Goal: Task Accomplishment & Management: Manage account settings

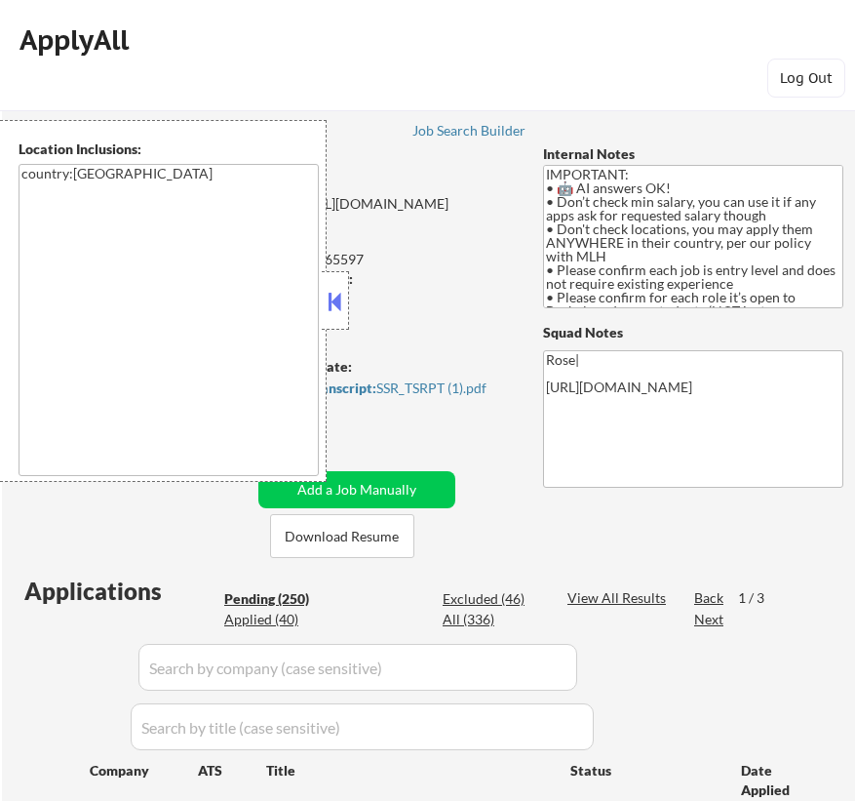
select select ""pending""
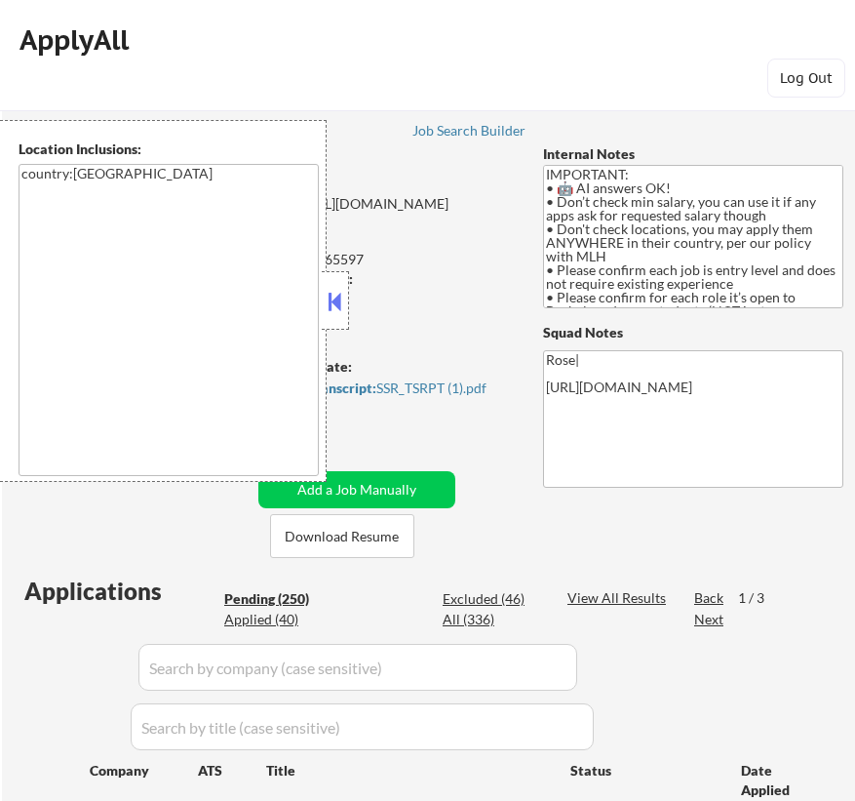
select select ""pending""
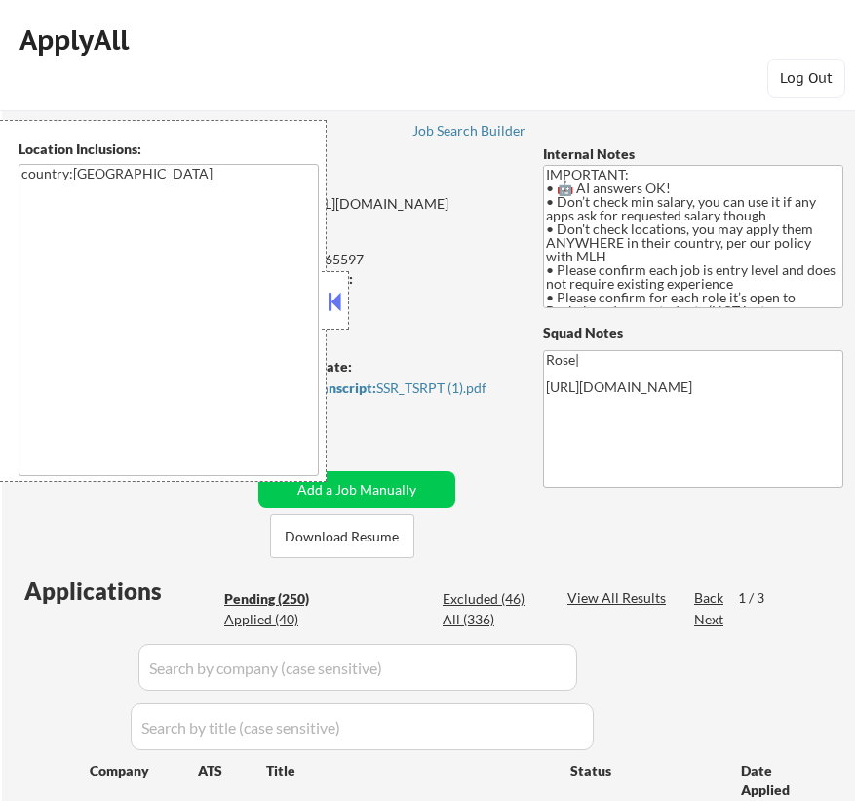
select select ""pending""
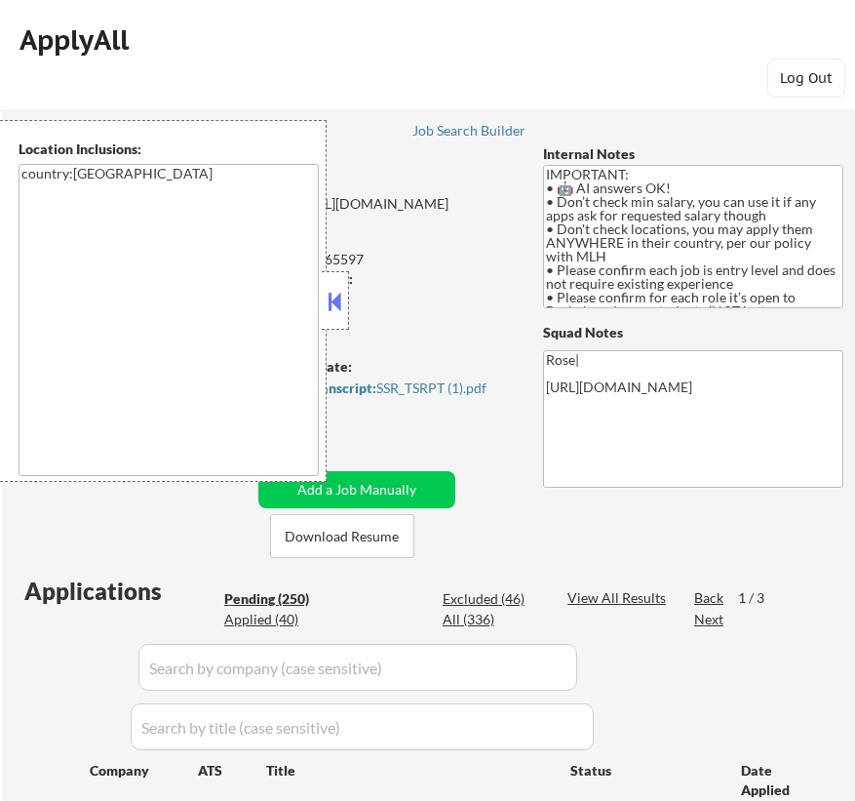
select select ""pending""
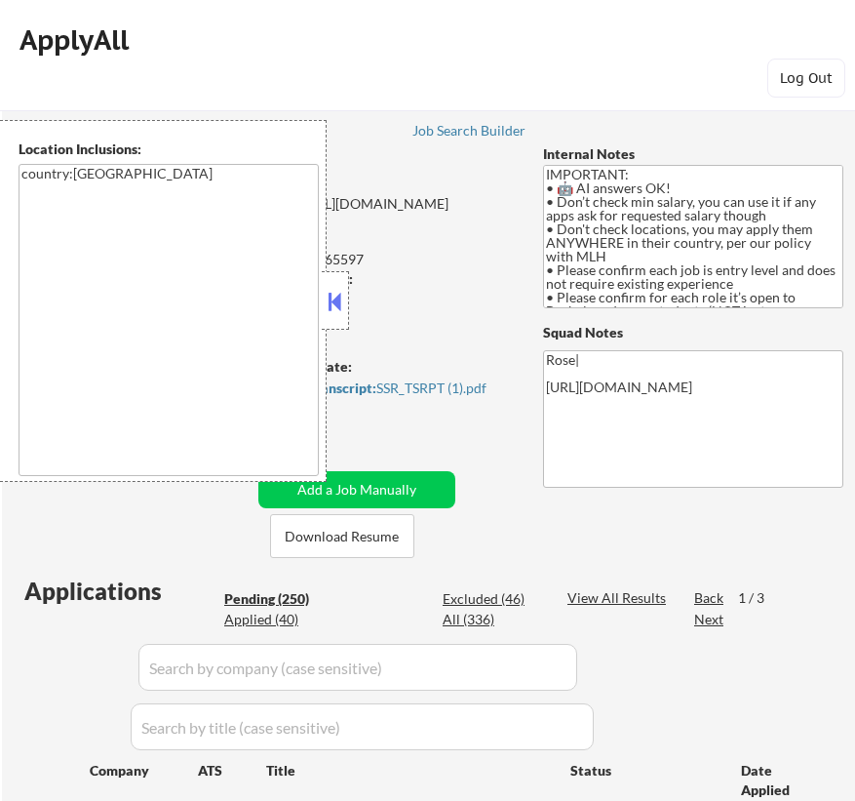
select select ""pending""
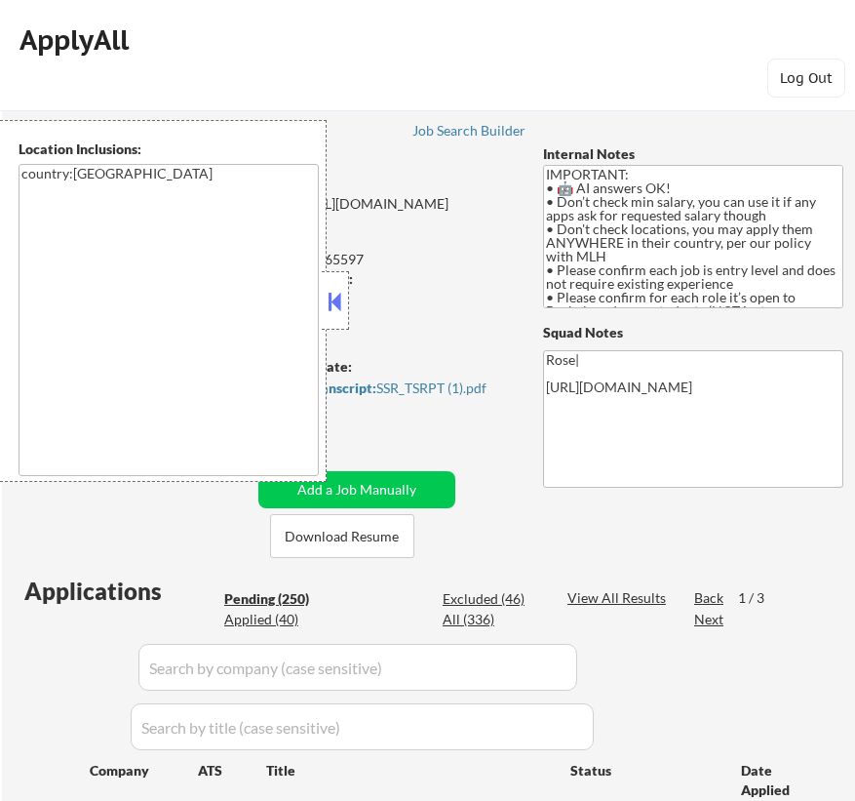
select select ""pending""
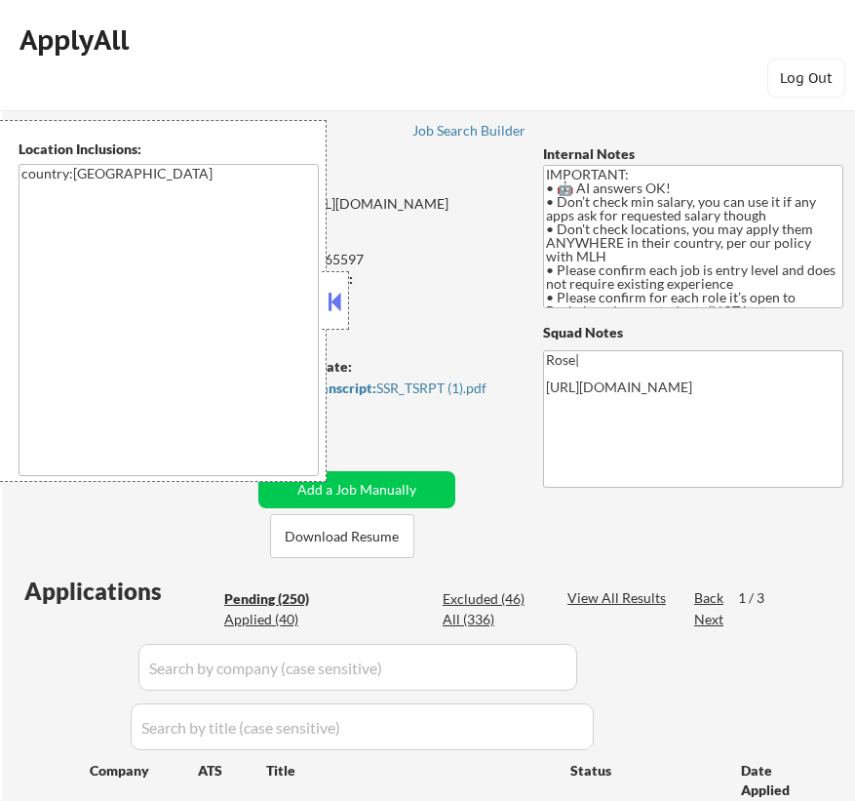
select select ""pending""
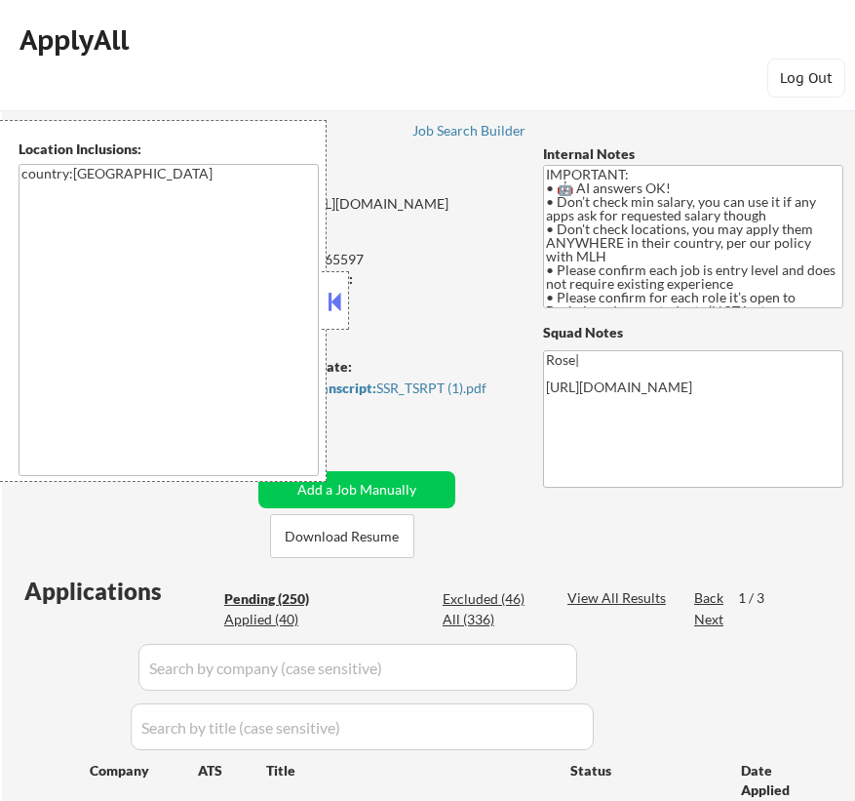
select select ""pending""
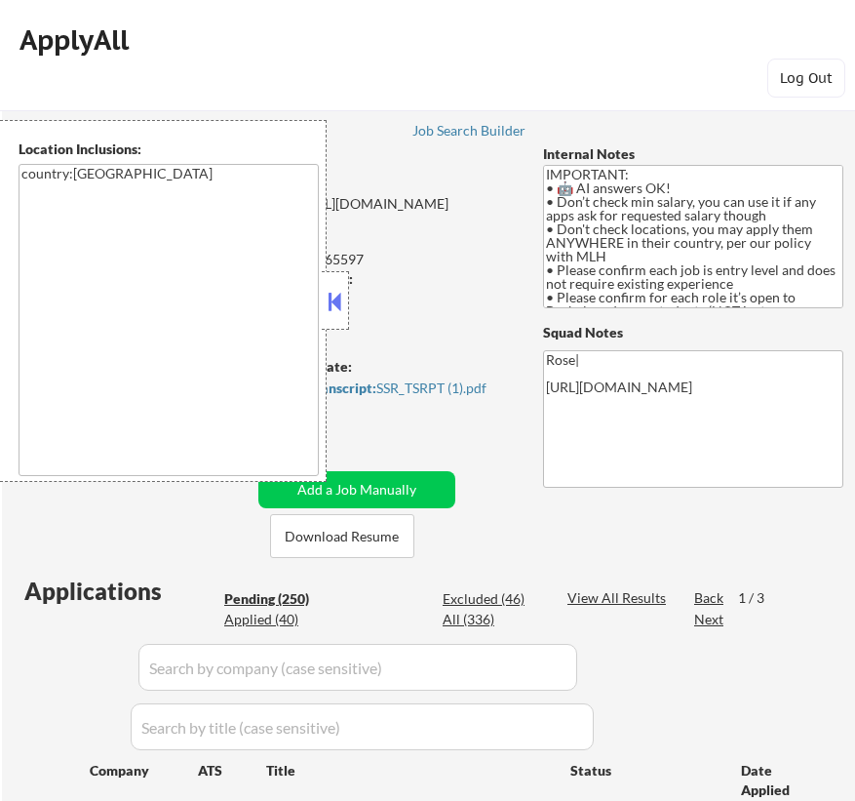
select select ""pending""
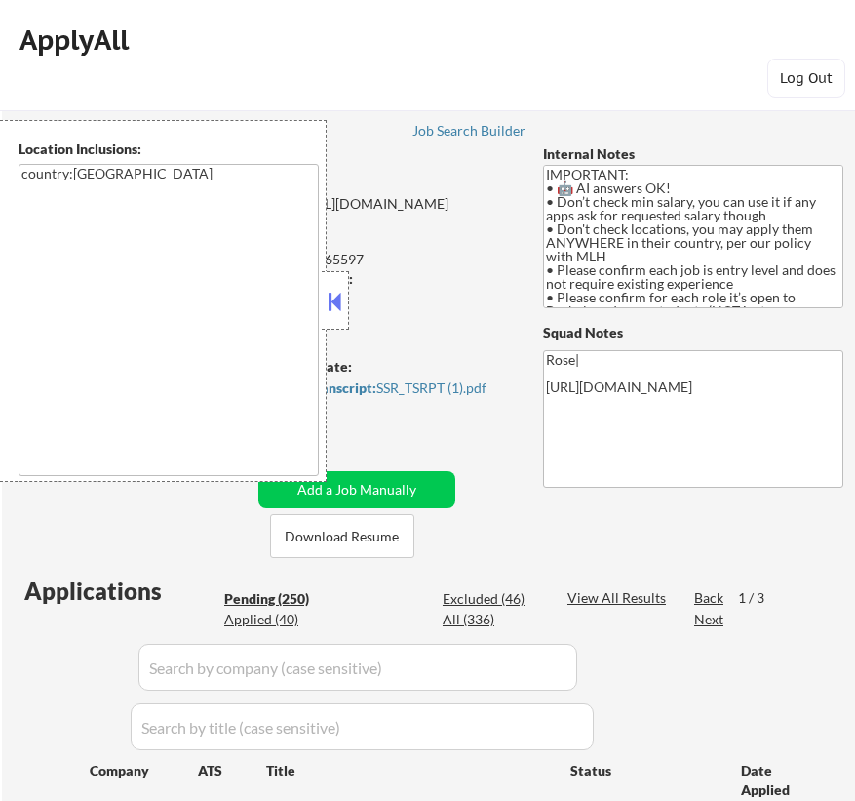
select select ""pending""
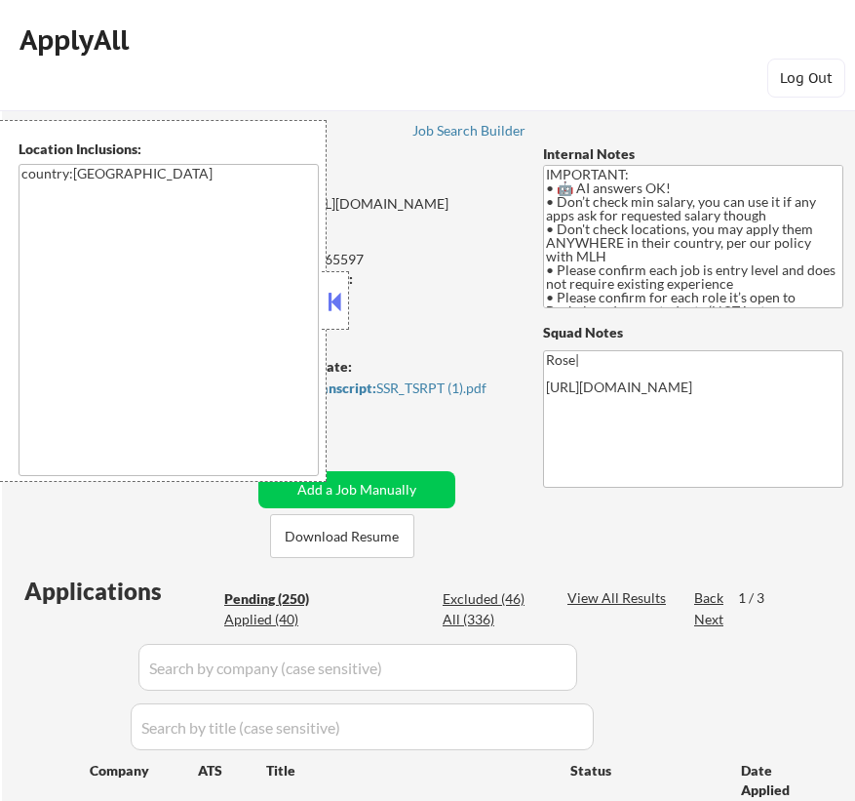
select select ""pending""
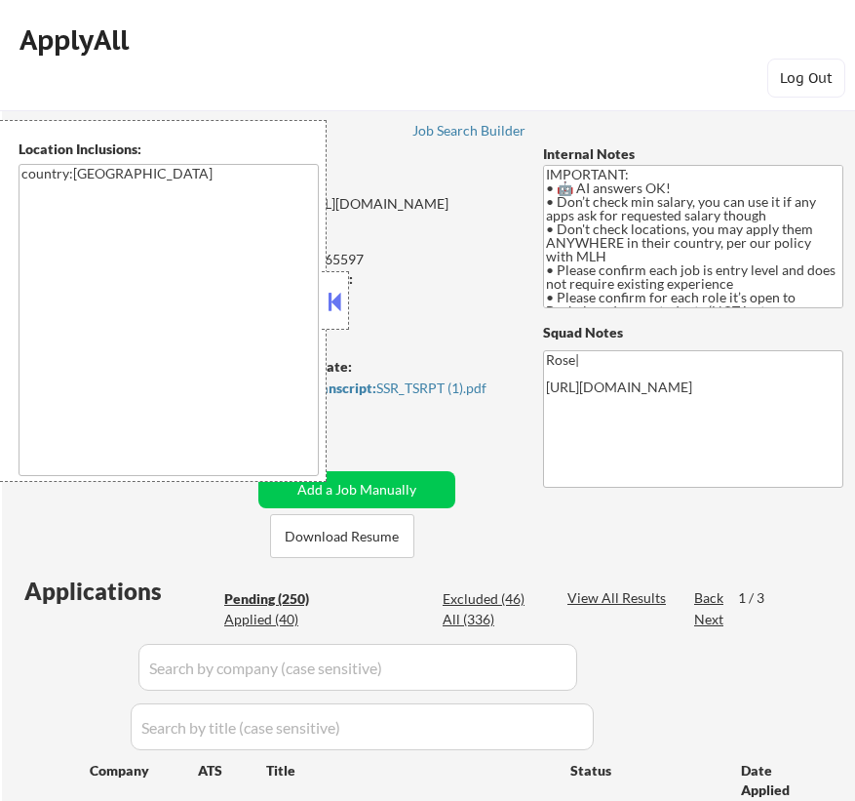
select select ""pending""
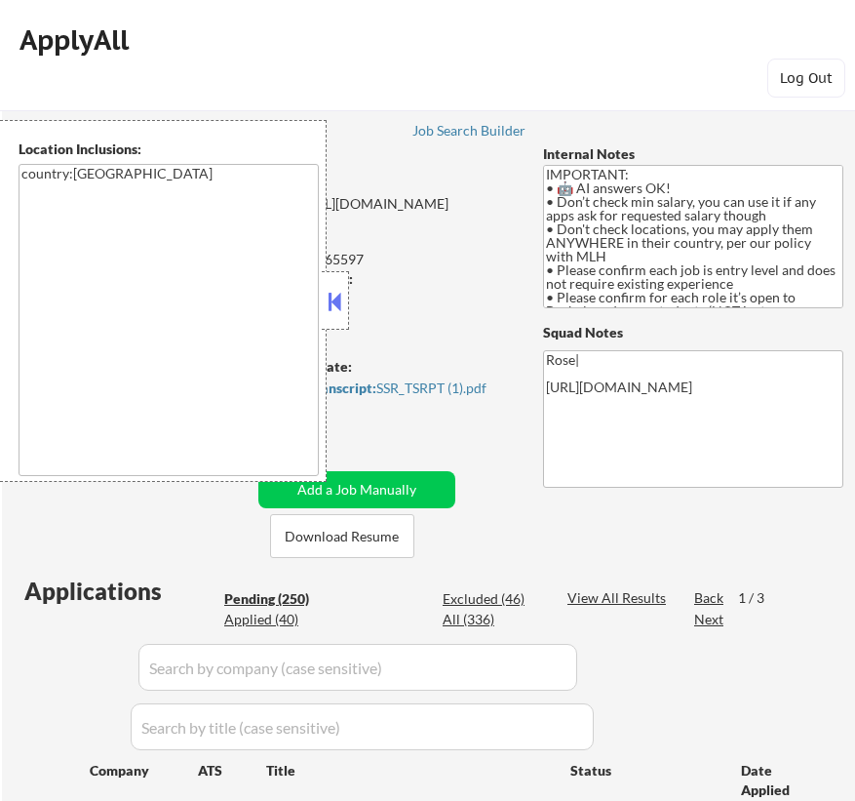
select select ""pending""
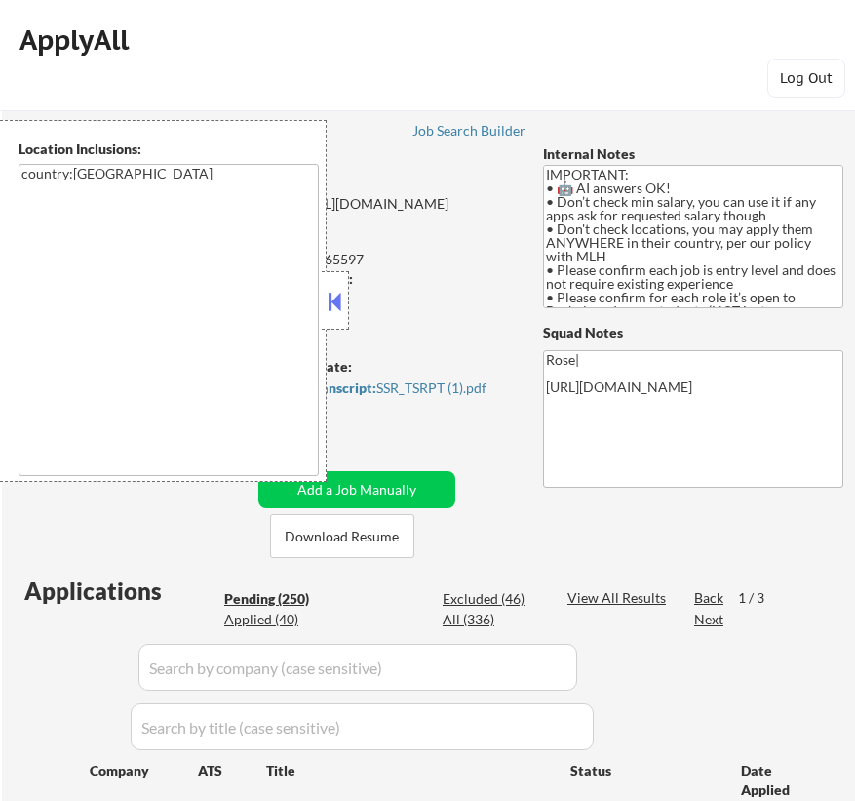
select select ""pending""
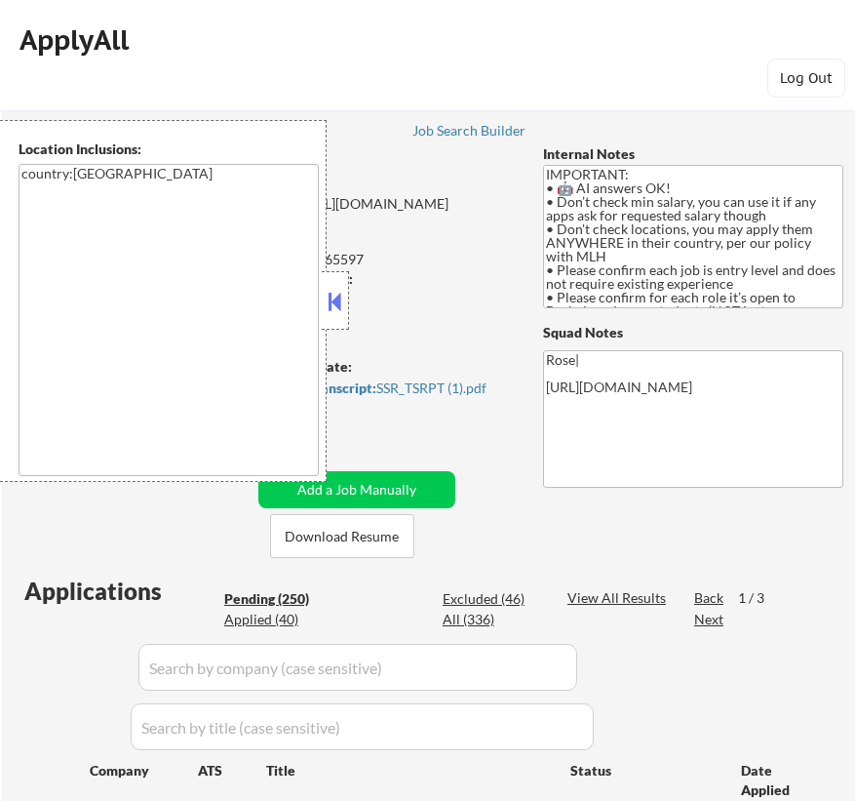
select select ""pending""
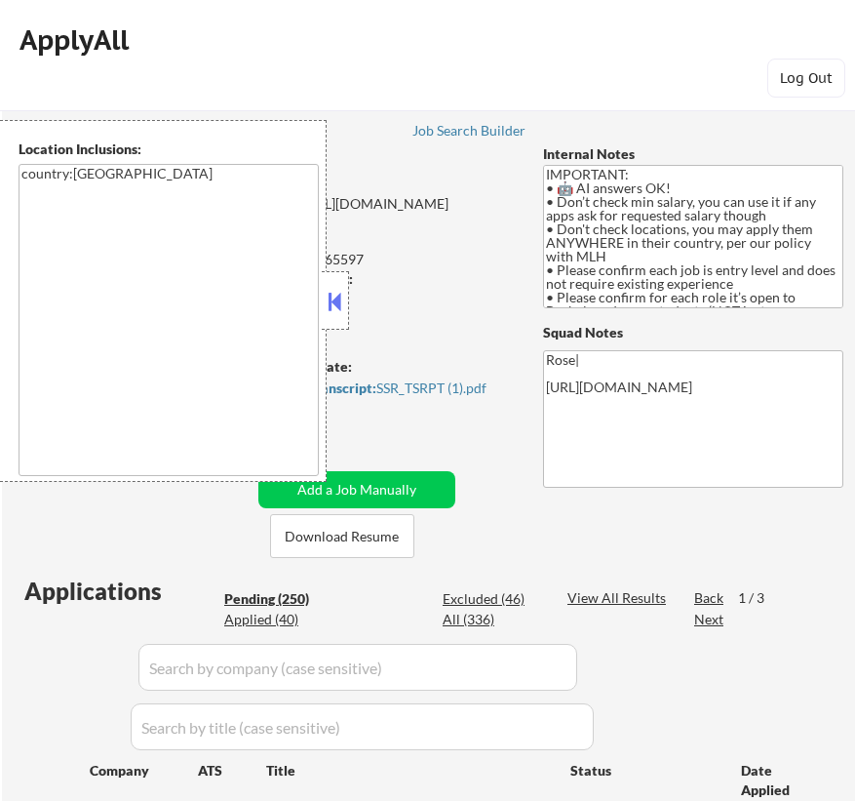
select select ""pending""
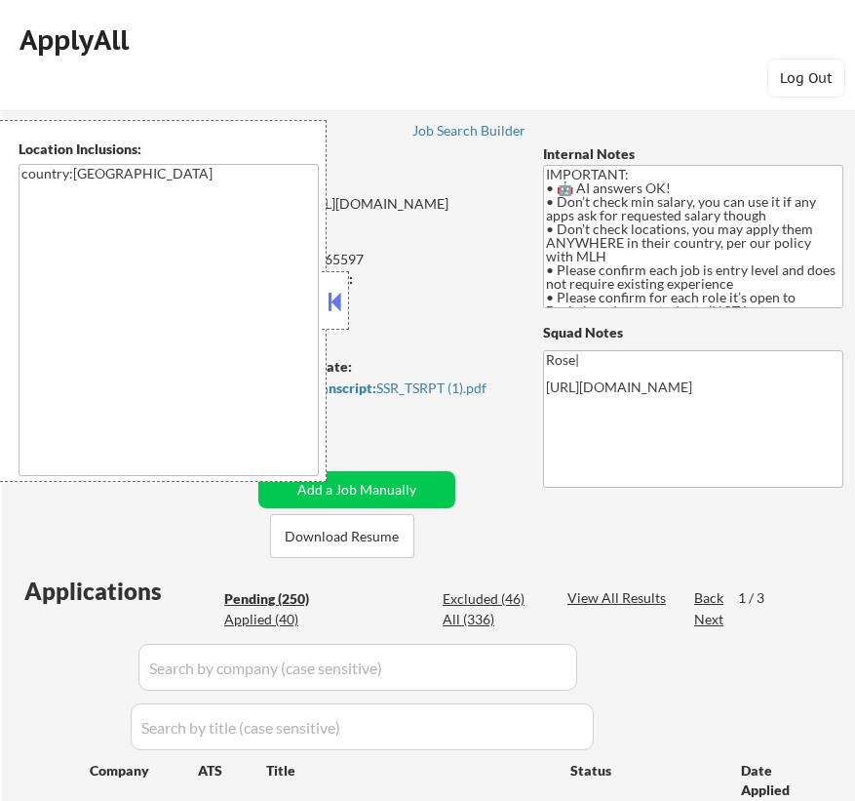
select select ""pending""
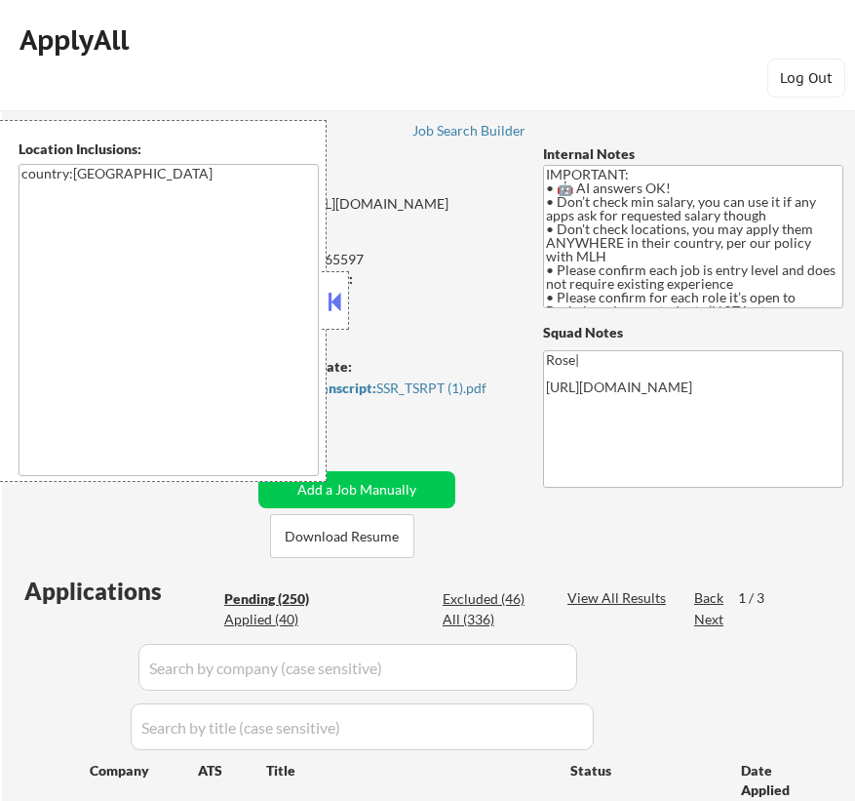
select select ""pending""
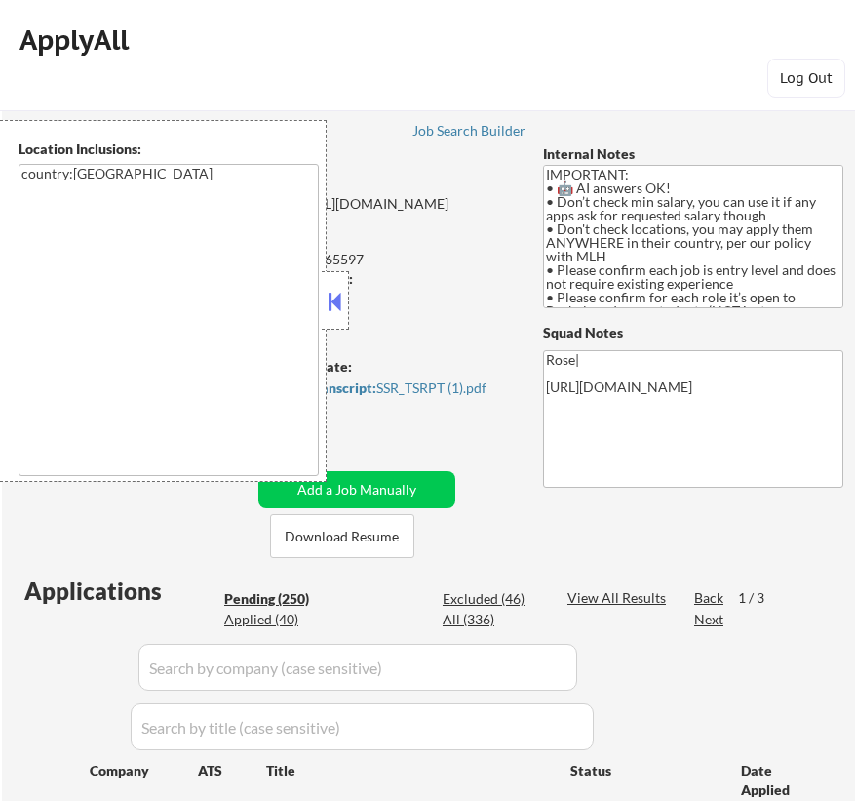
select select ""pending""
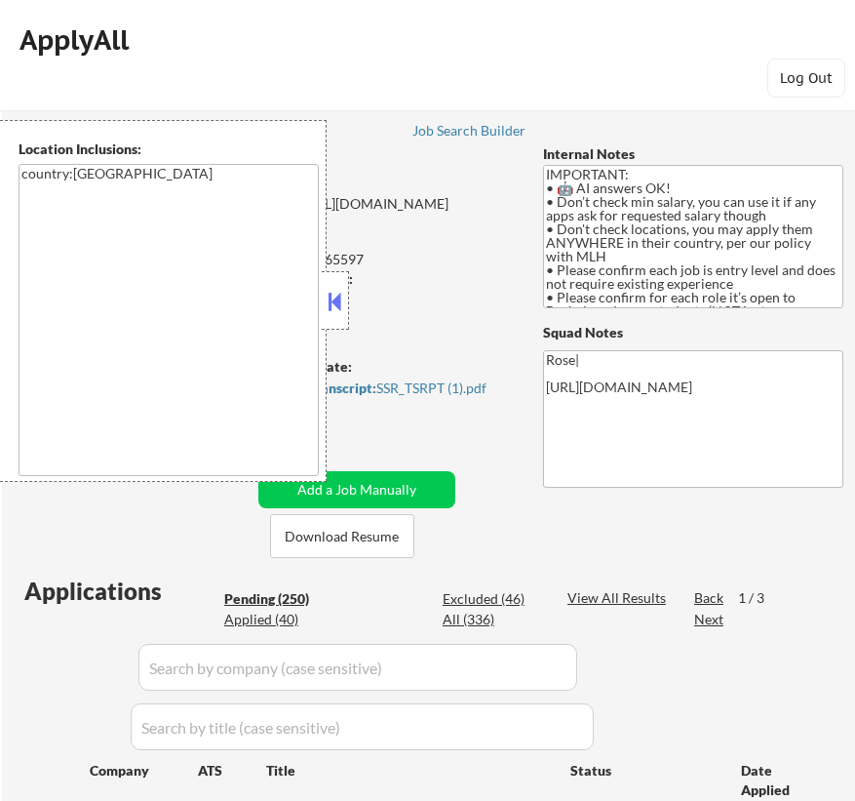
select select ""pending""
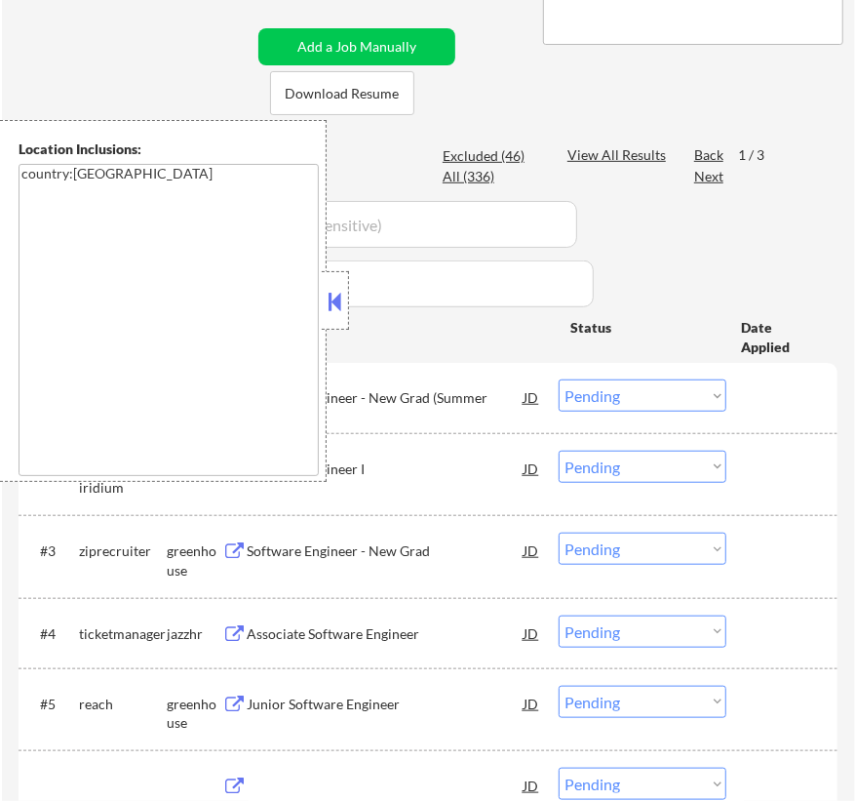
scroll to position [443, 0]
click at [341, 294] on button at bounding box center [335, 301] width 21 height 29
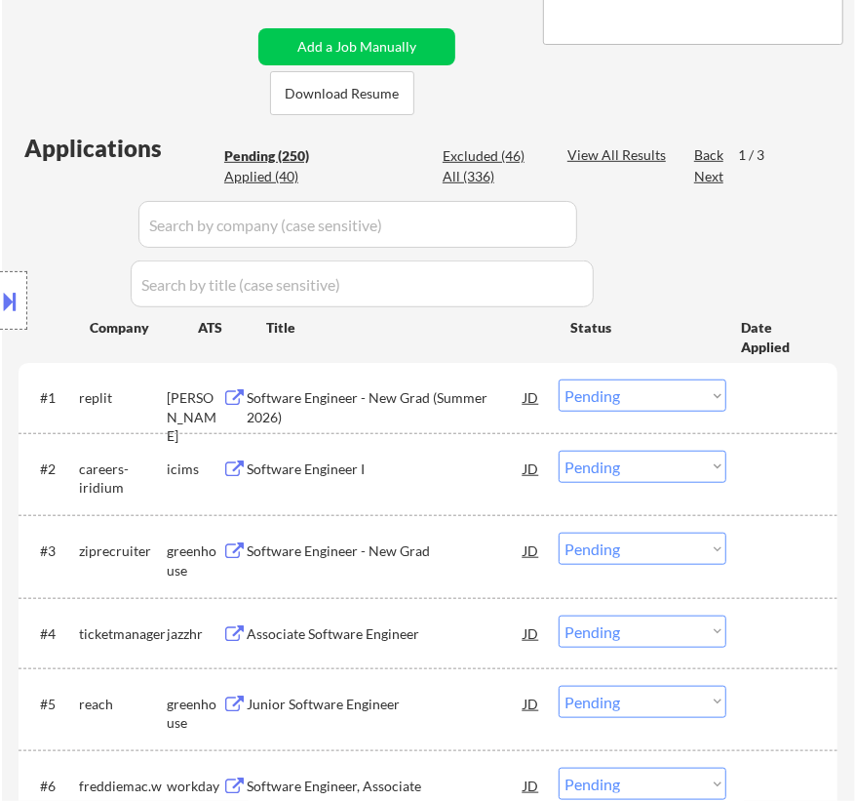
click at [680, 404] on select "Choose an option... Pending Applied Excluded (Questions) Excluded (Expired) Exc…" at bounding box center [643, 395] width 168 height 32
click at [559, 379] on select "Choose an option... Pending Applied Excluded (Questions) Excluded (Expired) Exc…" at bounding box center [643, 395] width 168 height 32
select select ""pending""
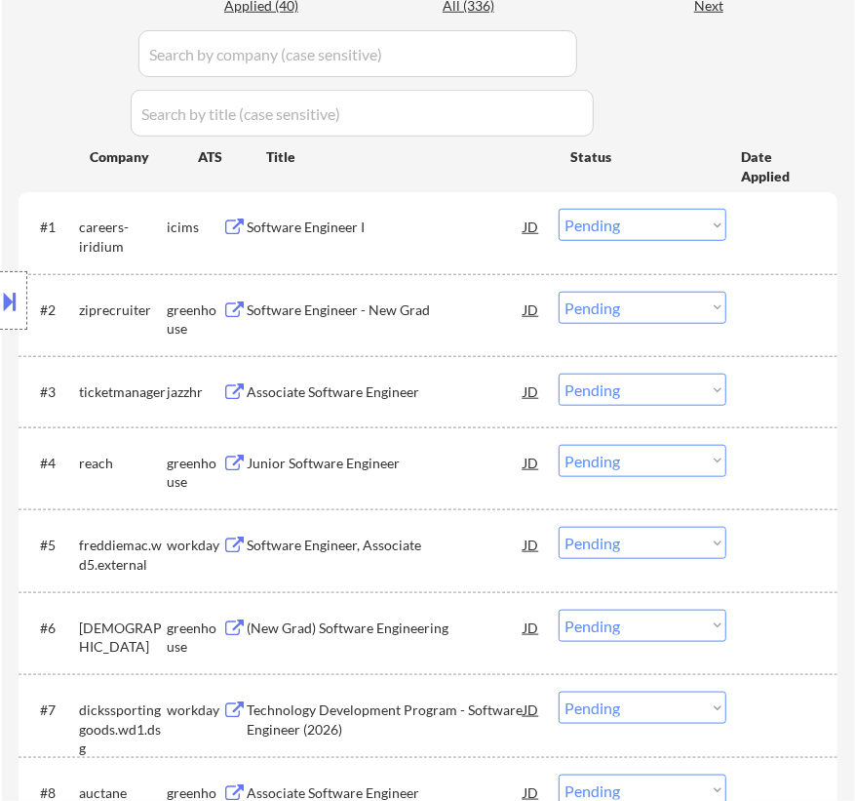
scroll to position [620, 0]
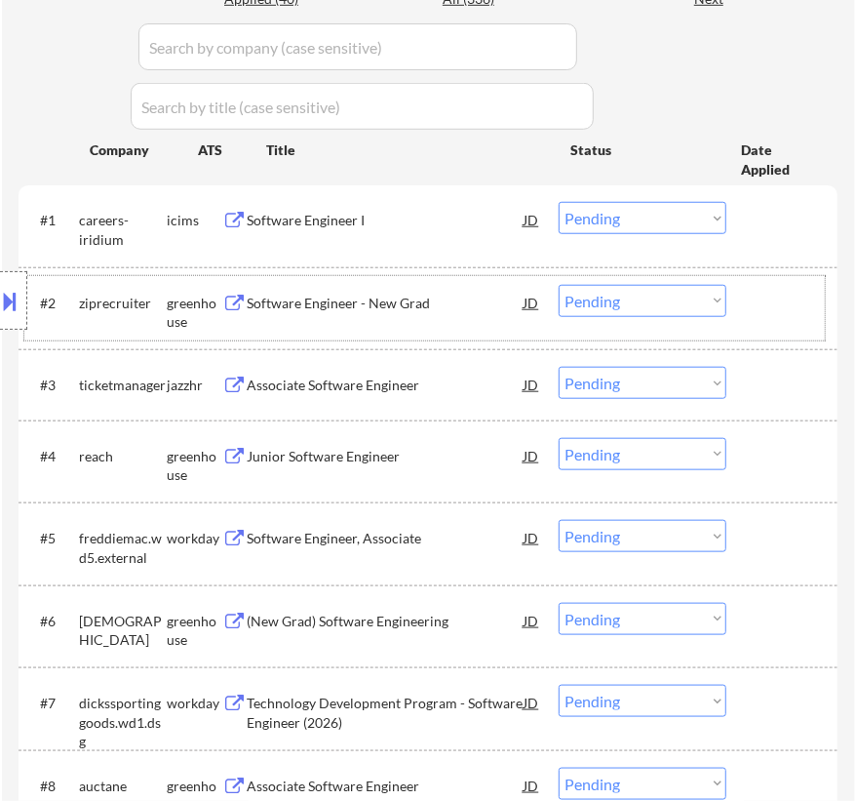
click at [398, 282] on div "#2 ziprecruiter greenhouse Software Engineer - New Grad JD Choose an option... …" at bounding box center [424, 308] width 801 height 64
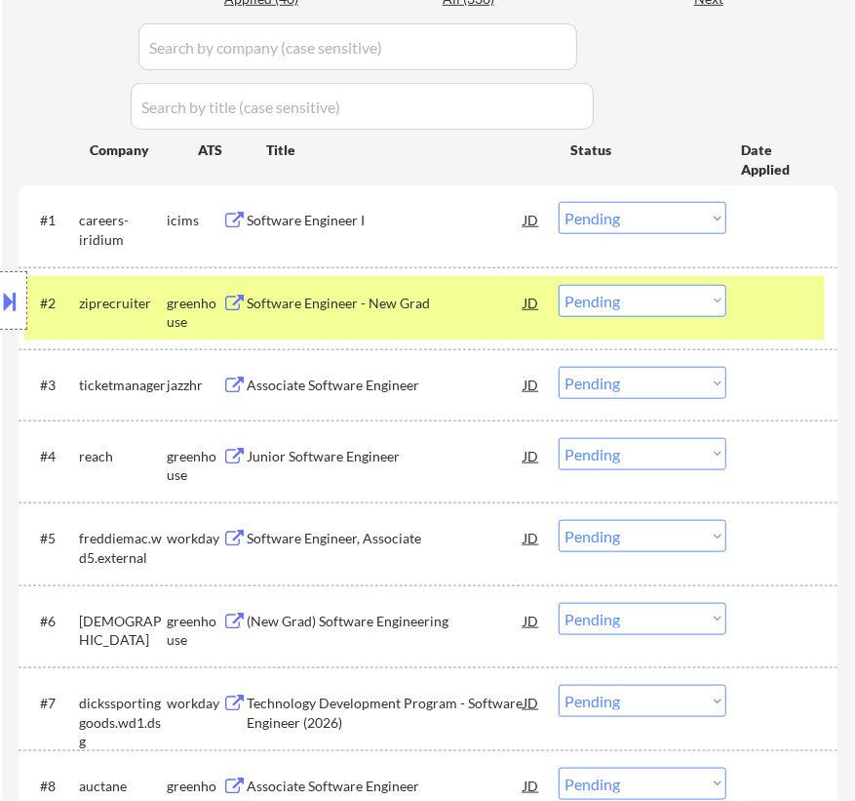
click at [396, 292] on div "Software Engineer - New Grad" at bounding box center [385, 302] width 277 height 35
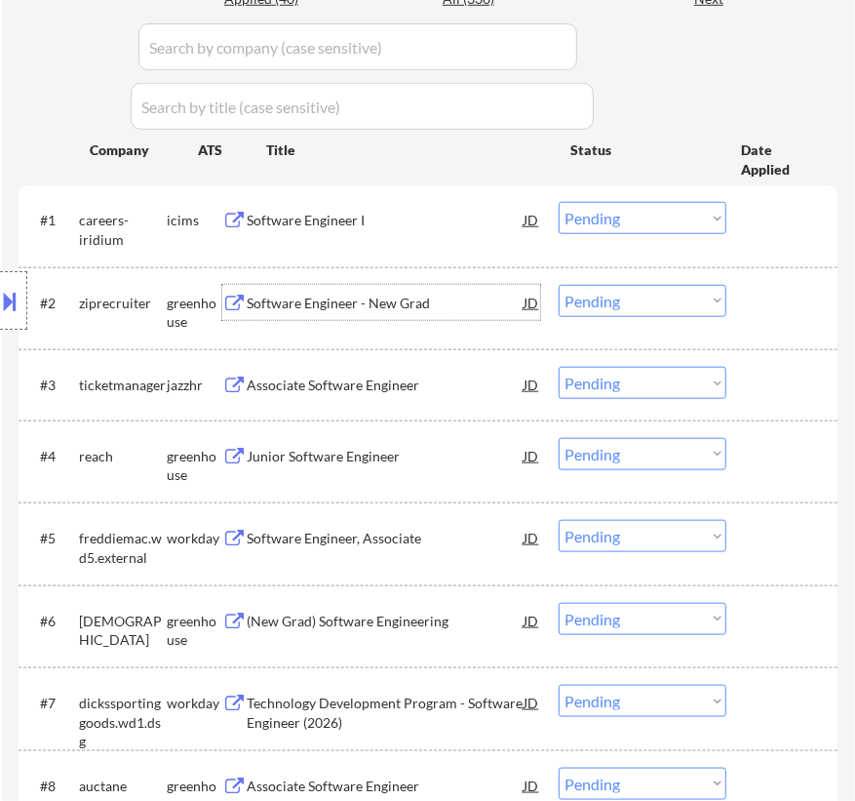
click at [632, 293] on select "Choose an option... Pending Applied Excluded (Questions) Excluded (Expired) Exc…" at bounding box center [643, 301] width 168 height 32
click at [559, 285] on select "Choose an option... Pending Applied Excluded (Questions) Excluded (Expired) Exc…" at bounding box center [643, 301] width 168 height 32
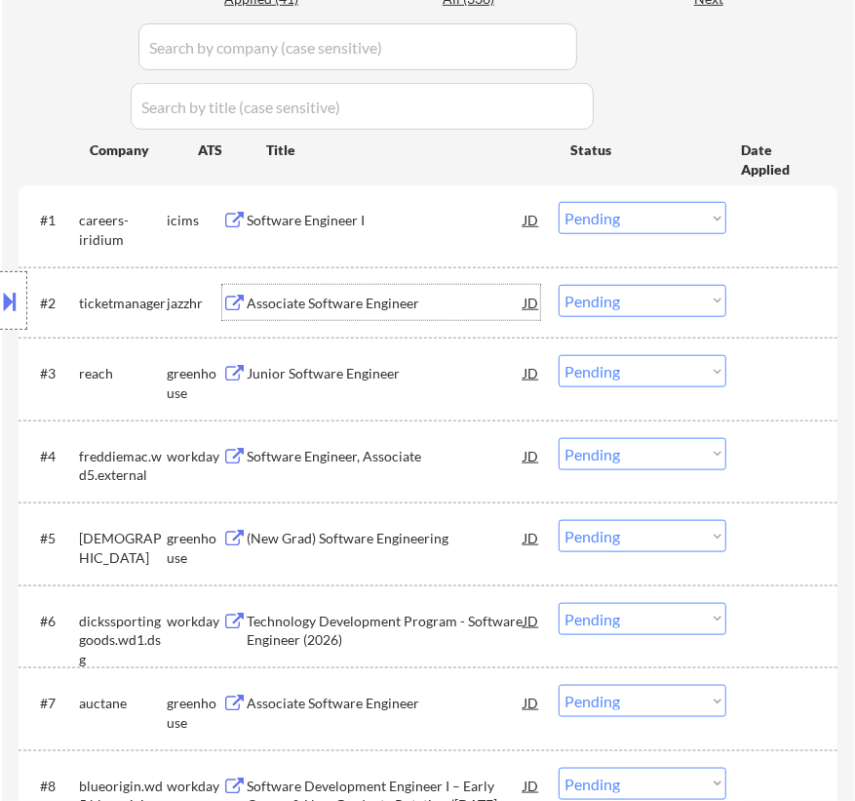
click at [445, 304] on div "Associate Software Engineer" at bounding box center [385, 304] width 277 height 20
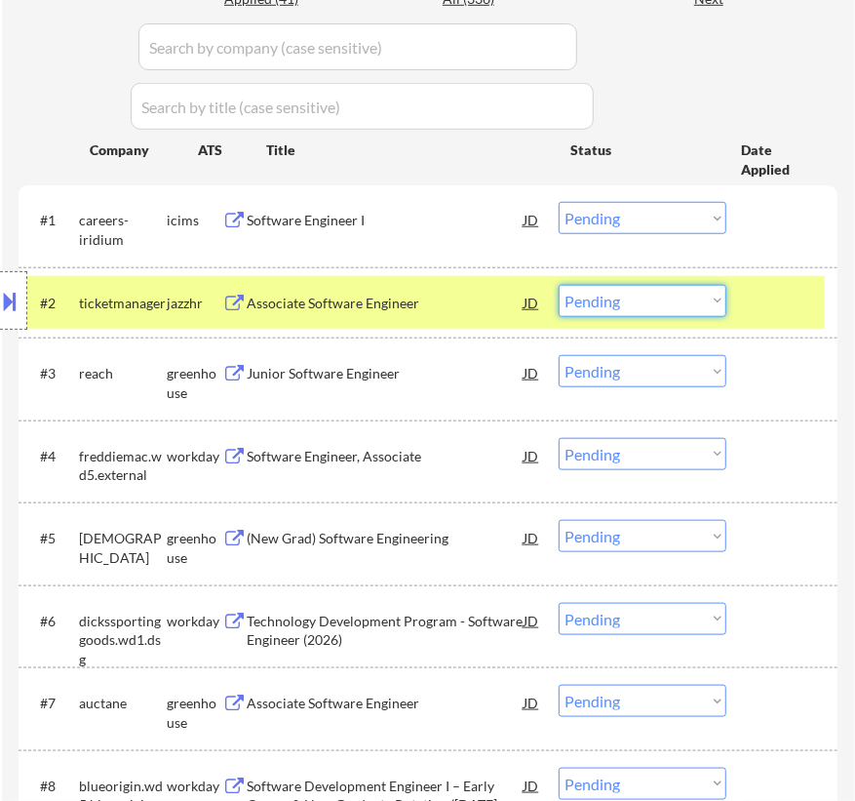
click at [620, 298] on select "Choose an option... Pending Applied Excluded (Questions) Excluded (Expired) Exc…" at bounding box center [643, 301] width 168 height 32
click at [559, 285] on select "Choose an option... Pending Applied Excluded (Questions) Excluded (Expired) Exc…" at bounding box center [643, 301] width 168 height 32
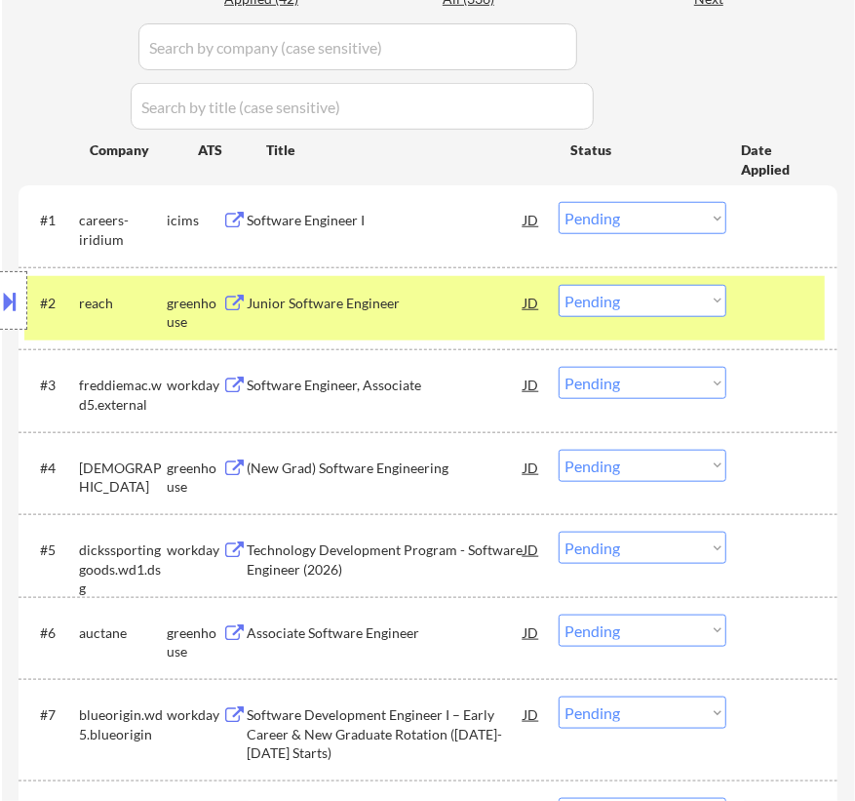
click at [434, 321] on div "#2 reach greenhouse Junior Software Engineer JD Choose an option... Pending App…" at bounding box center [424, 308] width 801 height 64
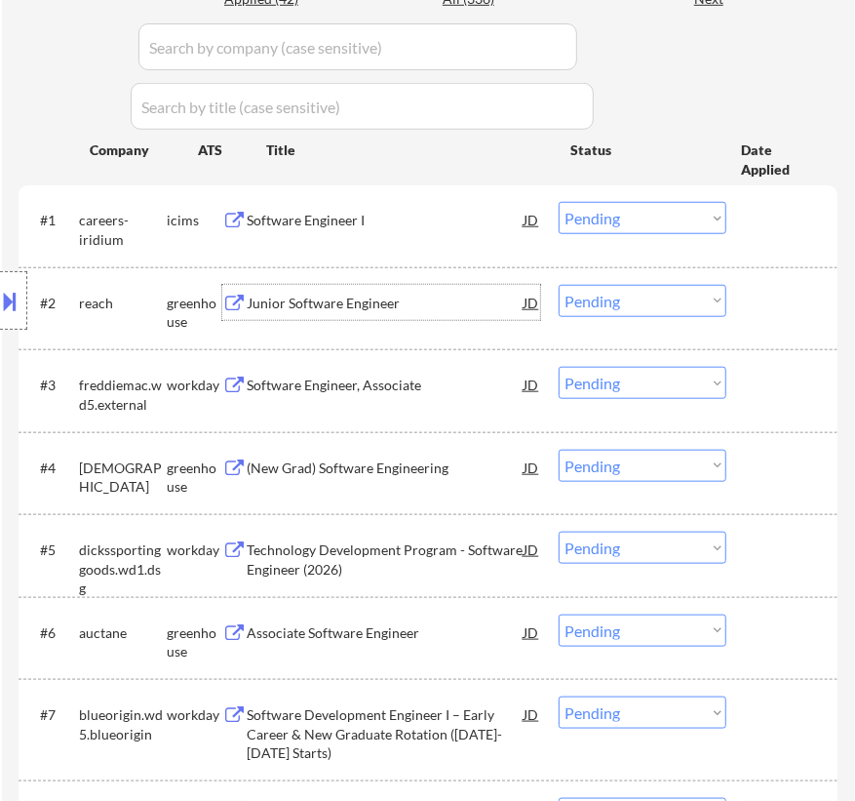
click at [431, 302] on div "Junior Software Engineer" at bounding box center [385, 304] width 277 height 20
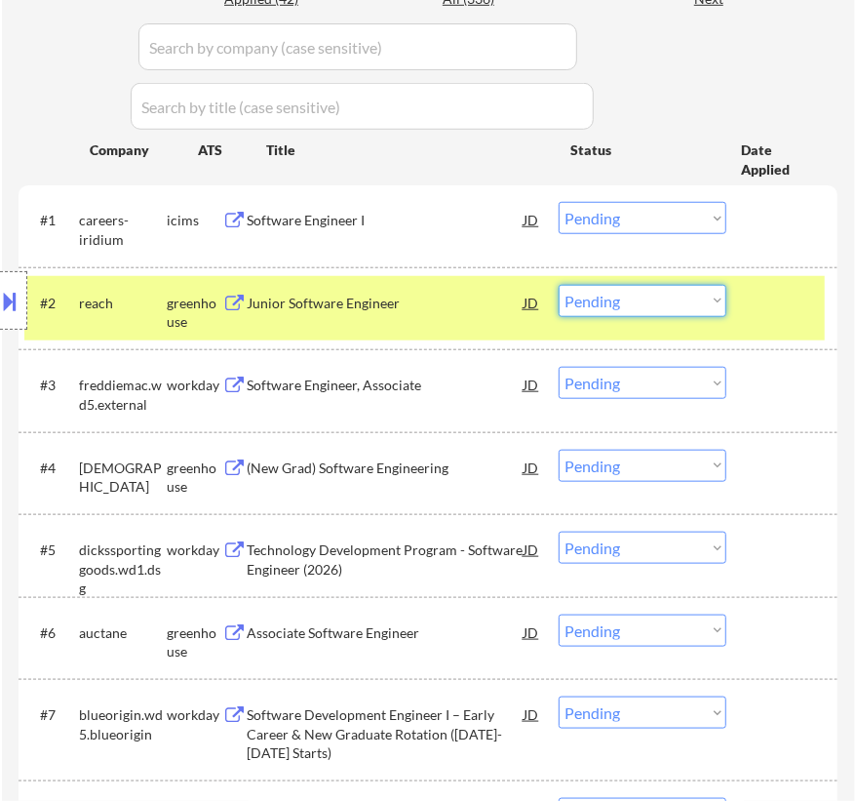
click at [657, 294] on select "Choose an option... Pending Applied Excluded (Questions) Excluded (Expired) Exc…" at bounding box center [643, 301] width 168 height 32
click at [559, 285] on select "Choose an option... Pending Applied Excluded (Questions) Excluded (Expired) Exc…" at bounding box center [643, 301] width 168 height 32
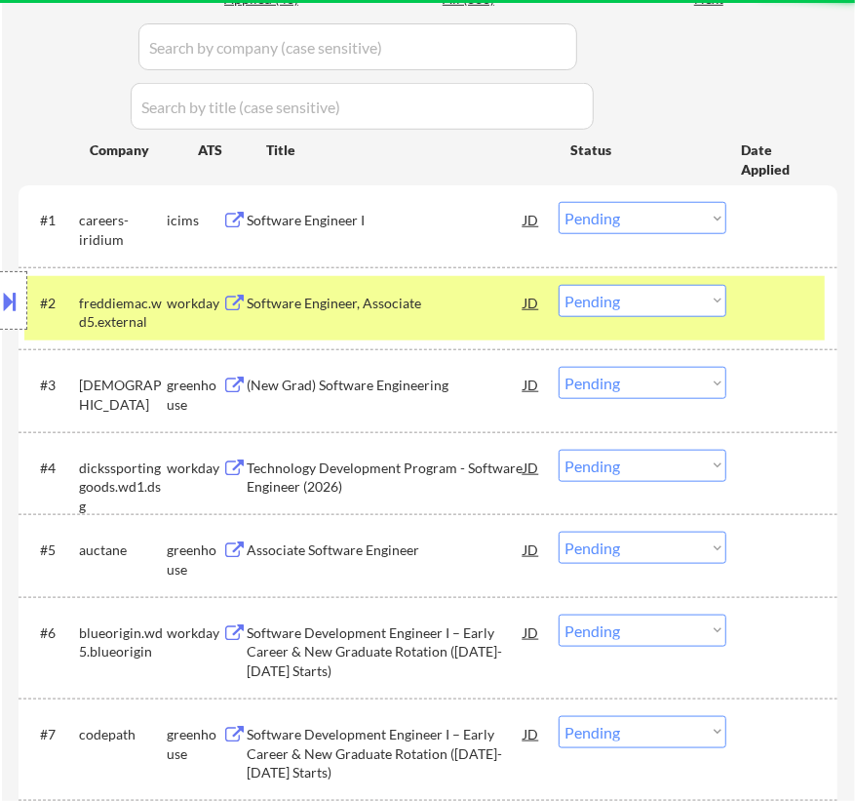
scroll to position [532, 0]
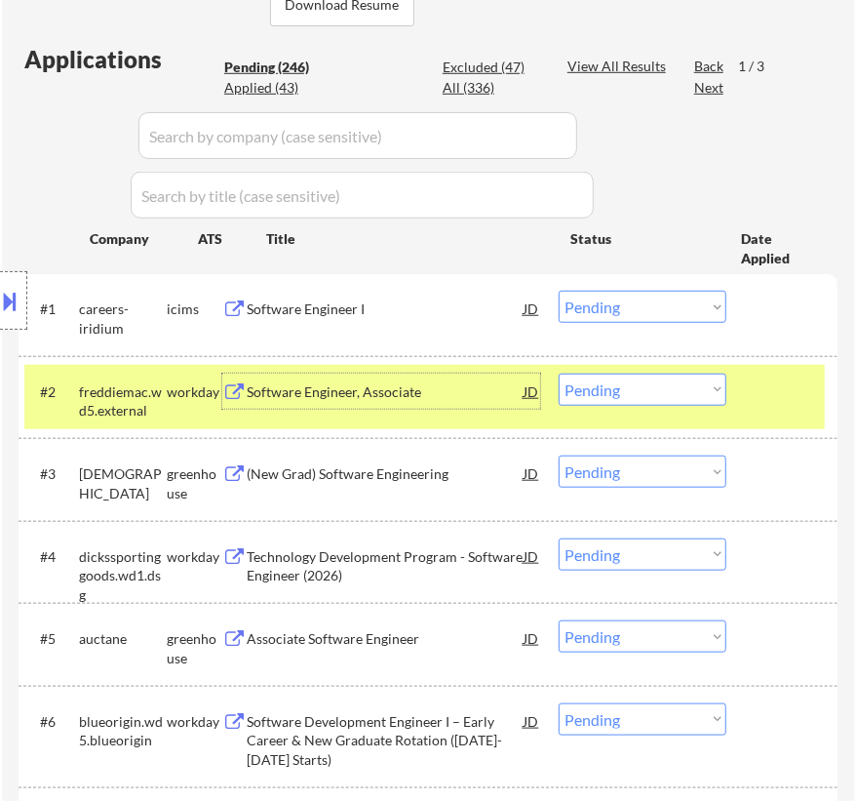
click at [448, 399] on div "Software Engineer, Associate" at bounding box center [385, 392] width 277 height 20
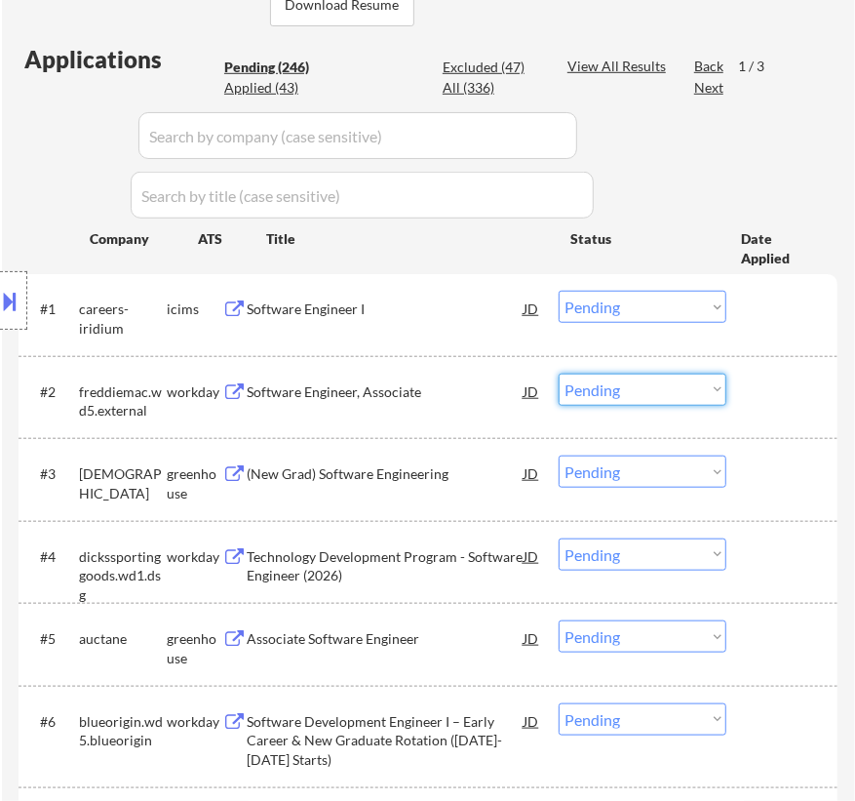
click at [622, 386] on select "Choose an option... Pending Applied Excluded (Questions) Excluded (Expired) Exc…" at bounding box center [643, 390] width 168 height 32
click at [559, 374] on select "Choose an option... Pending Applied Excluded (Questions) Excluded (Expired) Exc…" at bounding box center [643, 390] width 168 height 32
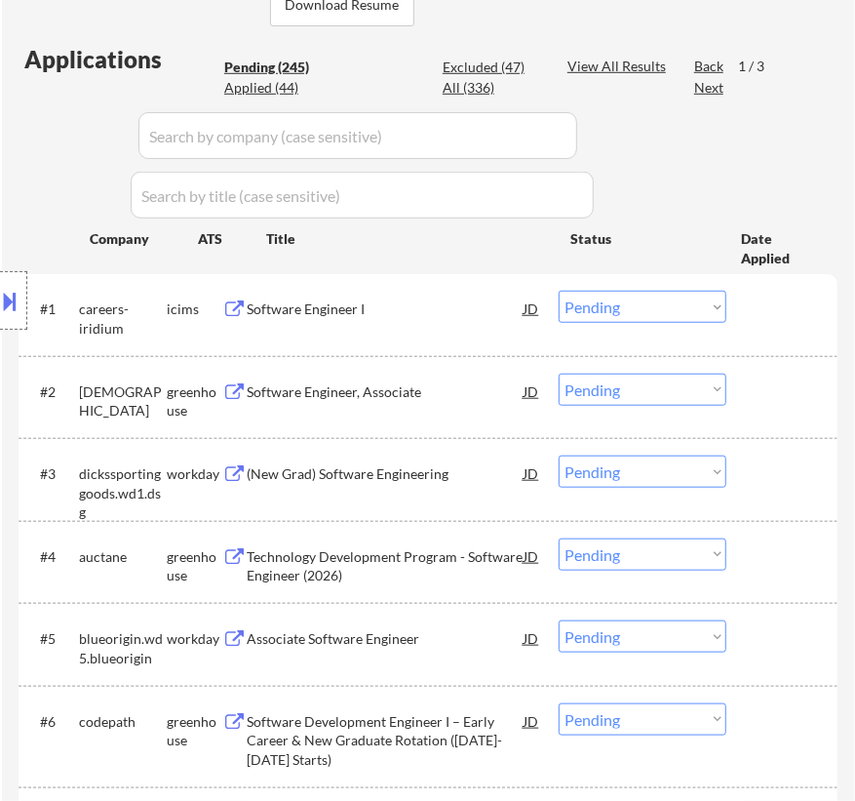
click at [392, 395] on div "Software Engineer, Associate" at bounding box center [385, 392] width 277 height 20
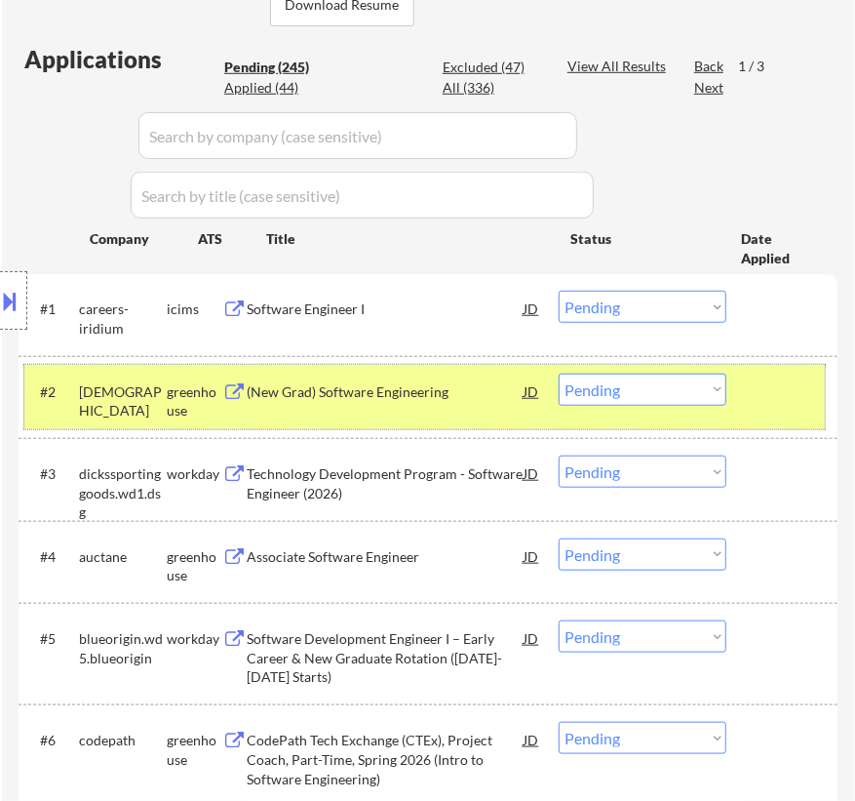
drag, startPoint x: 676, startPoint y: 370, endPoint x: 683, endPoint y: 390, distance: 21.6
click at [676, 371] on div "#2 samsara greenhouse (New Grad) Software Engineering JD Choose an option... Pe…" at bounding box center [424, 397] width 801 height 64
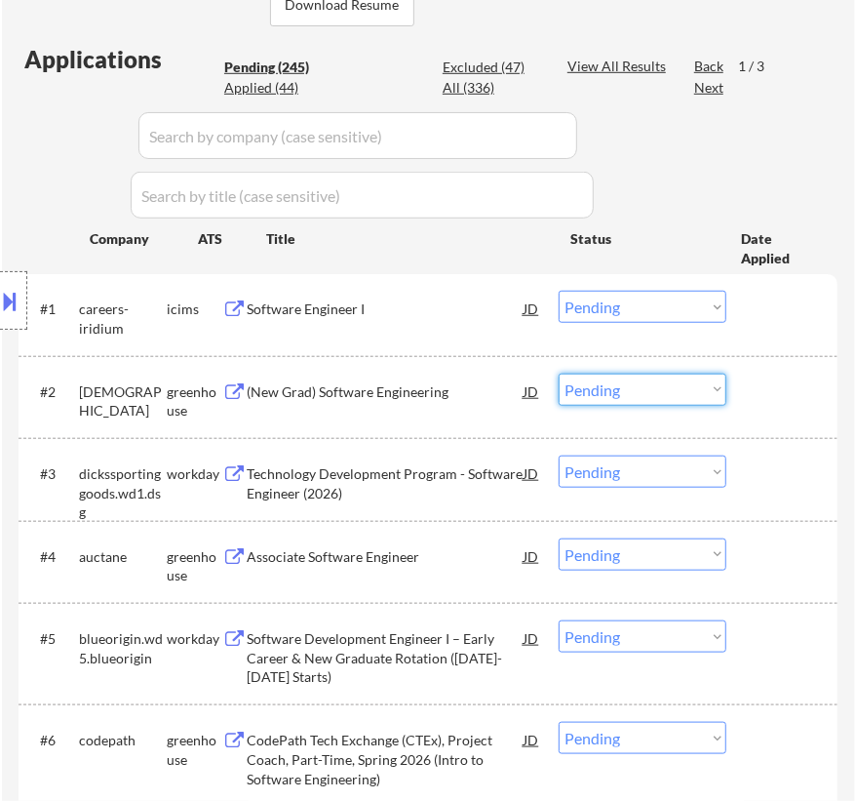
click at [682, 391] on select "Choose an option... Pending Applied Excluded (Questions) Excluded (Expired) Exc…" at bounding box center [643, 390] width 168 height 32
click at [559, 374] on select "Choose an option... Pending Applied Excluded (Questions) Excluded (Expired) Exc…" at bounding box center [643, 390] width 168 height 32
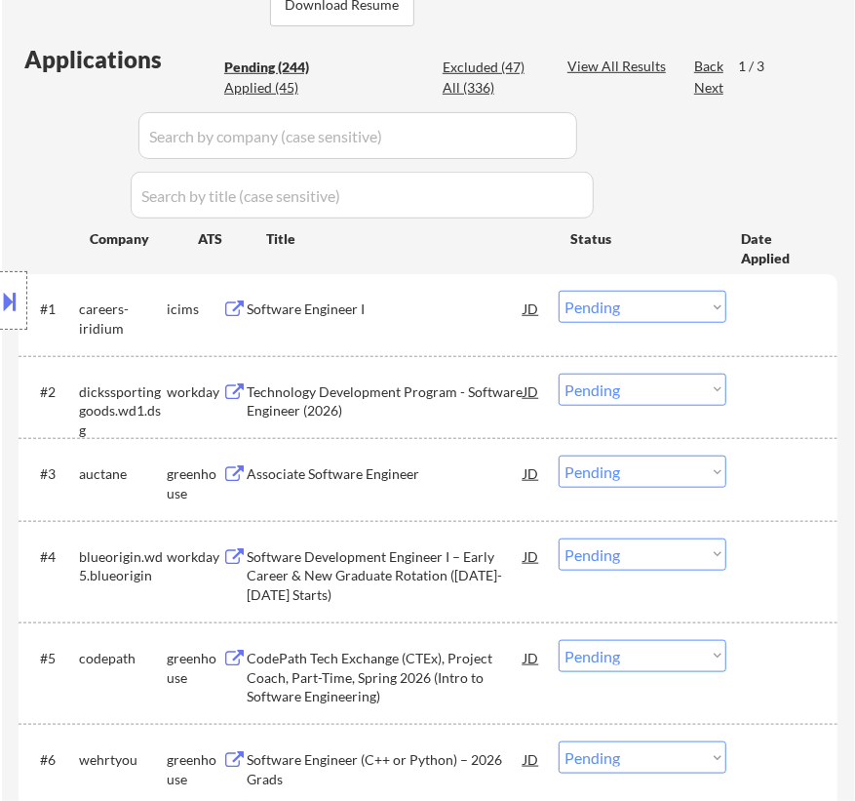
click at [440, 412] on div "Technology Development Program - Software Engineer (2026)" at bounding box center [385, 401] width 277 height 38
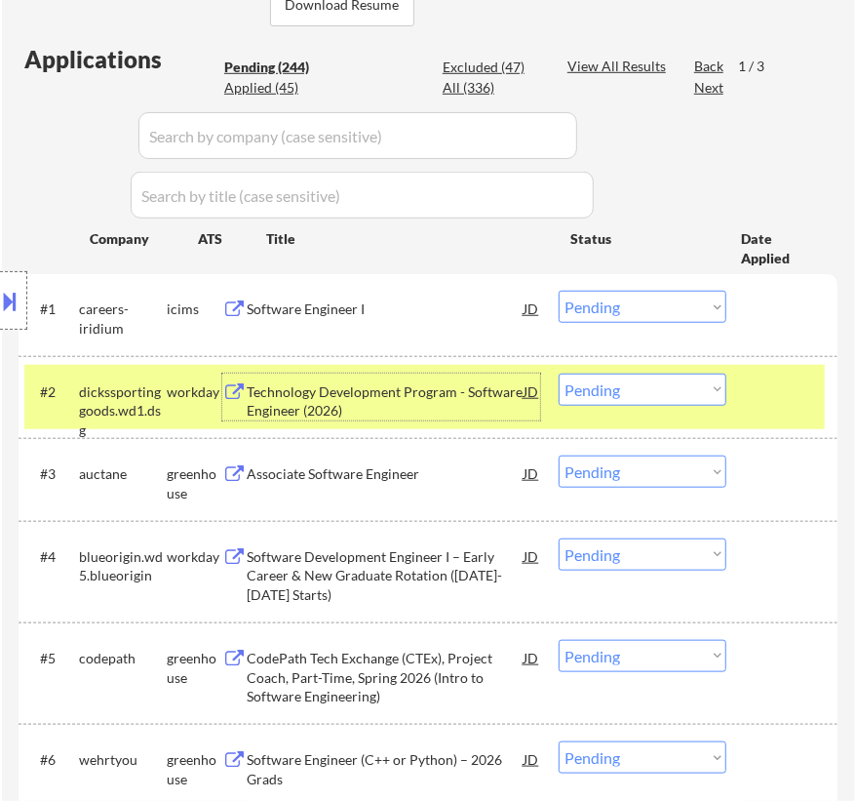
click at [613, 392] on select "Choose an option... Pending Applied Excluded (Questions) Excluded (Expired) Exc…" at bounding box center [643, 390] width 168 height 32
click at [559, 374] on select "Choose an option... Pending Applied Excluded (Questions) Excluded (Expired) Exc…" at bounding box center [643, 390] width 168 height 32
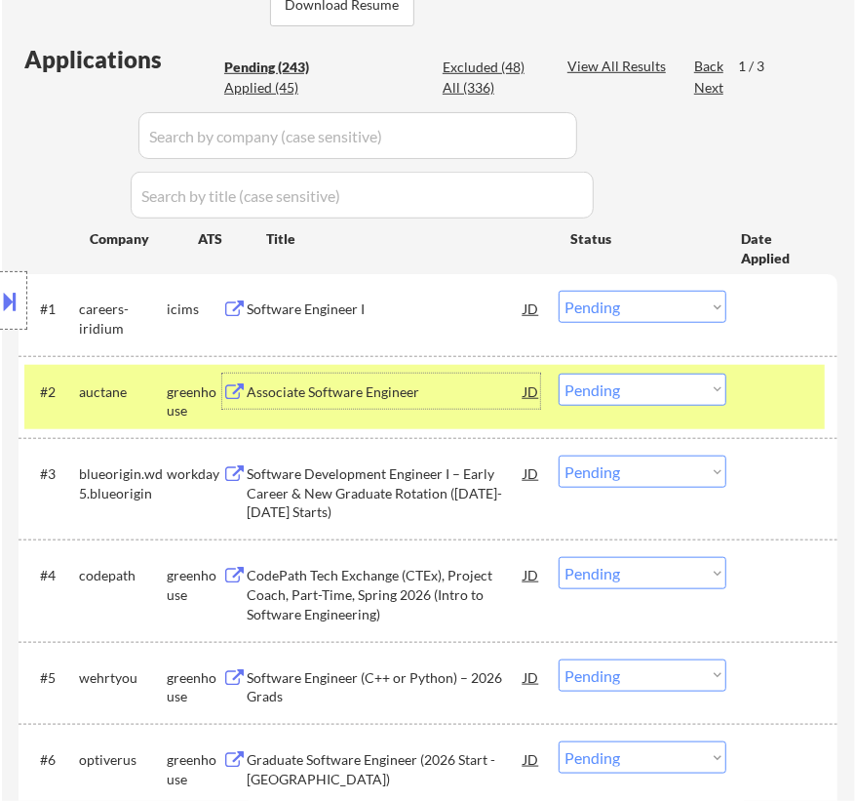
click at [428, 396] on div "Associate Software Engineer" at bounding box center [385, 392] width 277 height 20
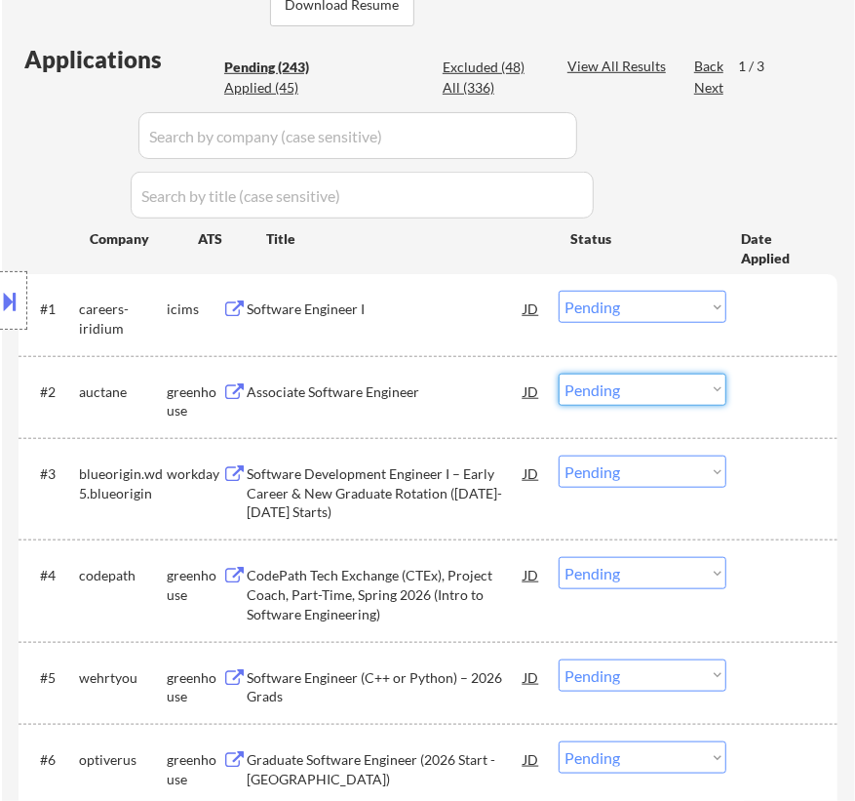
drag, startPoint x: 641, startPoint y: 378, endPoint x: 644, endPoint y: 402, distance: 23.6
click at [641, 378] on select "Choose an option... Pending Applied Excluded (Questions) Excluded (Expired) Exc…" at bounding box center [643, 390] width 168 height 32
click at [559, 374] on select "Choose an option... Pending Applied Excluded (Questions) Excluded (Expired) Exc…" at bounding box center [643, 390] width 168 height 32
select select ""pending""
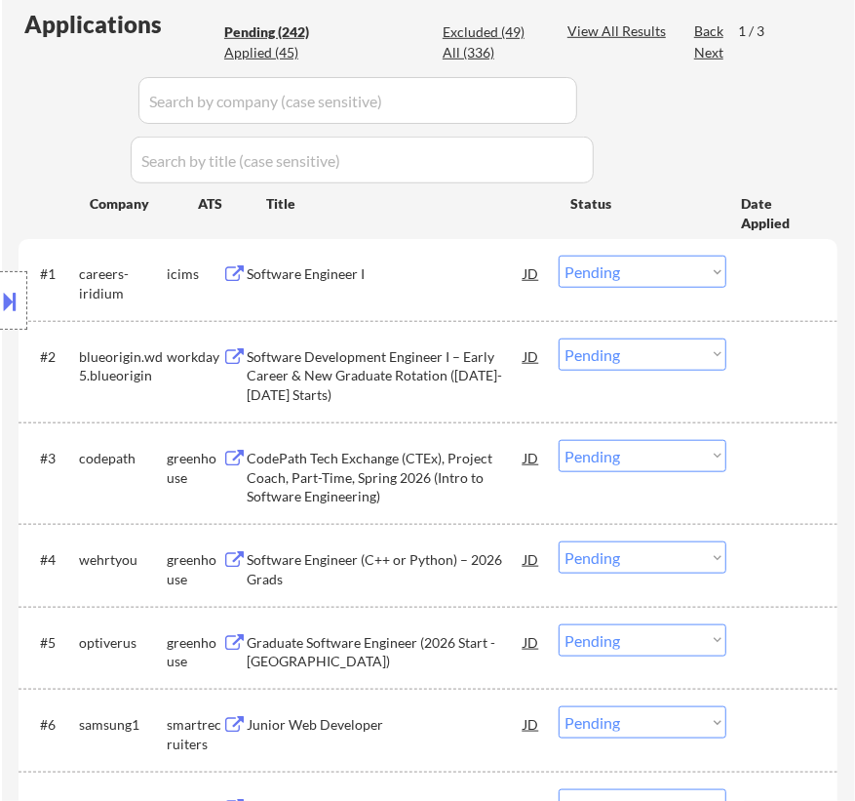
scroll to position [620, 0]
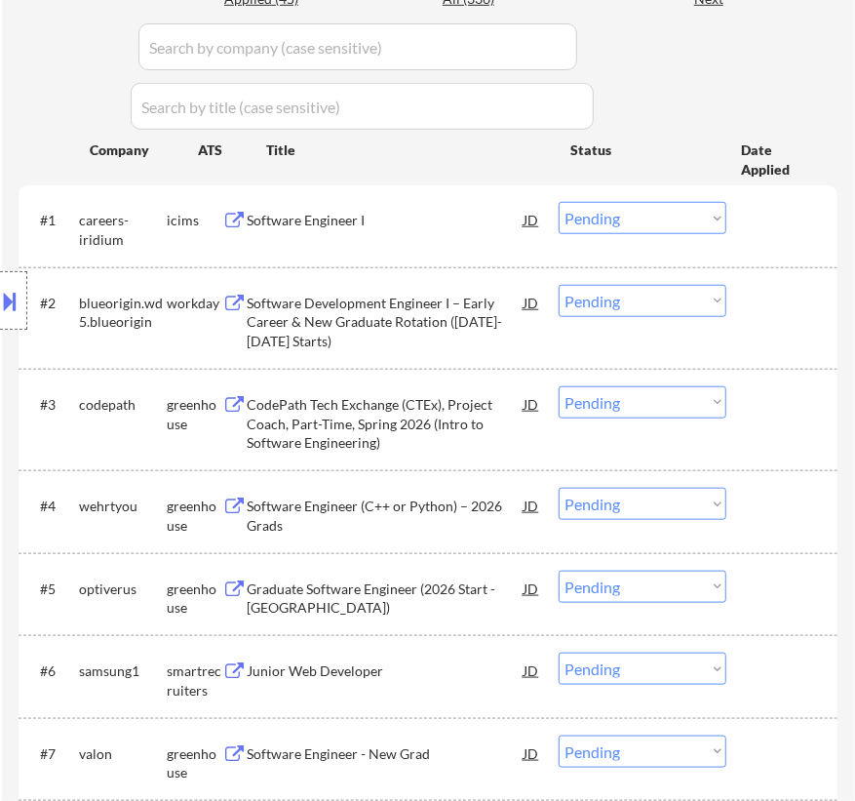
click at [366, 407] on div "CodePath Tech Exchange (CTEx), Project Coach, Part-Time, Spring 2026 (Intro to …" at bounding box center [385, 424] width 277 height 58
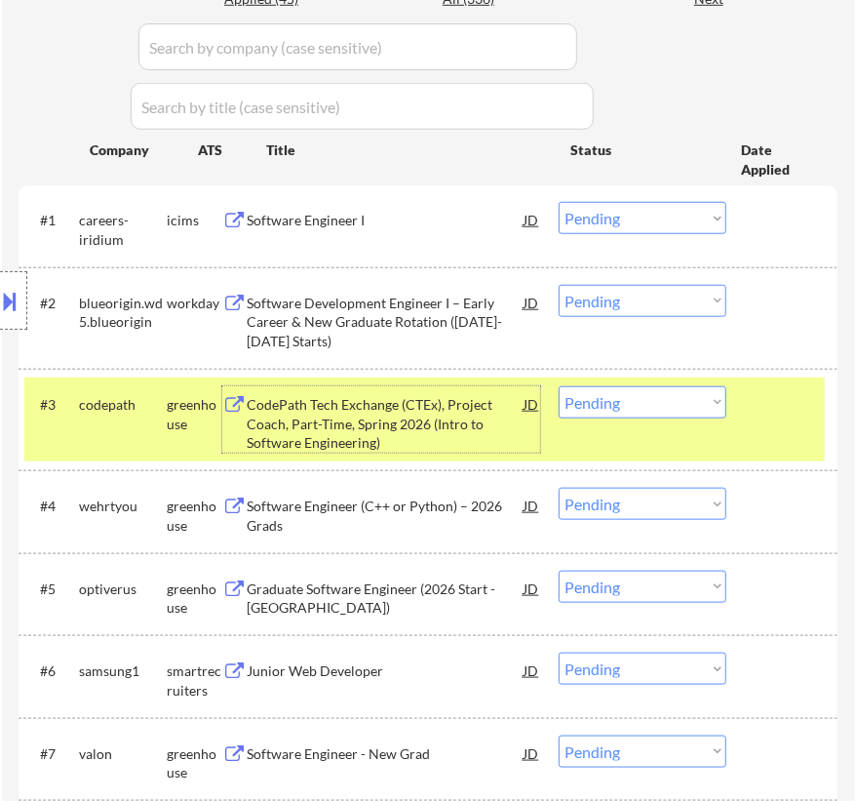
click at [685, 398] on select "Choose an option... Pending Applied Excluded (Questions) Excluded (Expired) Exc…" at bounding box center [643, 402] width 168 height 32
click at [559, 386] on select "Choose an option... Pending Applied Excluded (Questions) Excluded (Expired) Exc…" at bounding box center [643, 402] width 168 height 32
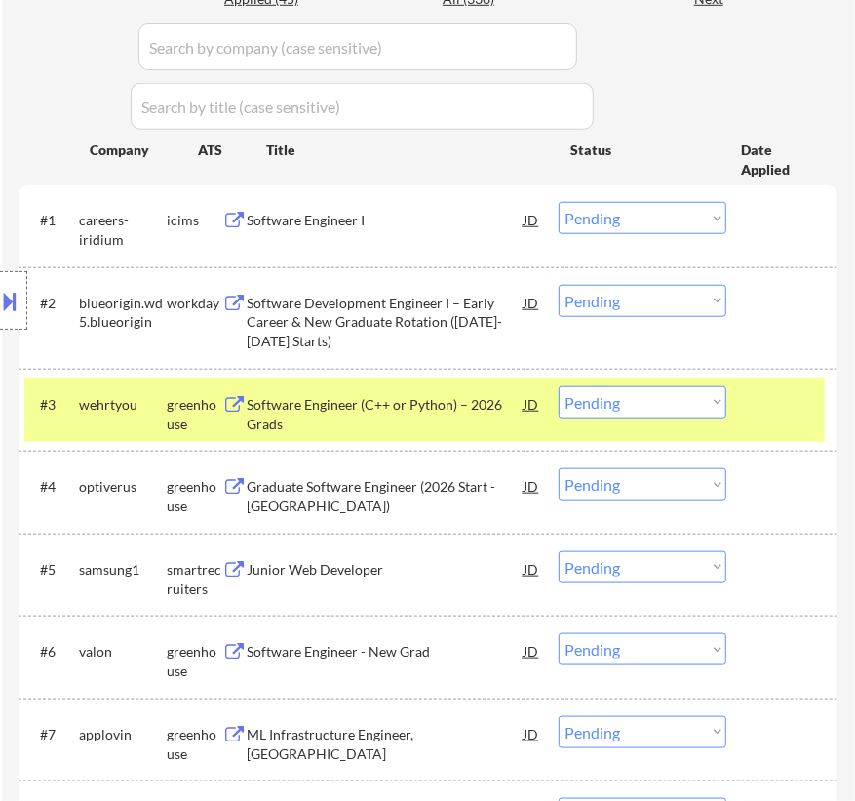
click at [427, 410] on div "Software Engineer (C++ or Python) – 2026 Grads" at bounding box center [385, 414] width 277 height 38
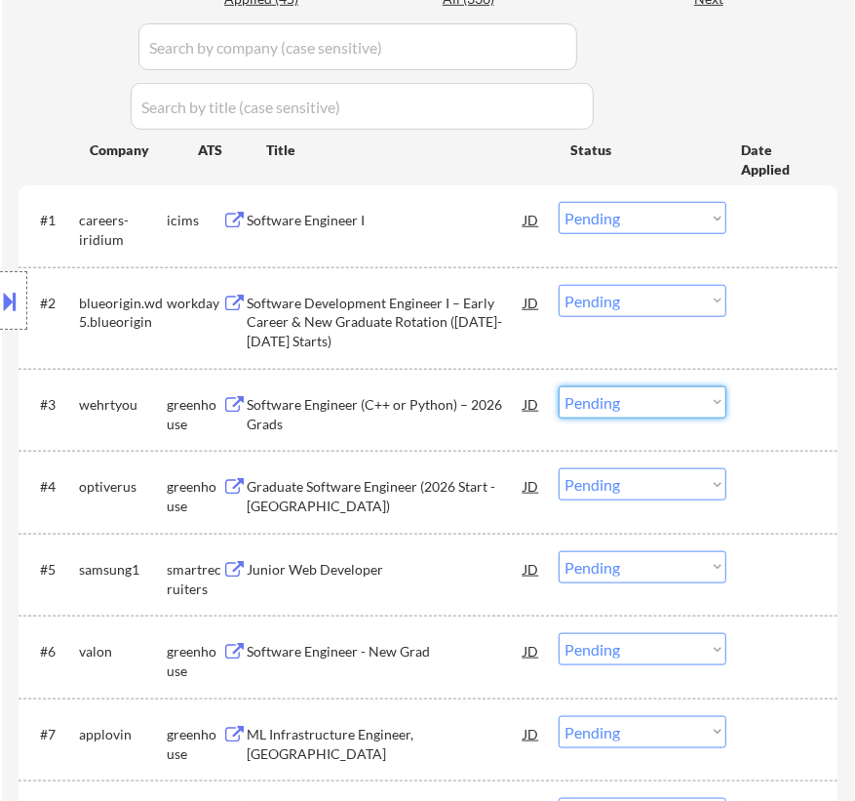
click at [654, 400] on select "Choose an option... Pending Applied Excluded (Questions) Excluded (Expired) Exc…" at bounding box center [643, 402] width 168 height 32
click at [559, 386] on select "Choose an option... Pending Applied Excluded (Questions) Excluded (Expired) Exc…" at bounding box center [643, 402] width 168 height 32
click at [370, 400] on div "Software Engineer (C++ or Python) – 2026 Grads" at bounding box center [385, 414] width 277 height 38
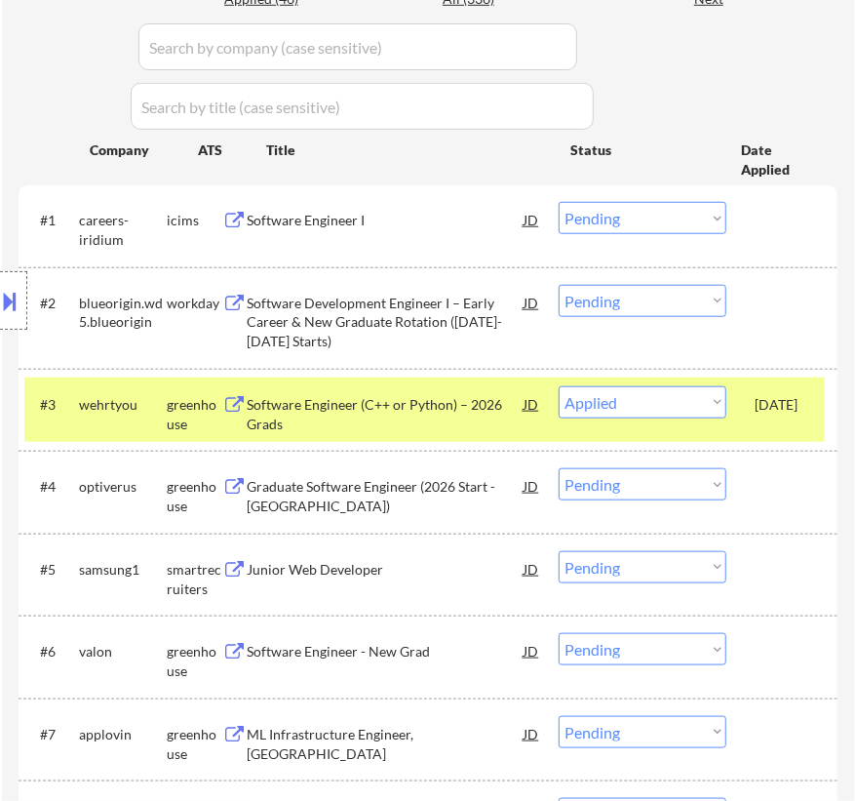
select select ""pending""
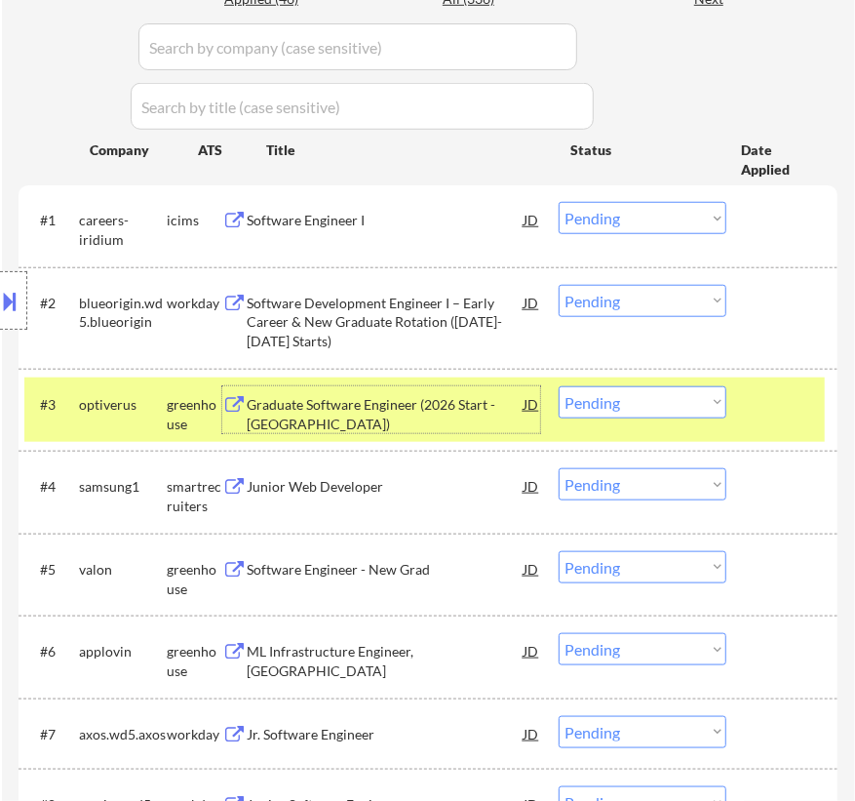
click at [415, 410] on div "Graduate Software Engineer (2026 Start - Austin)" at bounding box center [385, 414] width 277 height 38
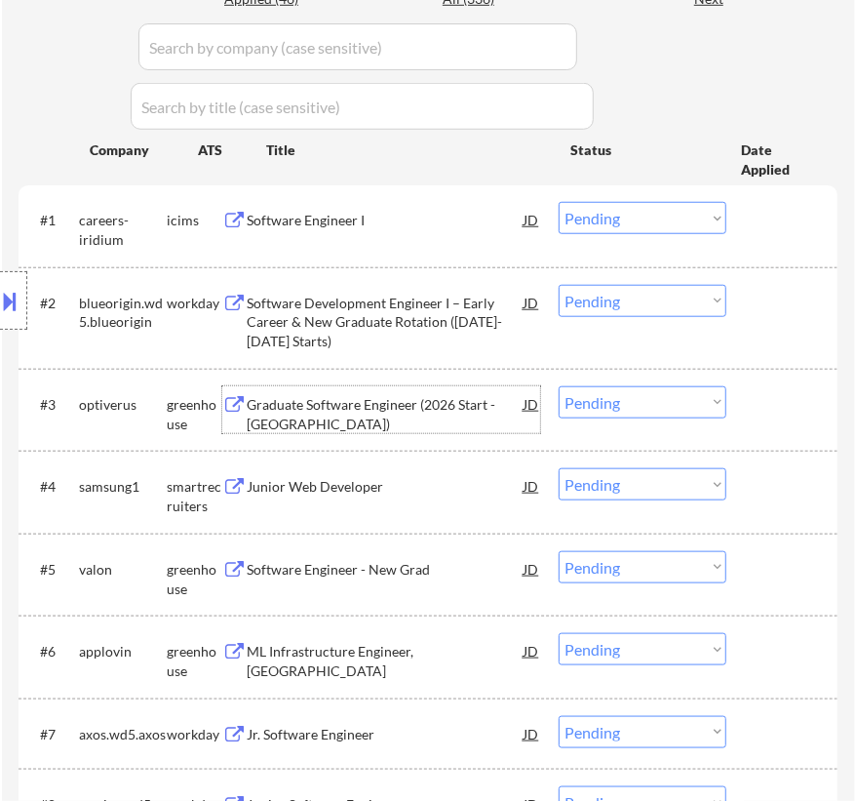
select select ""pending""
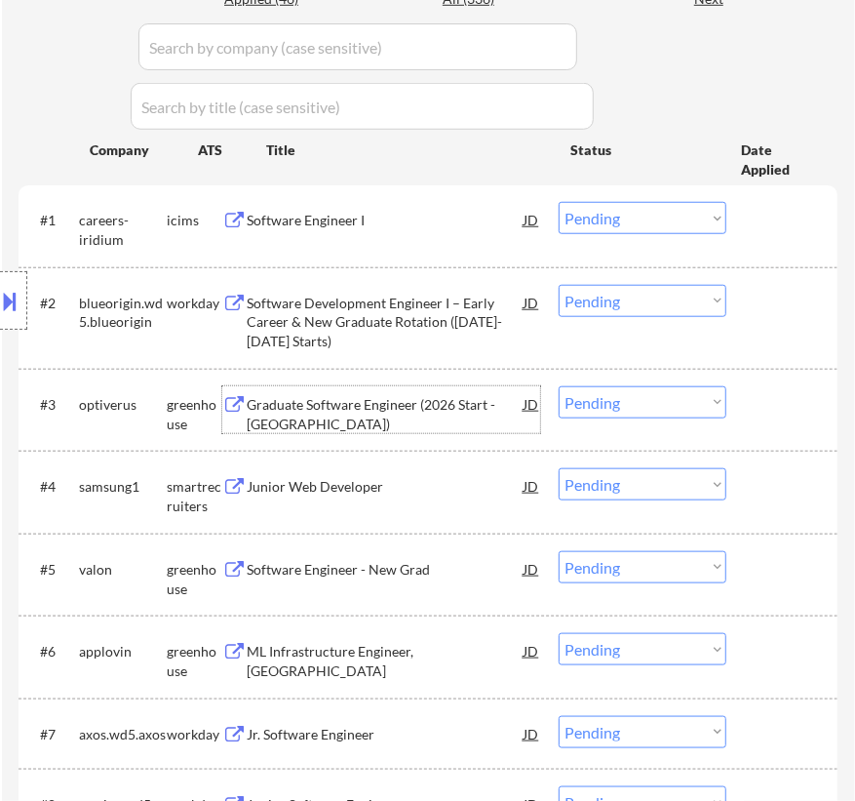
select select ""pending""
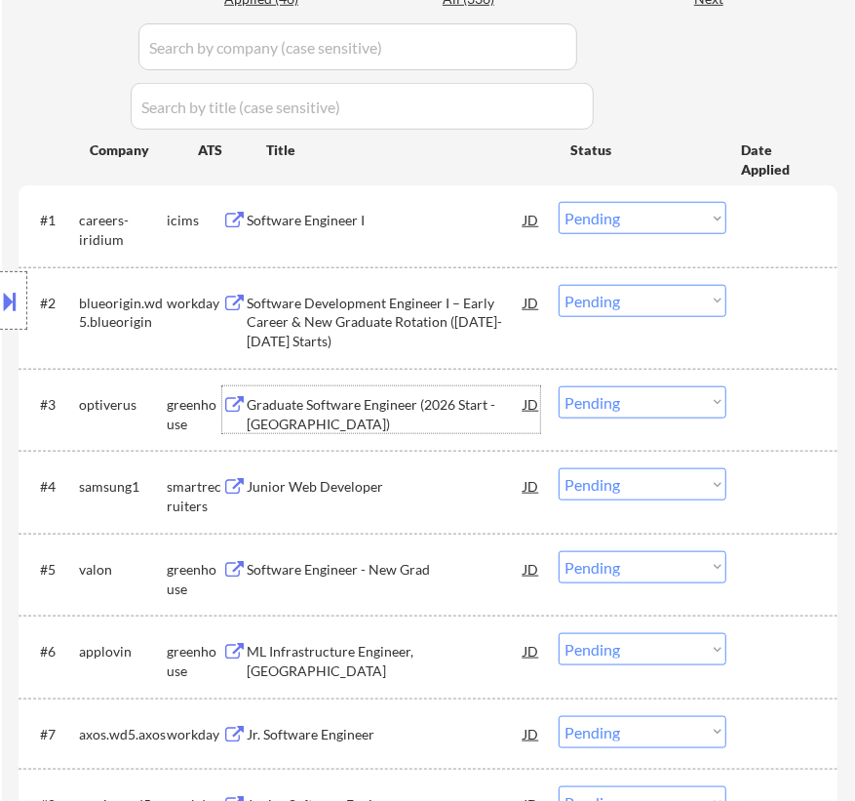
select select ""pending""
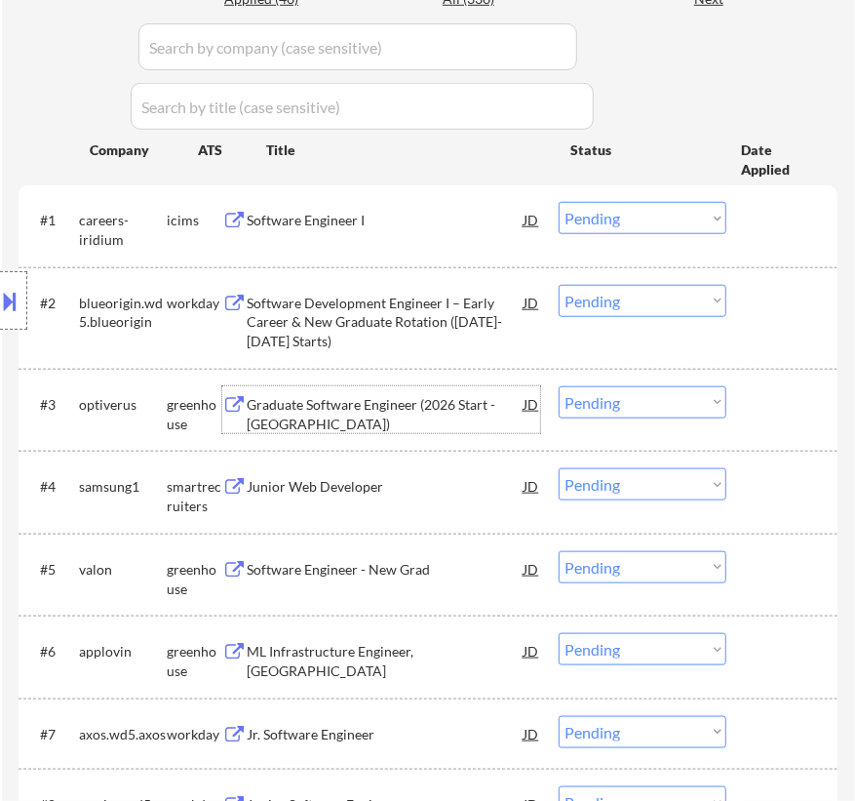
select select ""pending""
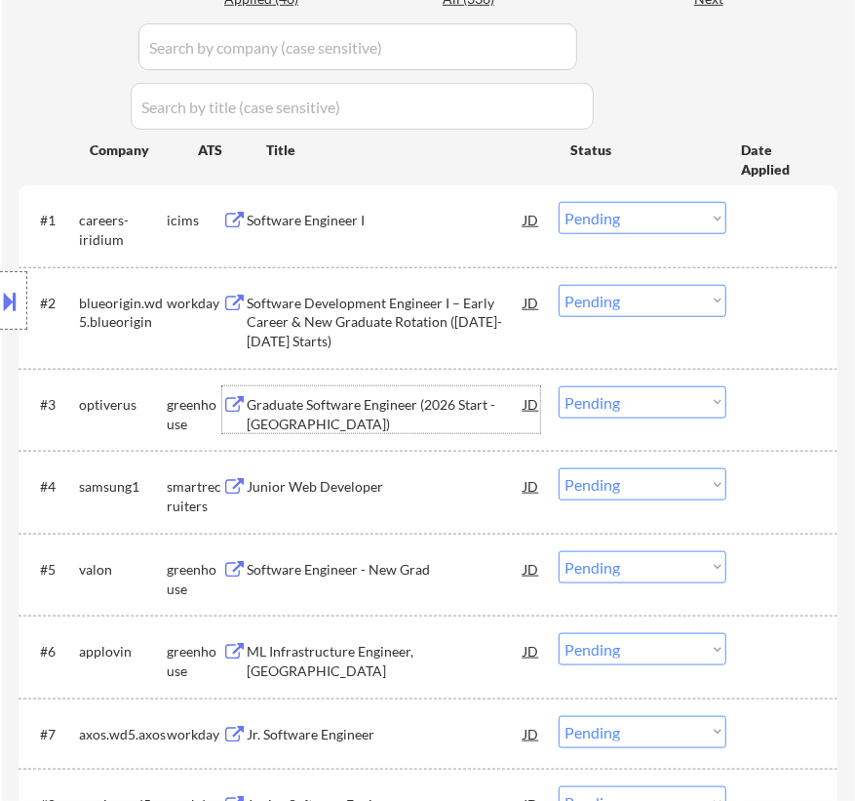
select select ""pending""
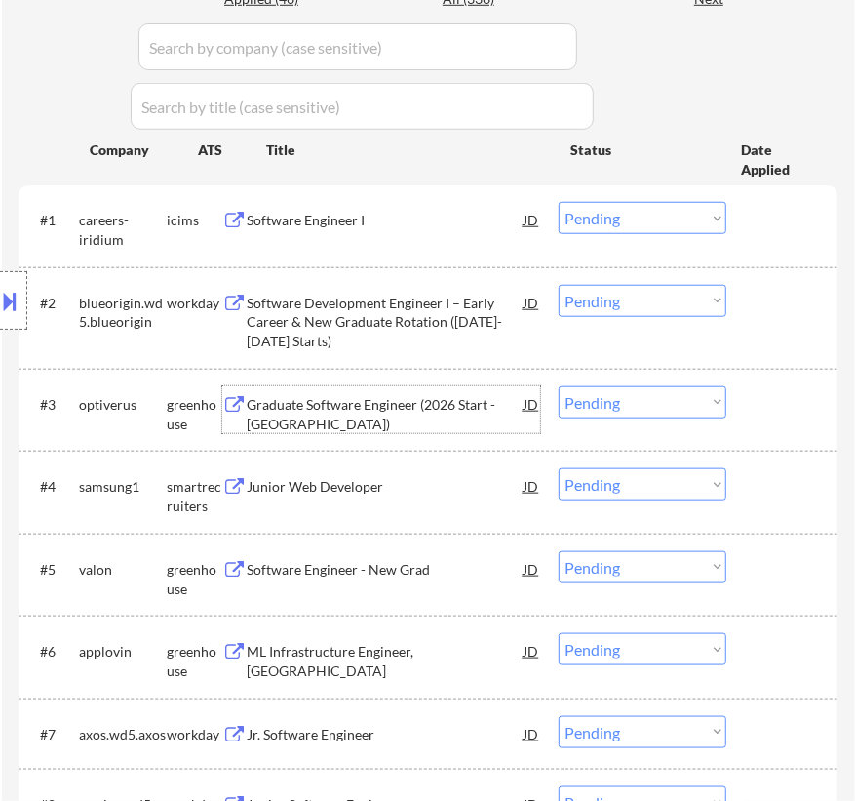
select select ""pending""
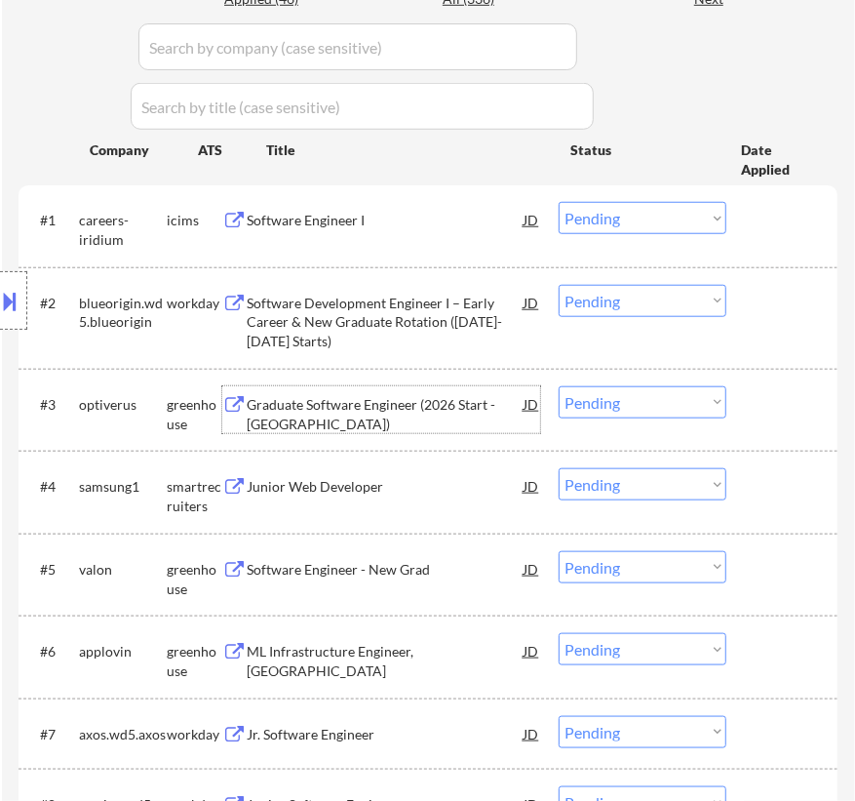
select select ""pending""
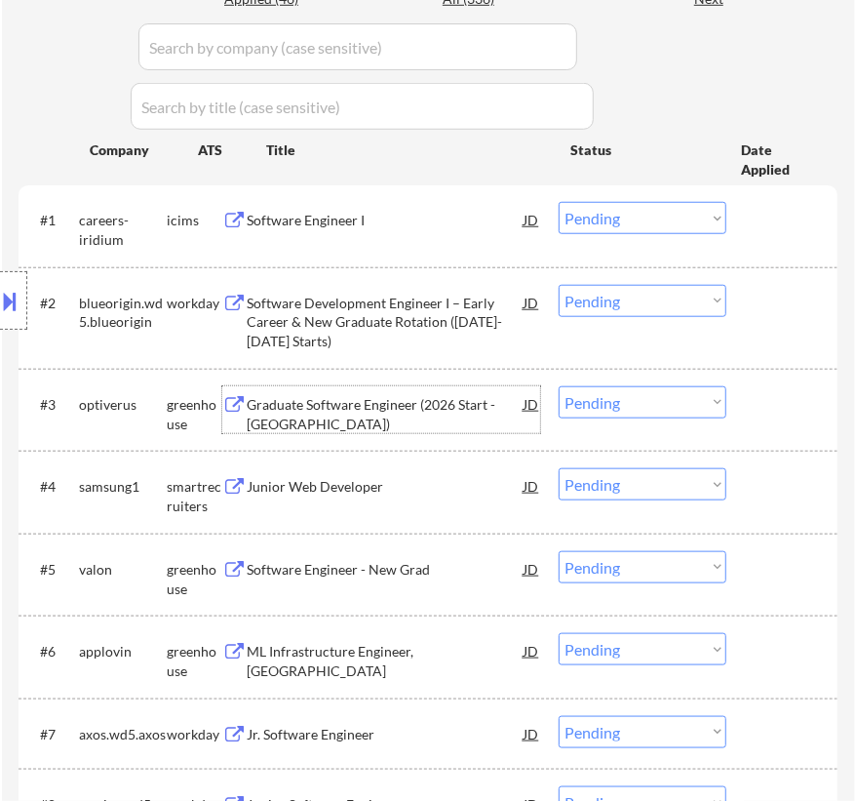
select select ""pending""
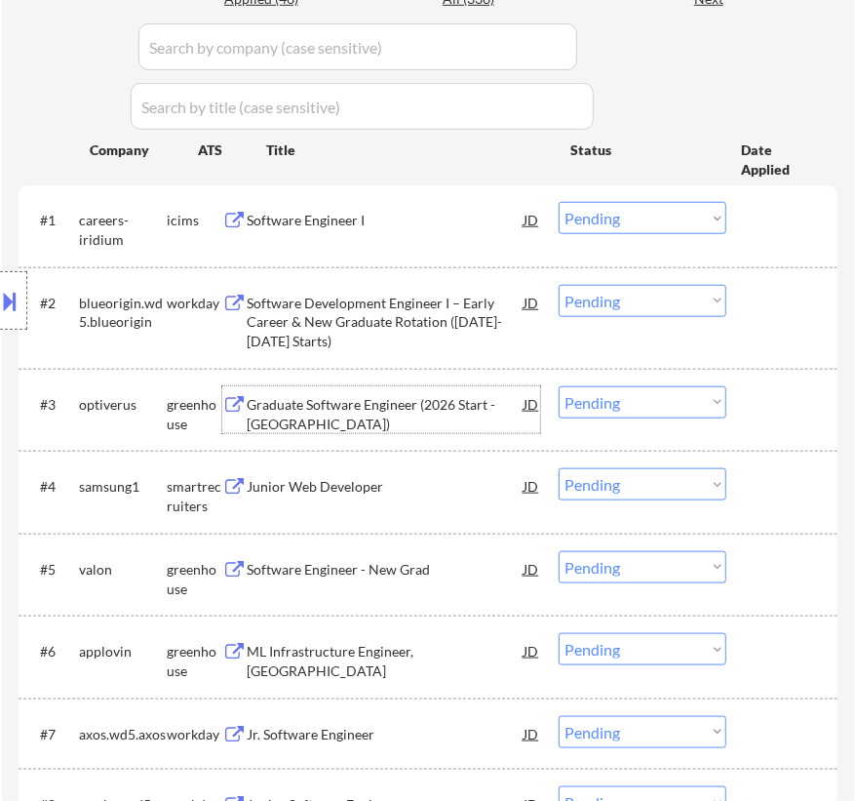
select select ""pending""
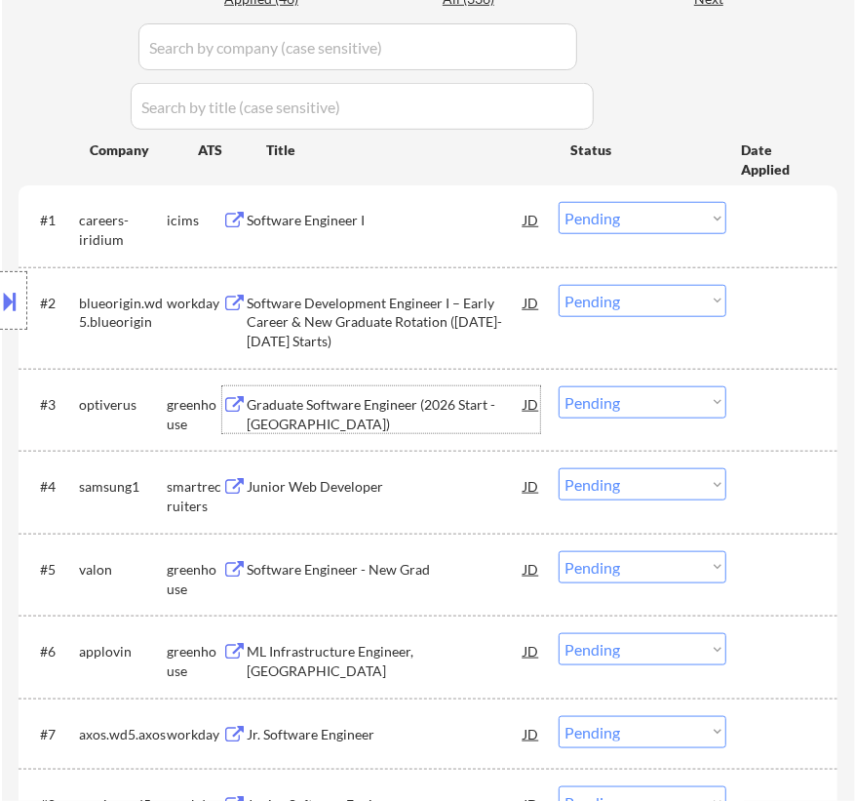
select select ""pending""
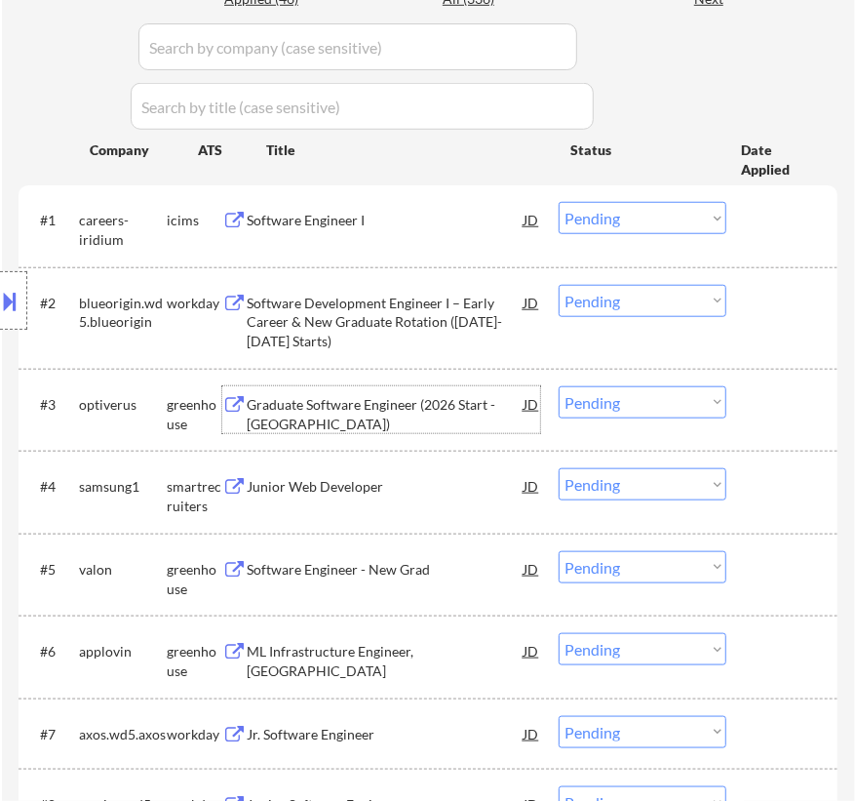
select select ""pending""
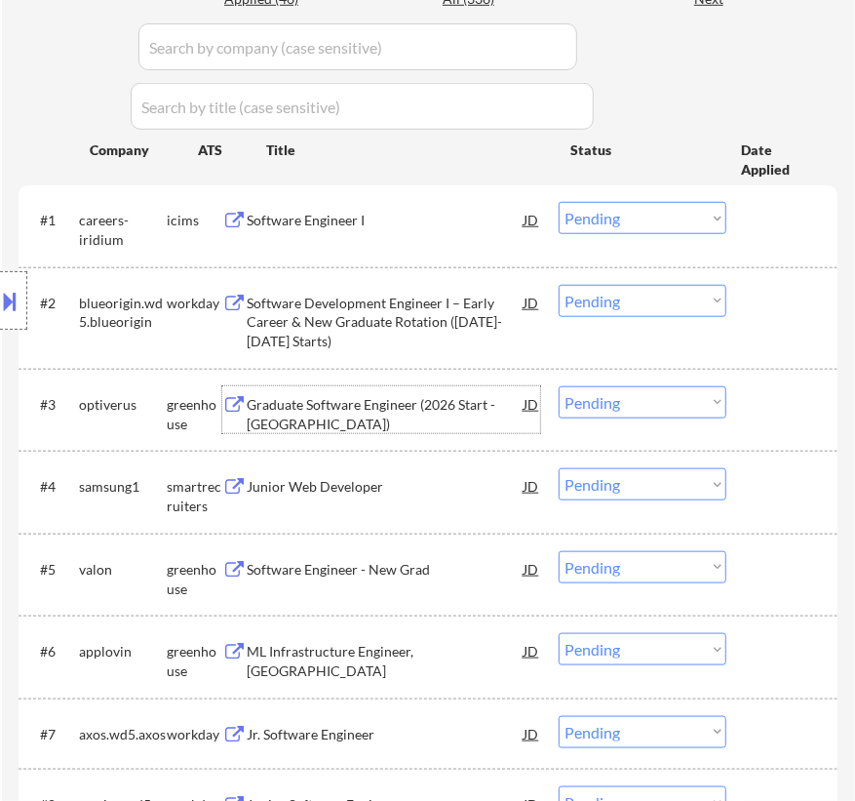
select select ""pending""
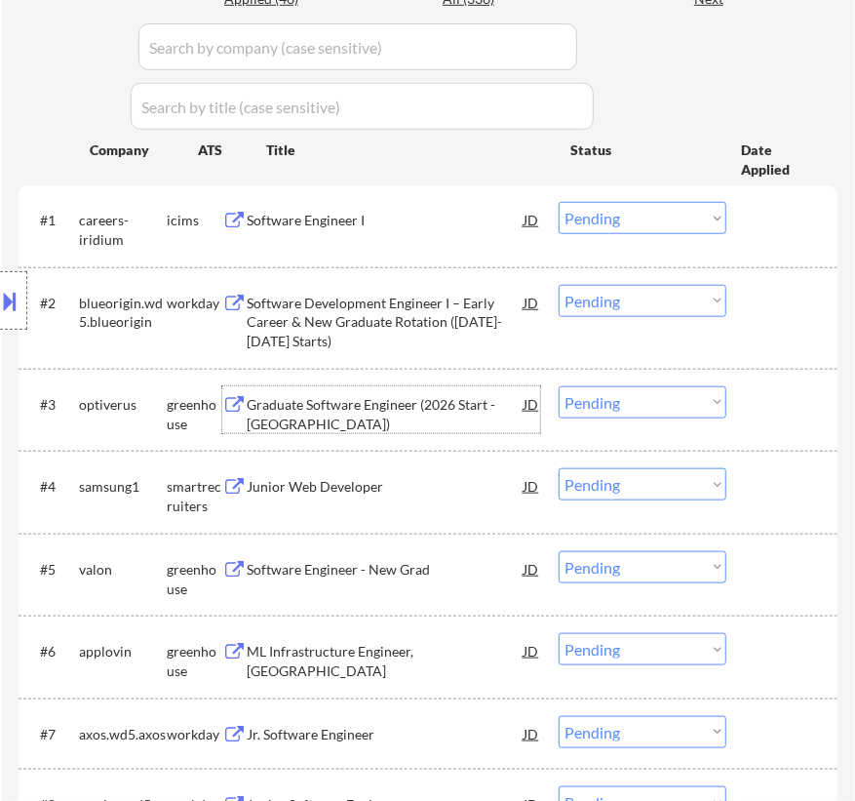
select select ""pending""
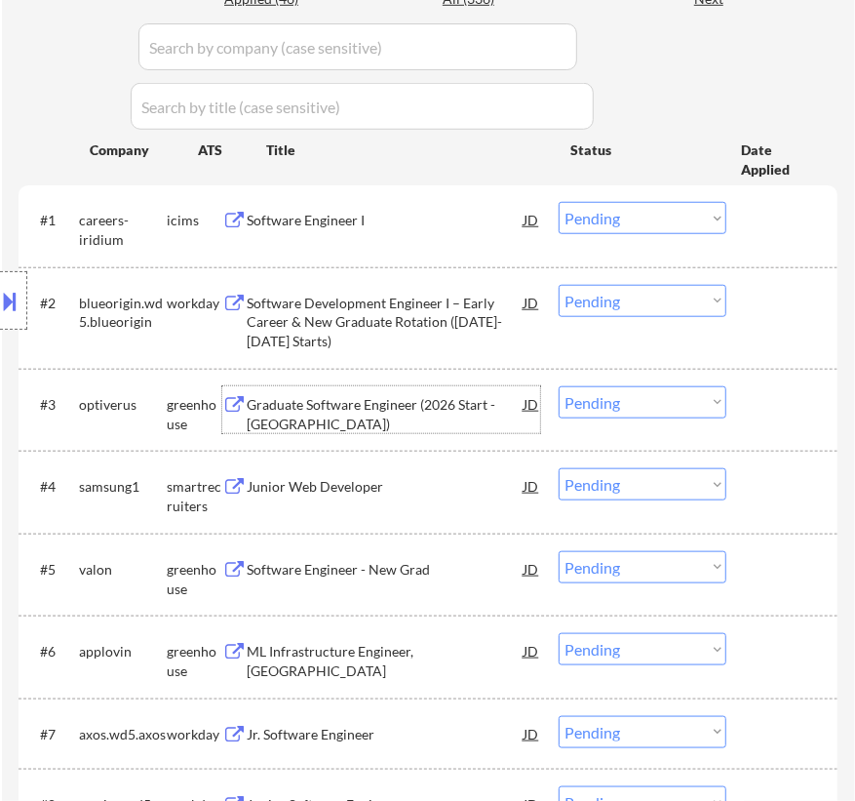
select select ""pending""
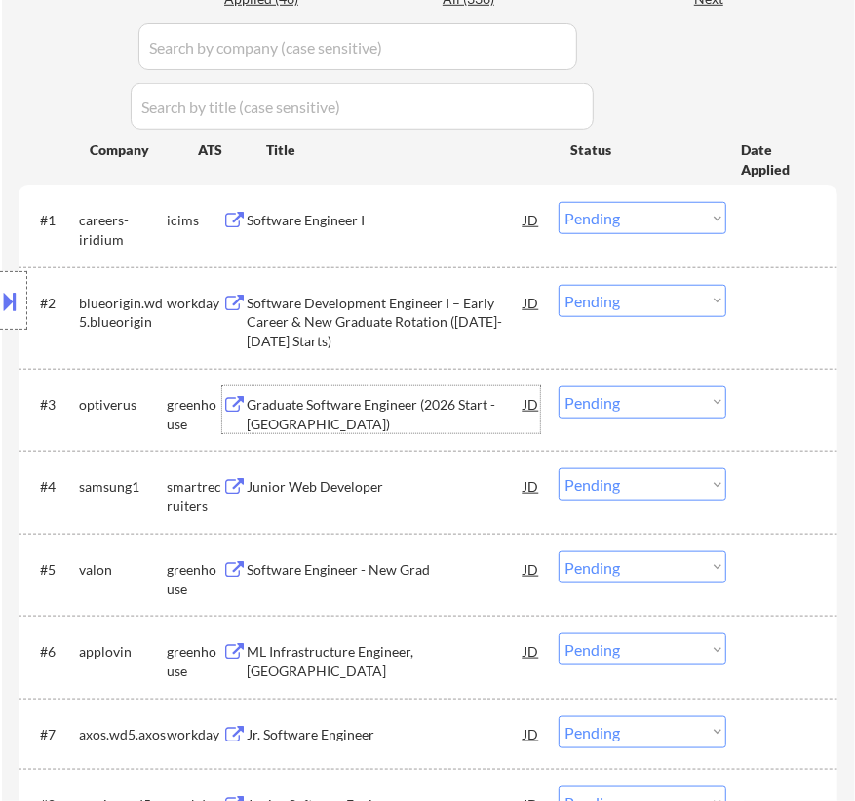
select select ""pending""
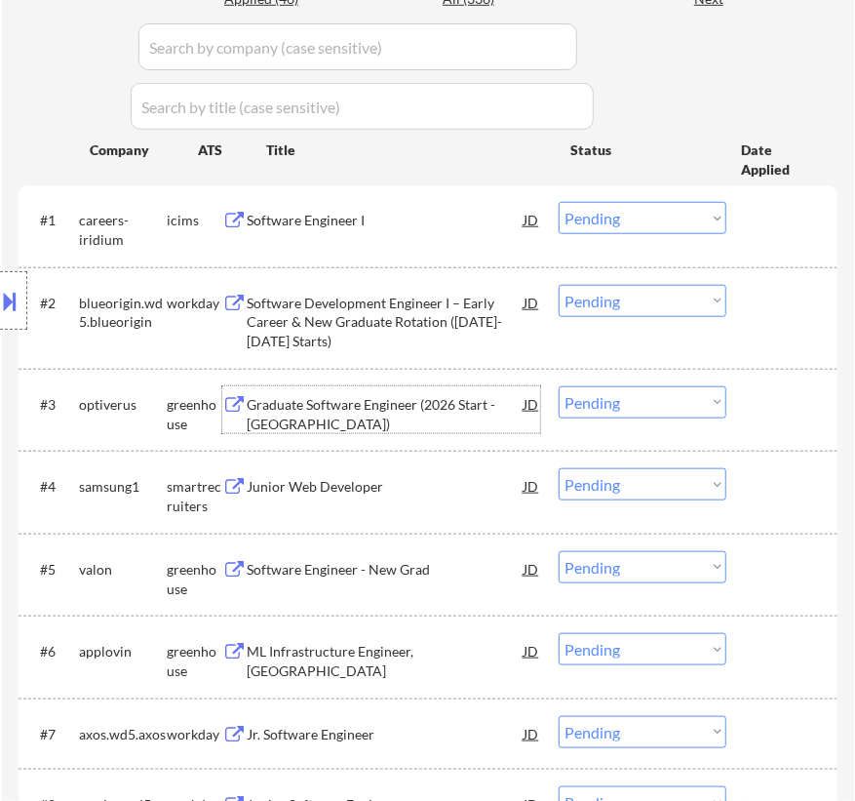
select select ""pending""
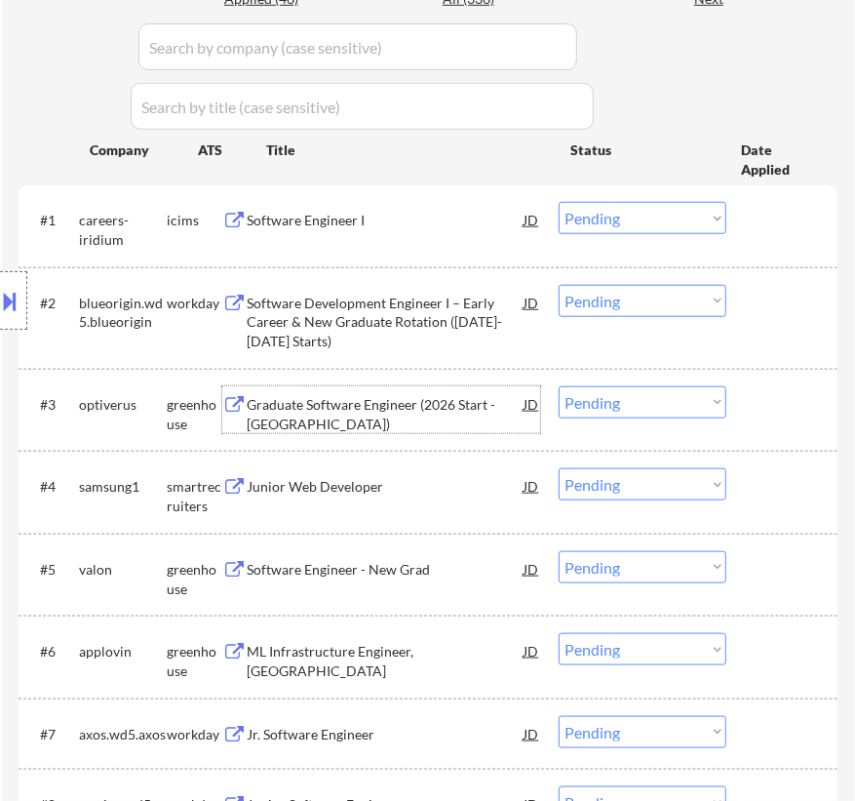
select select ""pending""
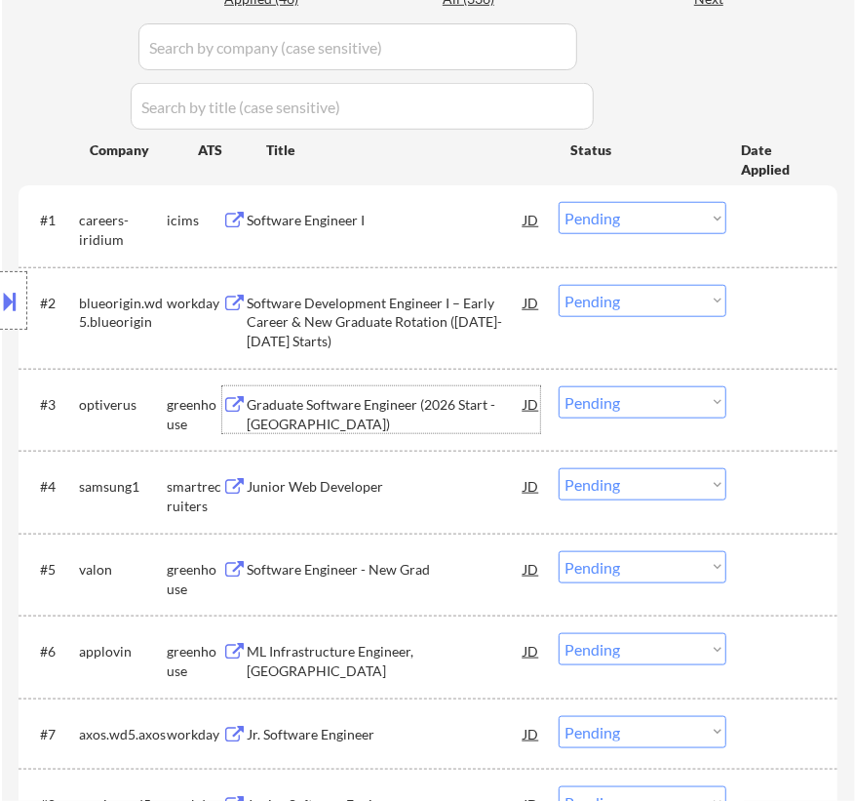
select select ""pending""
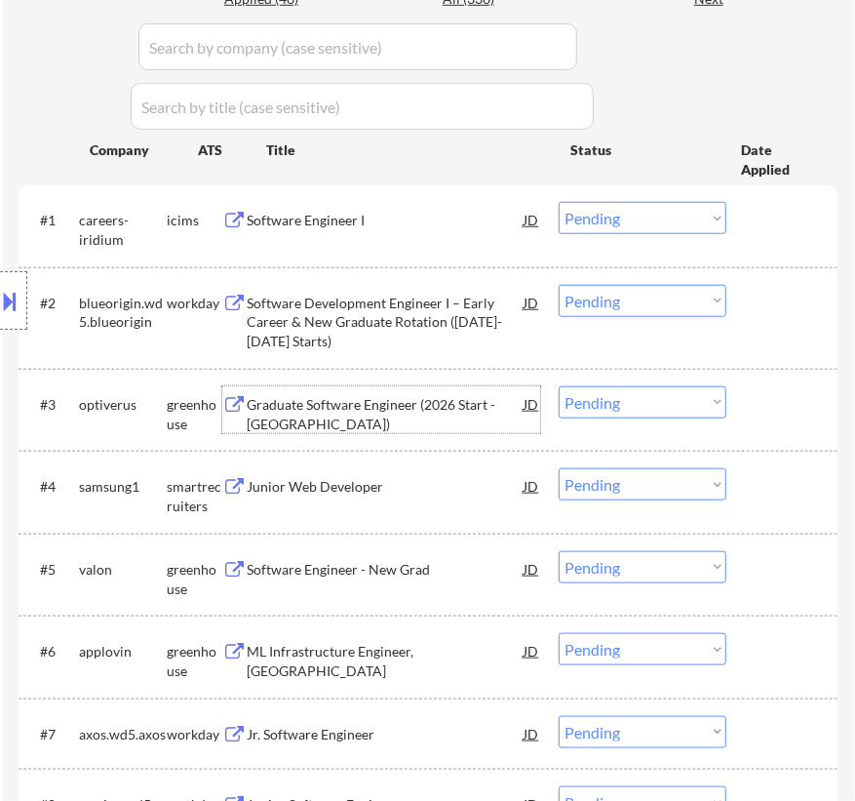
select select ""pending""
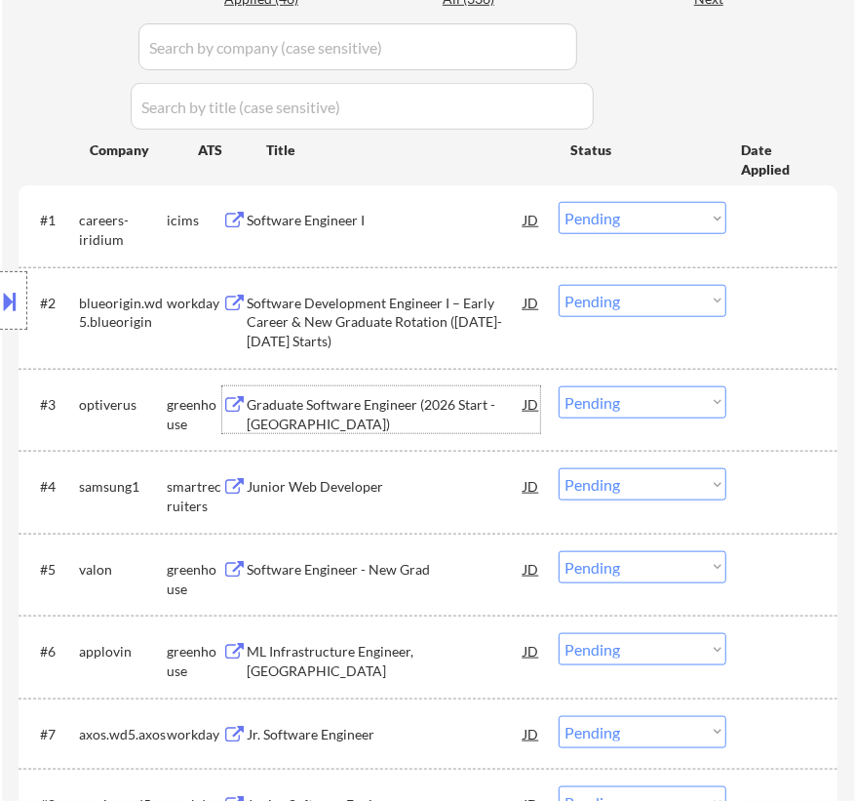
select select ""pending""
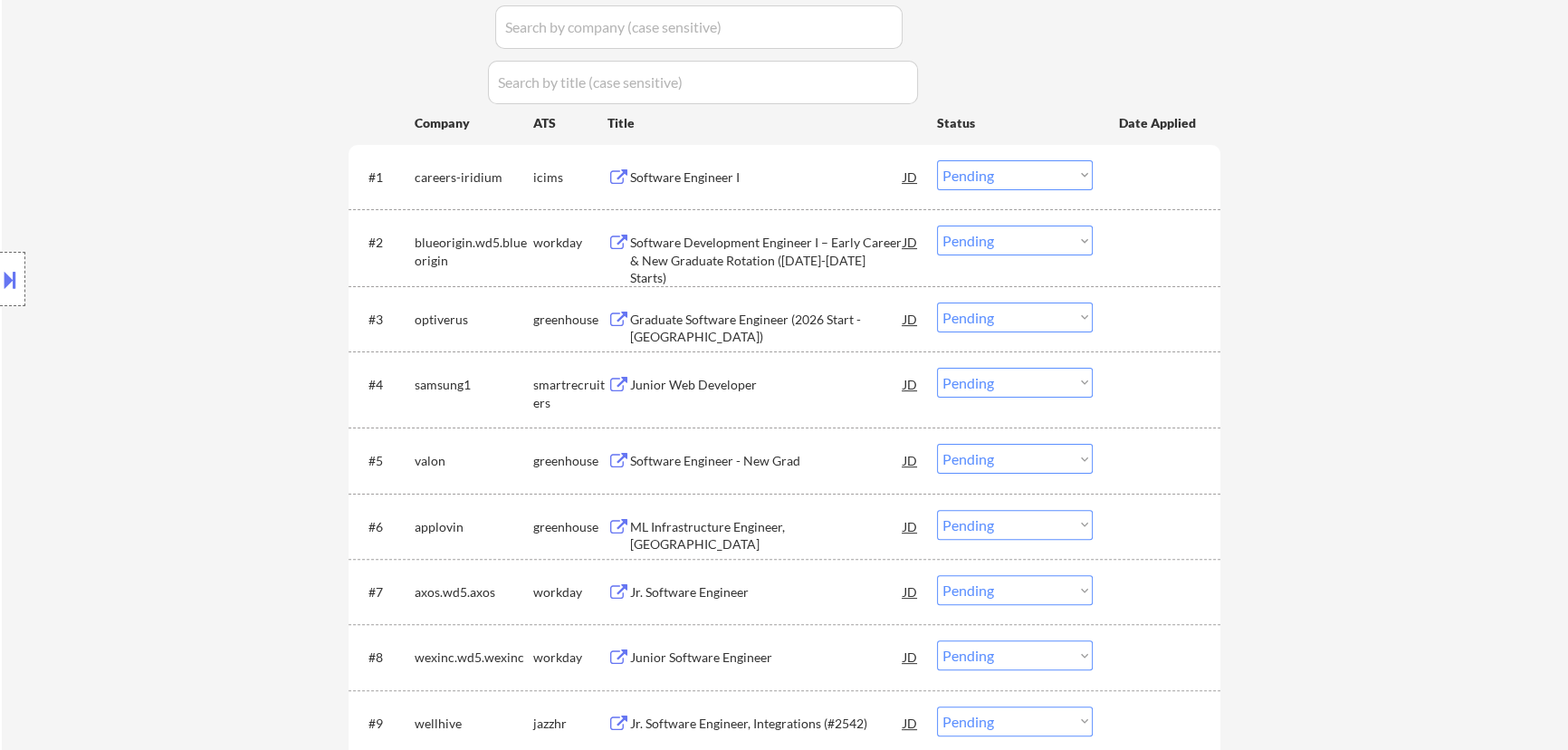
click at [793, 325] on select "Choose an option... Pending Applied Excluded (Questions) Excluded (Expired) Exc…" at bounding box center [1015, 317] width 156 height 30
click at [793, 303] on select "Choose an option... Pending Applied Excluded (Questions) Excluded (Expired) Exc…" at bounding box center [1015, 317] width 156 height 30
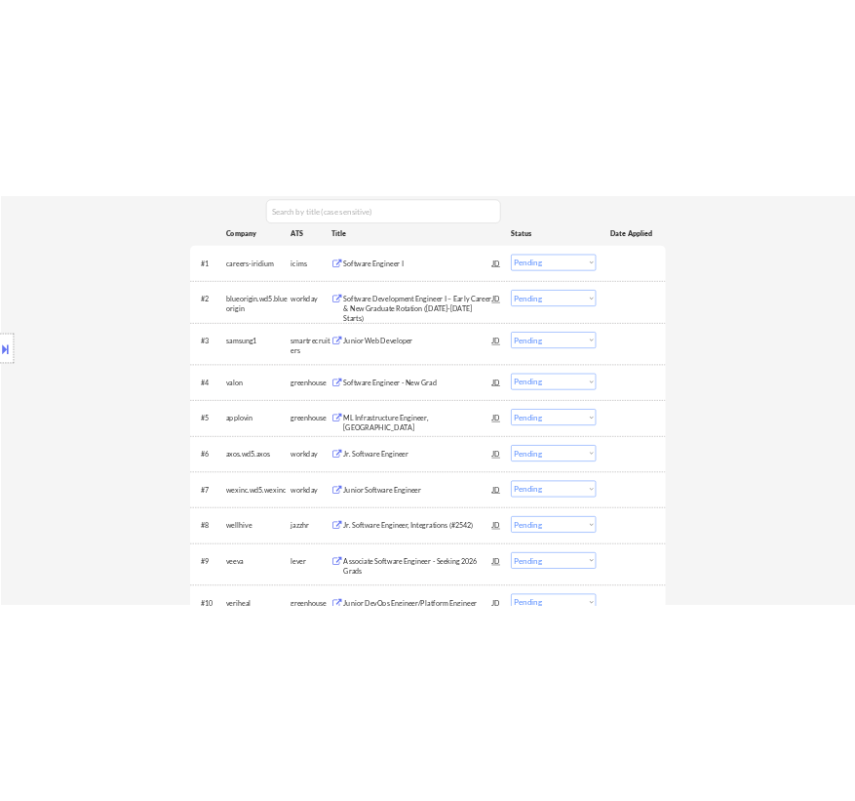
scroll to position [709, 0]
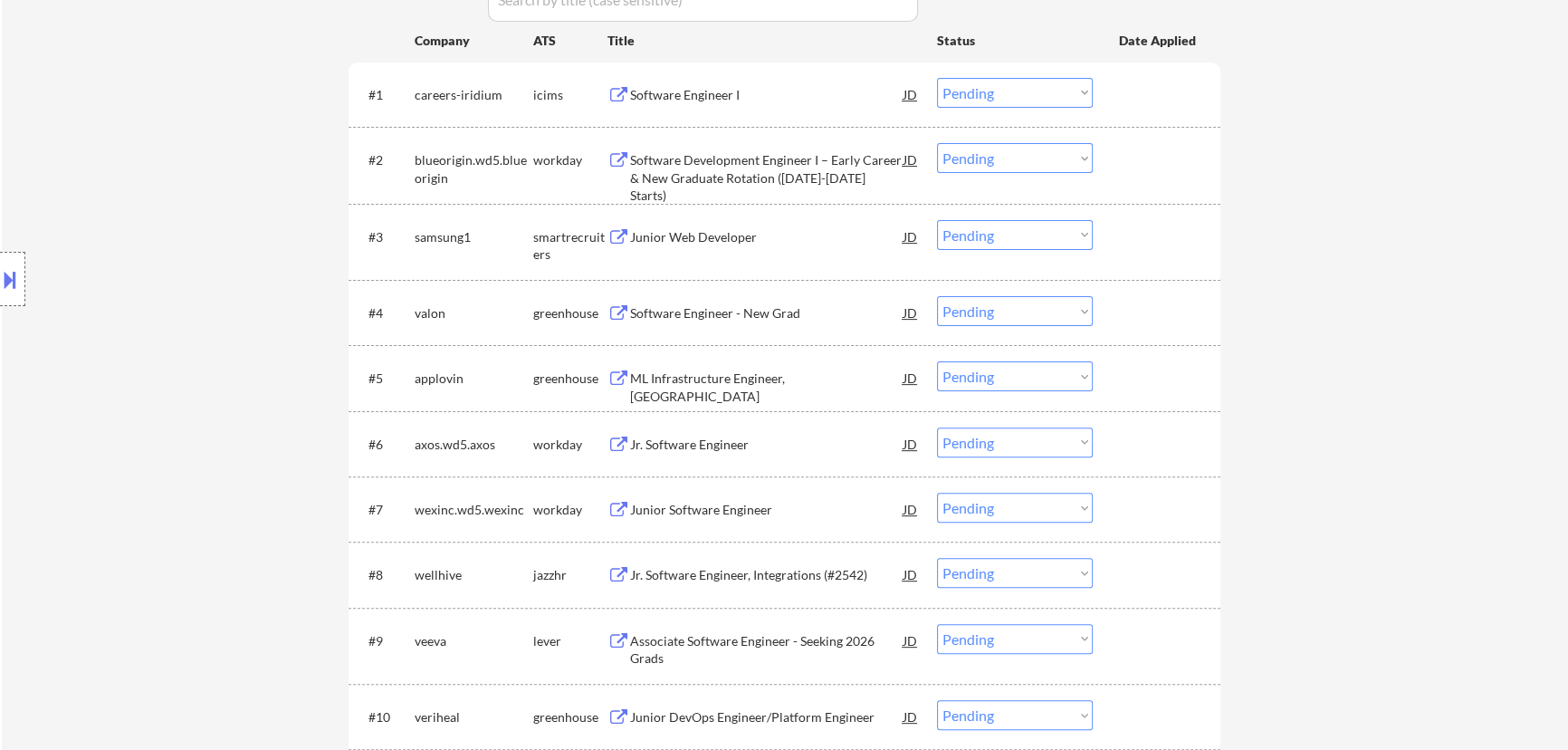
click at [791, 252] on div "#3 samsung1 smartrecruiters Junior Web Developer JD Choose an option... Pending…" at bounding box center [781, 241] width 855 height 59
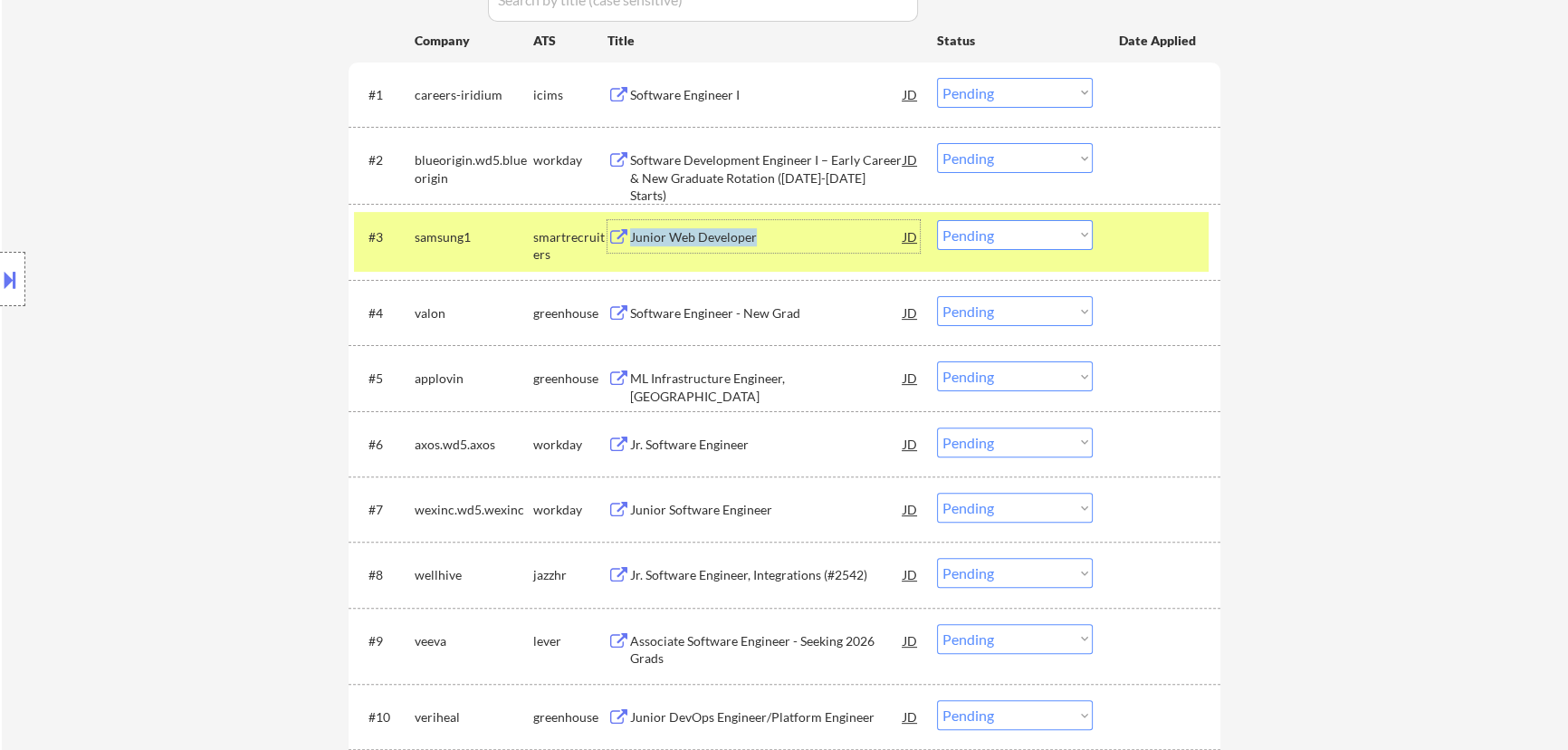
click at [793, 233] on div "Junior Web Developer" at bounding box center [767, 238] width 274 height 19
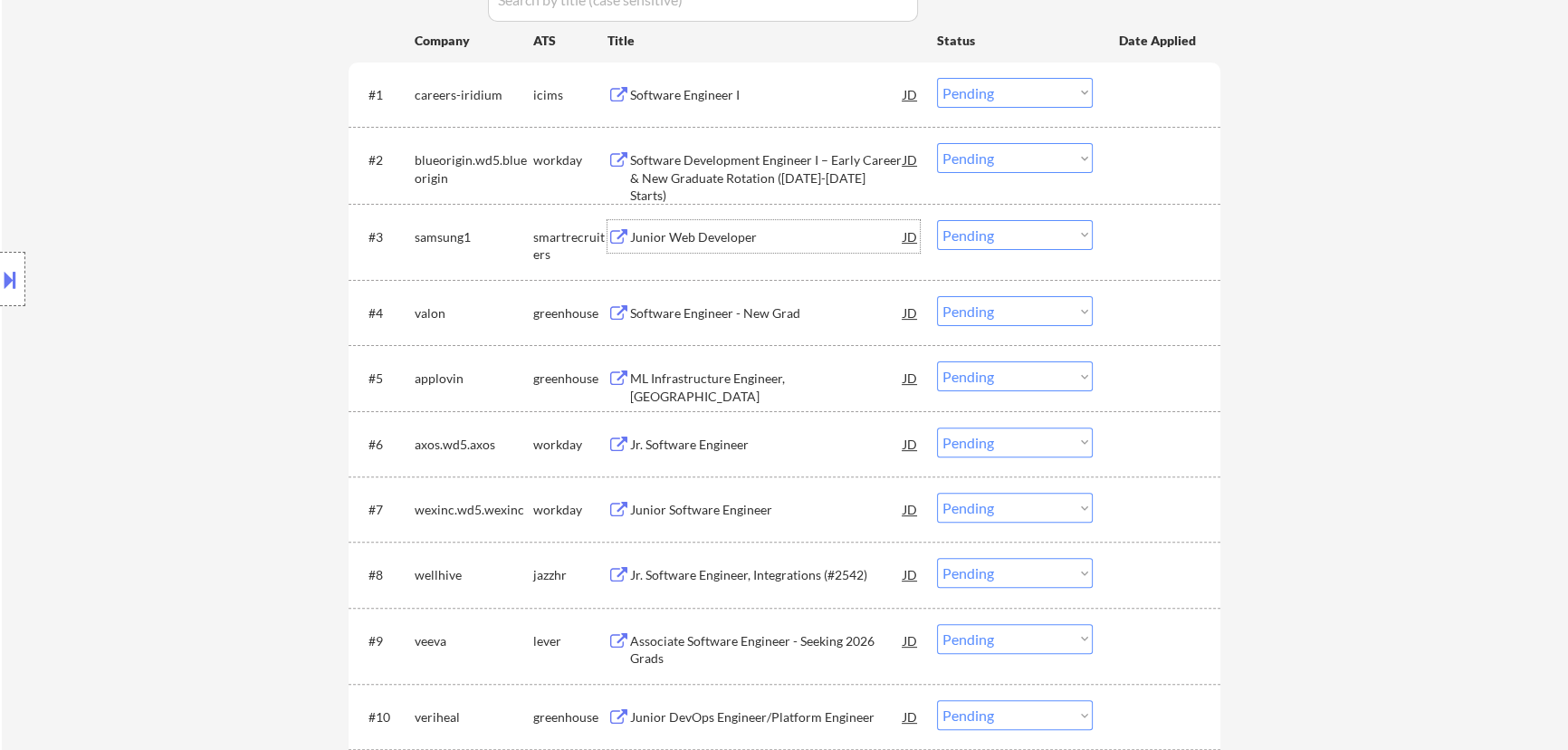
click at [793, 230] on select "Choose an option... Pending Applied Excluded (Questions) Excluded (Expired) Exc…" at bounding box center [1015, 235] width 156 height 30
click at [793, 220] on select "Choose an option... Pending Applied Excluded (Questions) Excluded (Expired) Exc…" at bounding box center [1015, 235] width 156 height 30
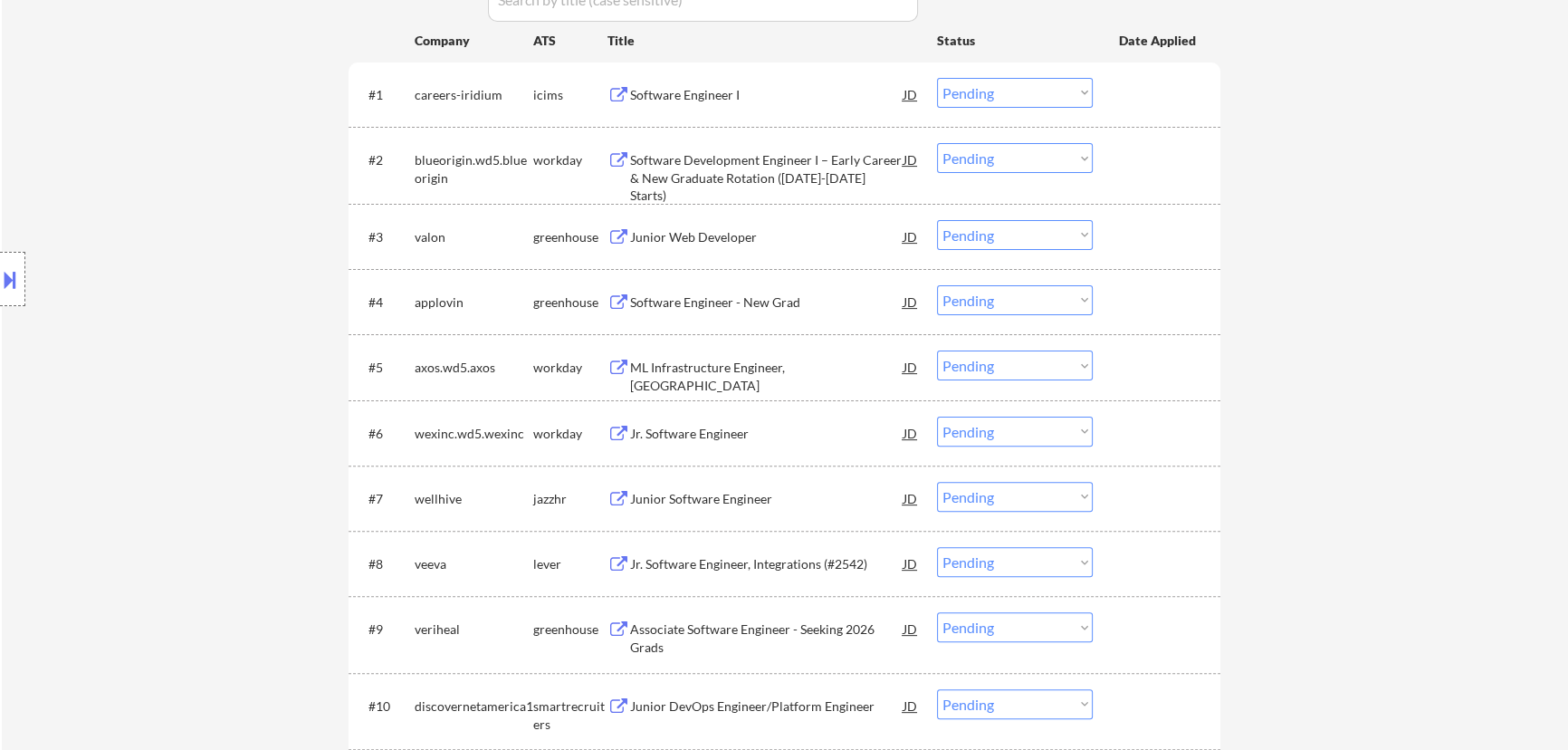
click at [760, 242] on div "Junior Web Developer" at bounding box center [767, 238] width 274 height 19
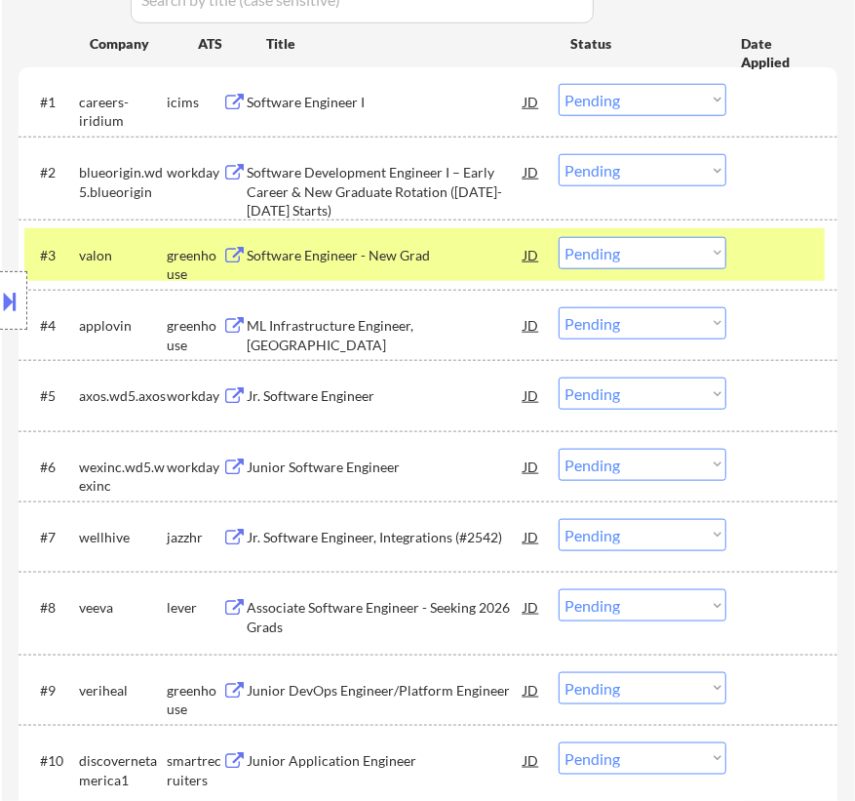
drag, startPoint x: 620, startPoint y: 254, endPoint x: 618, endPoint y: 263, distance: 9.9
click at [621, 254] on select "Choose an option... Pending Applied Excluded (Questions) Excluded (Expired) Exc…" at bounding box center [643, 253] width 168 height 32
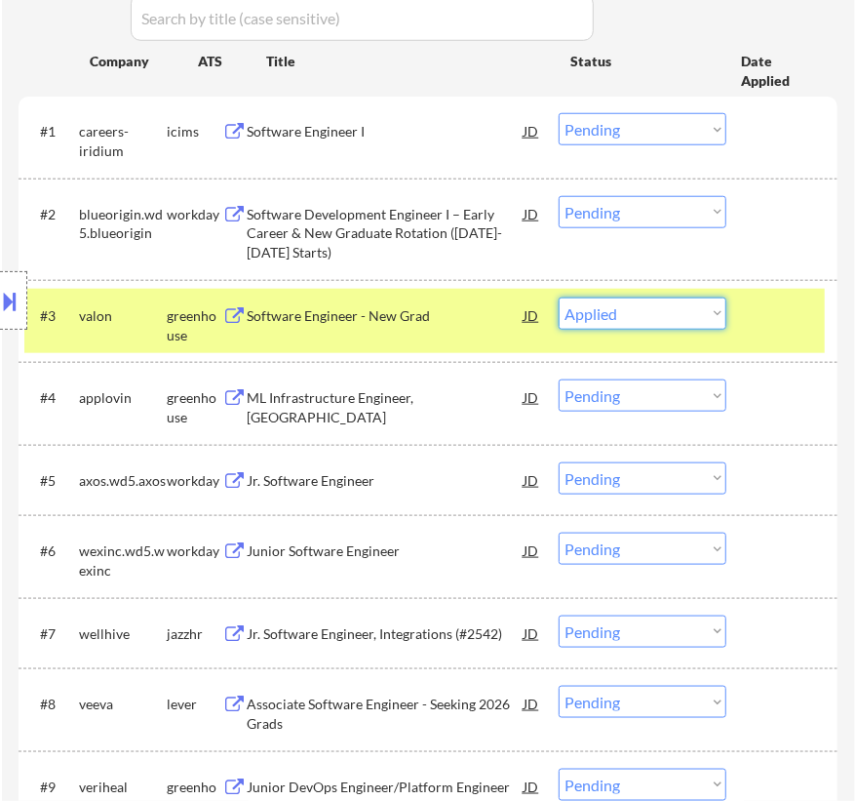
click at [559, 297] on select "Choose an option... Pending Applied Excluded (Questions) Excluded (Expired) Exc…" at bounding box center [643, 313] width 168 height 32
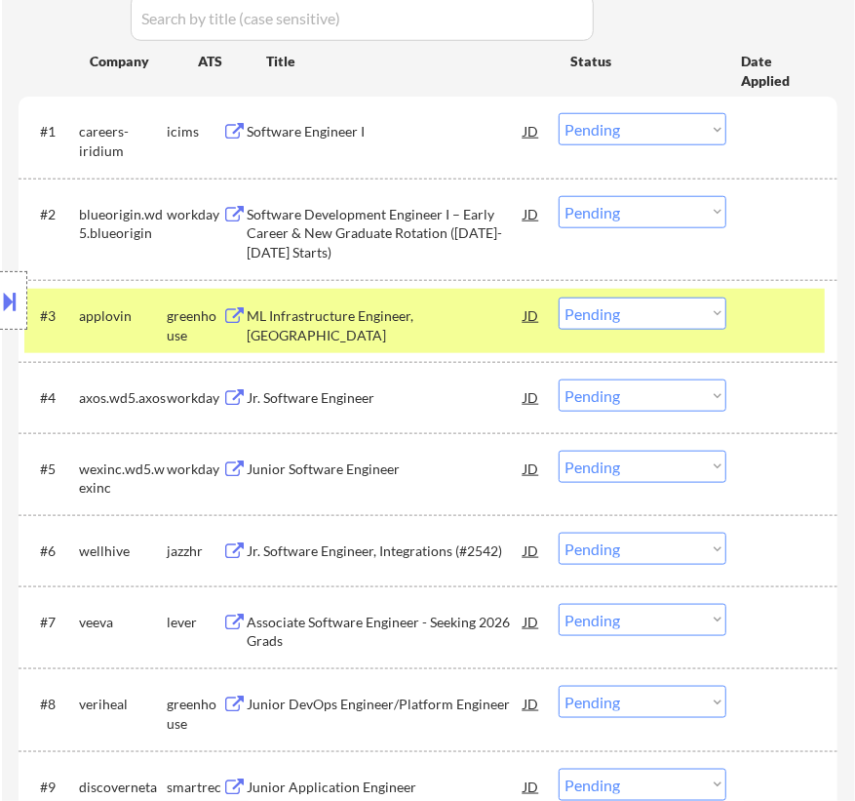
click at [442, 315] on div "ML Infrastructure Engineer, New Grad" at bounding box center [385, 325] width 277 height 38
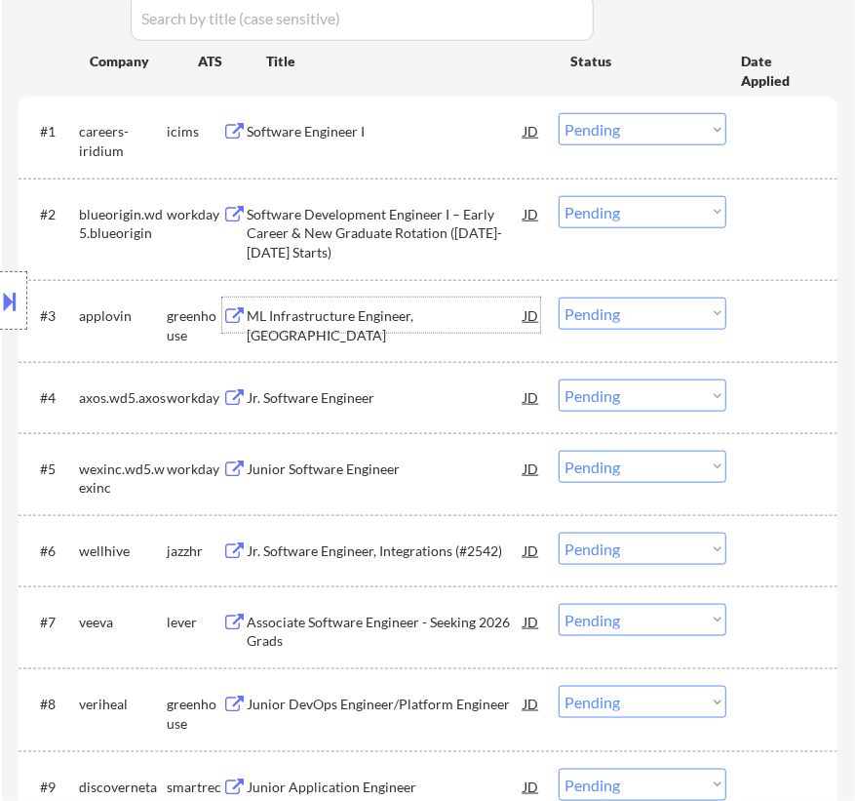
click at [616, 316] on select "Choose an option... Pending Applied Excluded (Questions) Excluded (Expired) Exc…" at bounding box center [643, 313] width 168 height 32
click at [559, 297] on select "Choose an option... Pending Applied Excluded (Questions) Excluded (Expired) Exc…" at bounding box center [643, 313] width 168 height 32
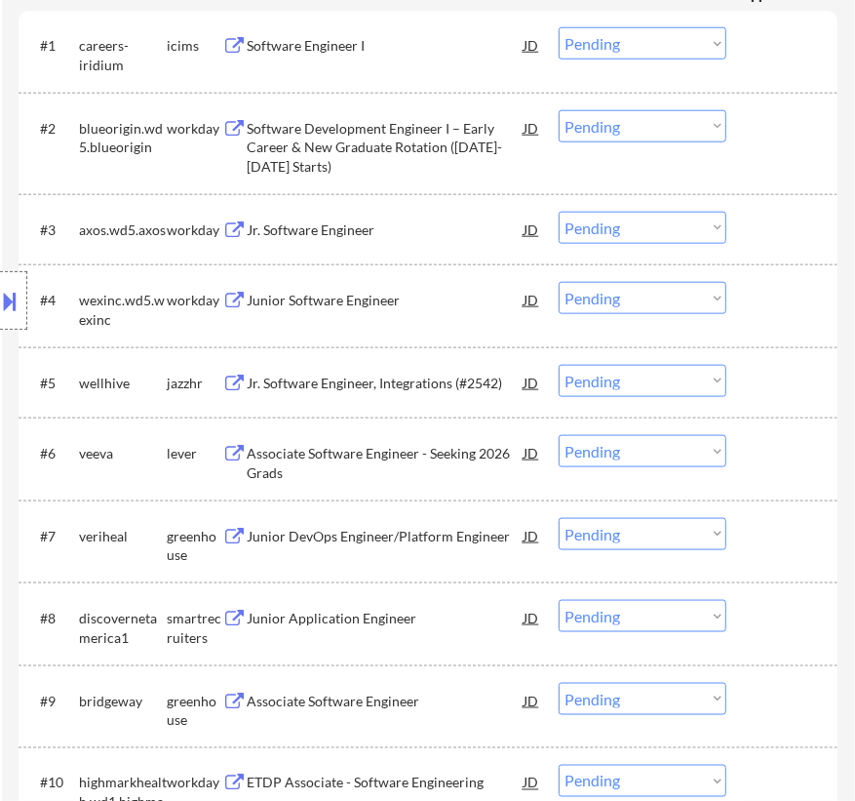
scroll to position [798, 0]
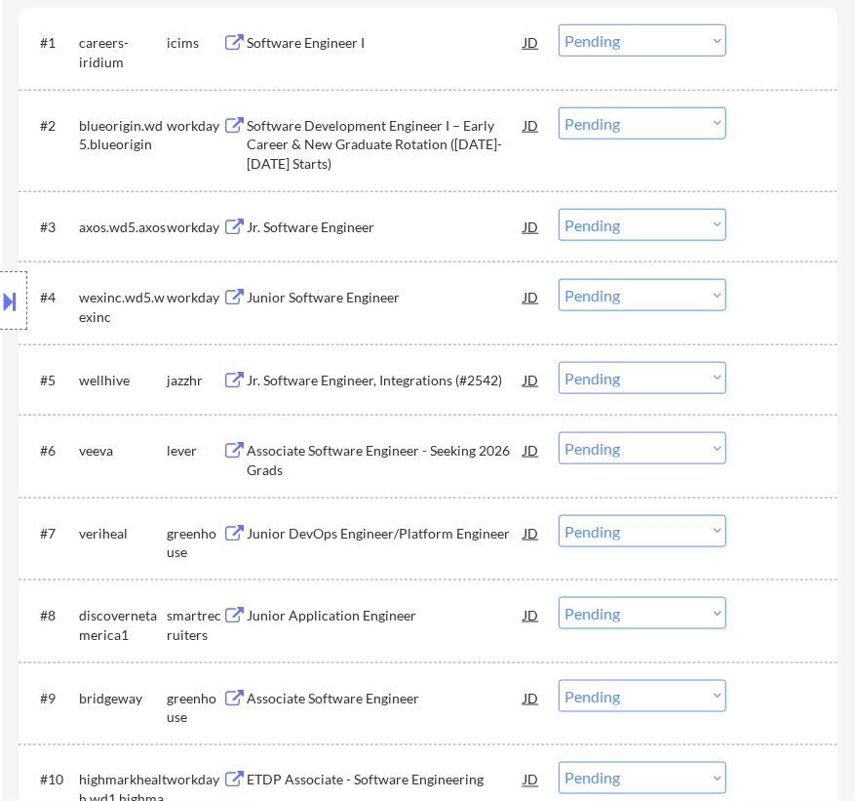
click at [354, 376] on div "Jr. Software Engineer, Integrations (#2542)" at bounding box center [385, 381] width 277 height 20
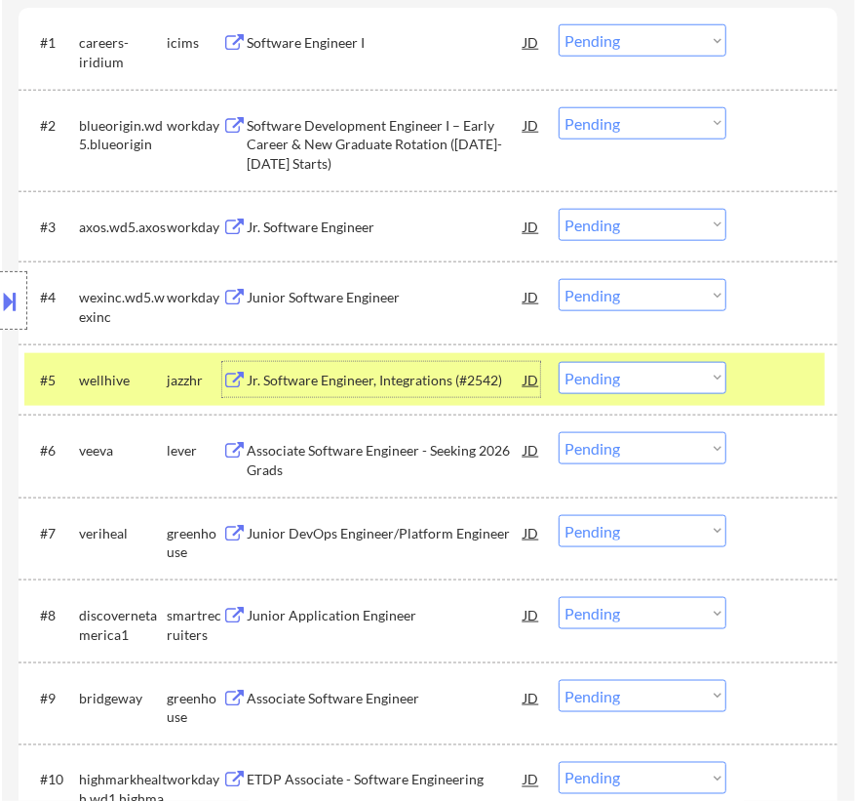
click at [692, 377] on select "Choose an option... Pending Applied Excluded (Questions) Excluded (Expired) Exc…" at bounding box center [643, 378] width 168 height 32
click at [559, 362] on select "Choose an option... Pending Applied Excluded (Questions) Excluded (Expired) Exc…" at bounding box center [643, 378] width 168 height 32
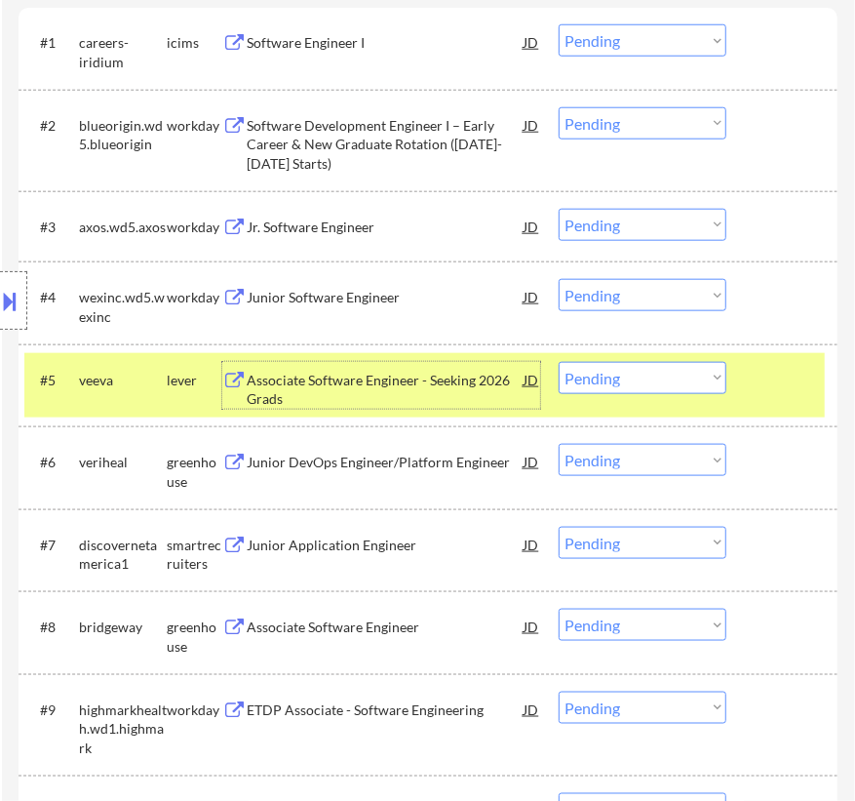
click at [425, 380] on div "Associate Software Engineer - Seeking 2026 Grads" at bounding box center [385, 390] width 277 height 38
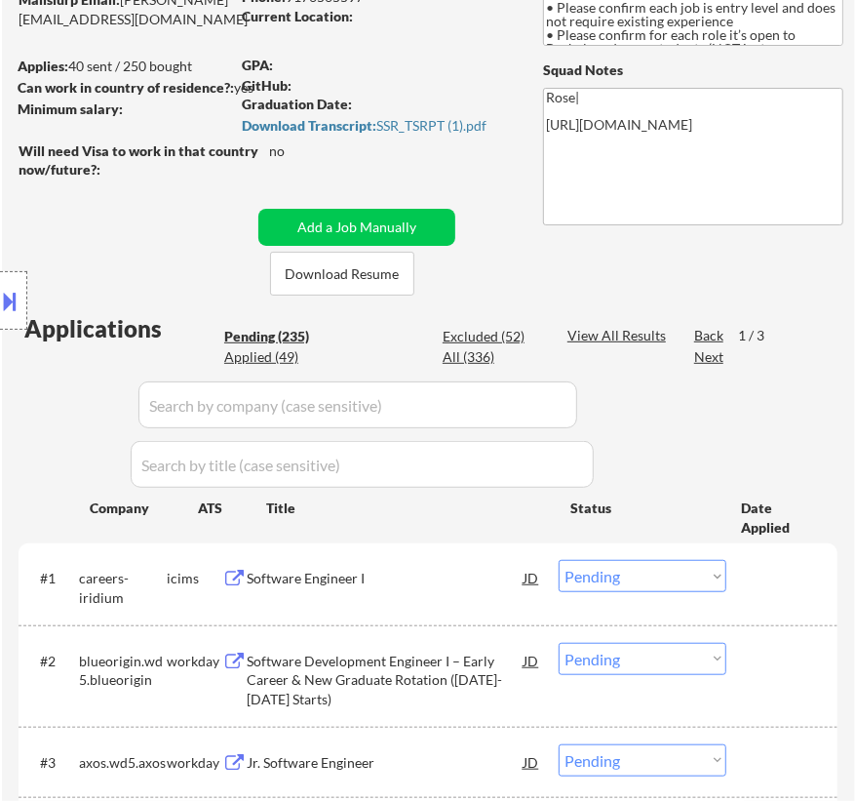
scroll to position [354, 0]
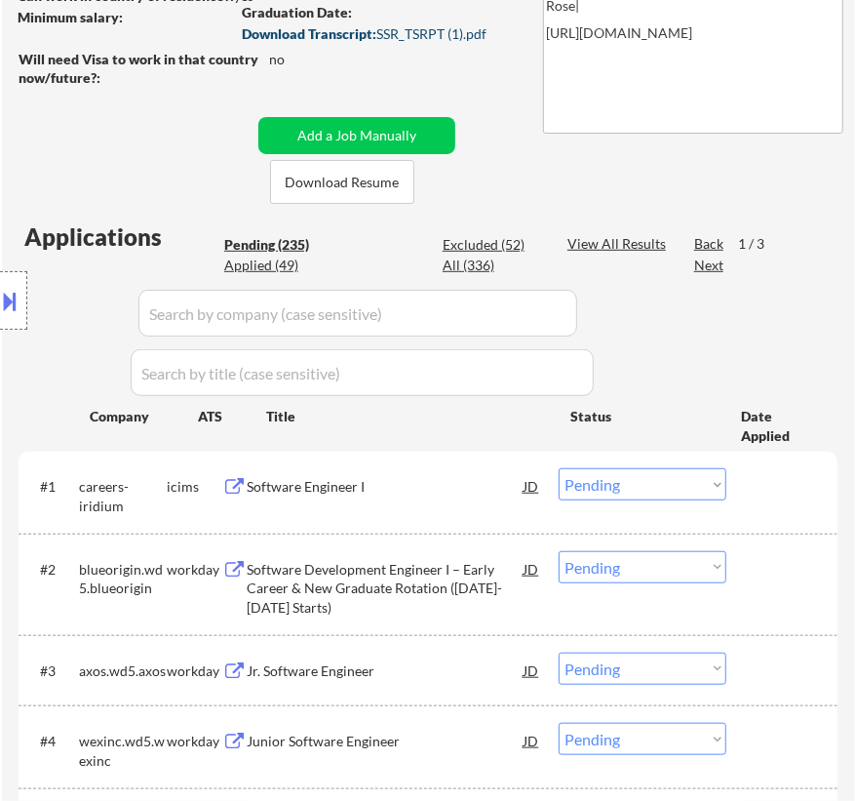
click at [409, 34] on div "Download Transcript: SSR_TSRPT (1).pdf" at bounding box center [377, 34] width 271 height 14
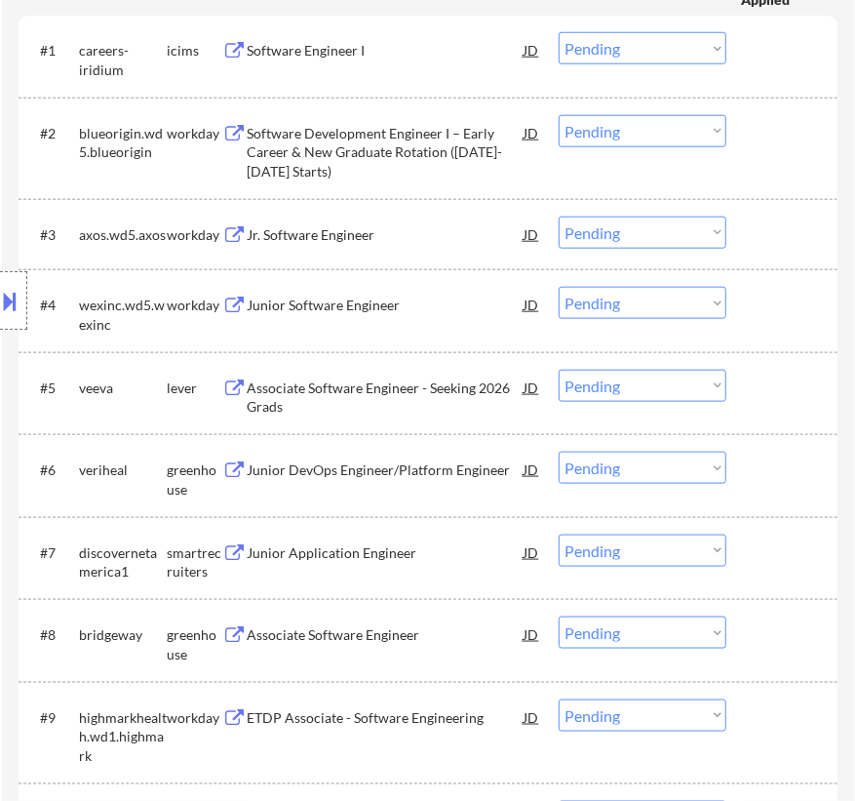
scroll to position [798, 0]
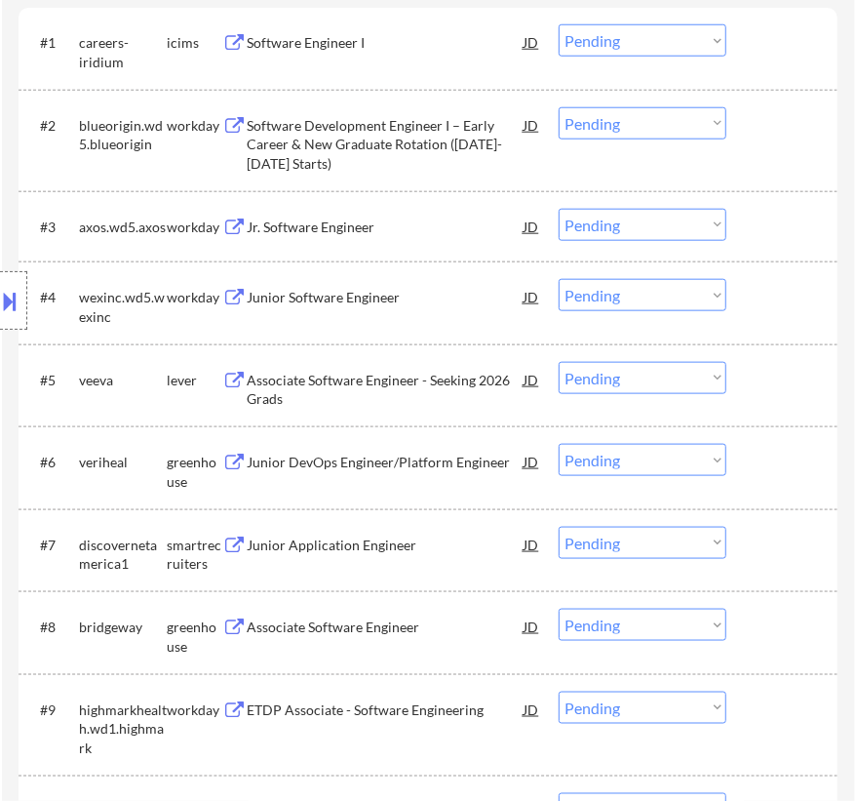
click at [673, 381] on select "Choose an option... Pending Applied Excluded (Questions) Excluded (Expired) Exc…" at bounding box center [643, 378] width 168 height 32
click at [559, 362] on select "Choose an option... Pending Applied Excluded (Questions) Excluded (Expired) Exc…" at bounding box center [643, 378] width 168 height 32
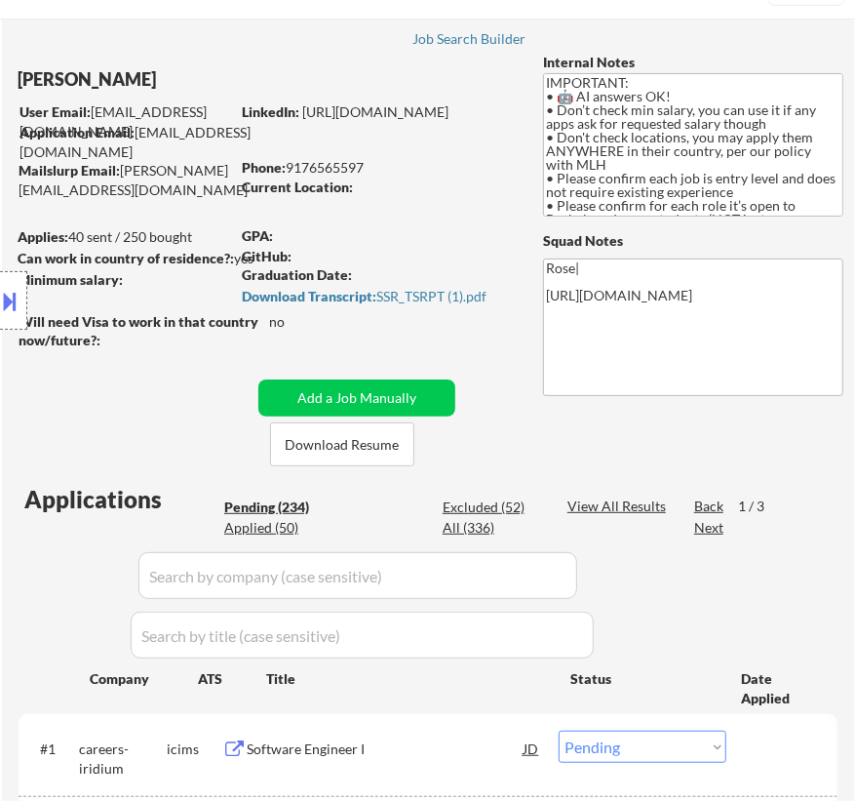
scroll to position [177, 0]
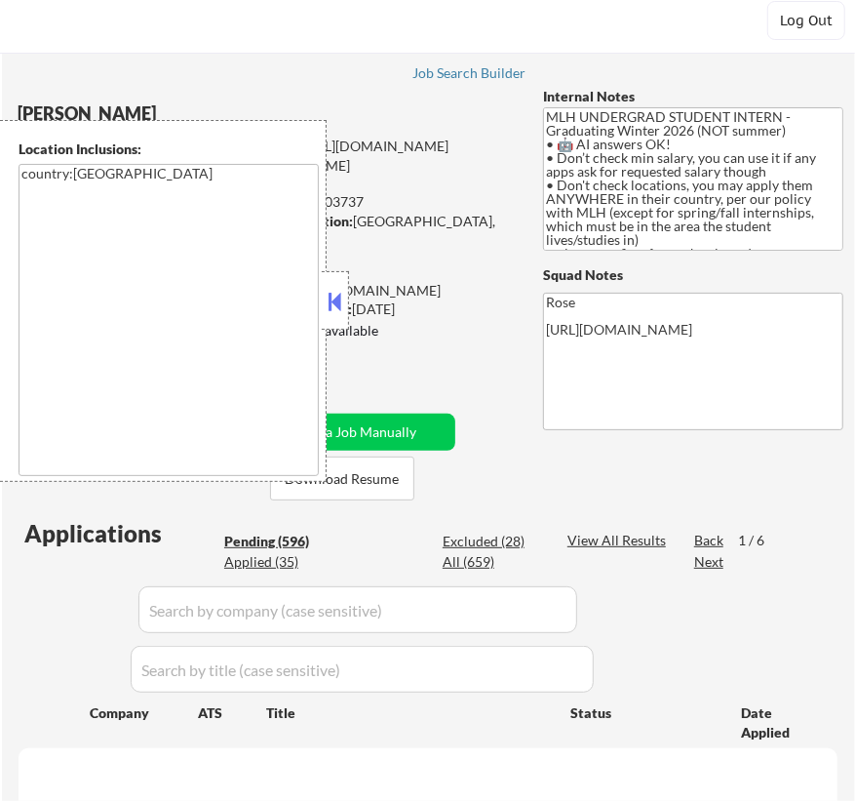
scroll to position [88, 0]
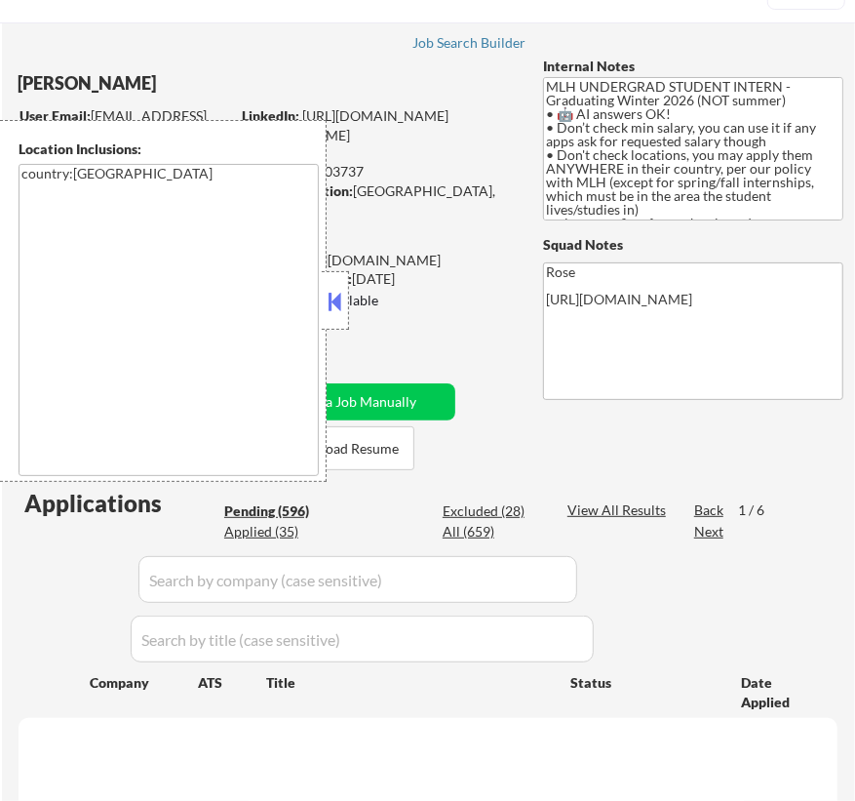
click at [330, 304] on button at bounding box center [335, 301] width 21 height 29
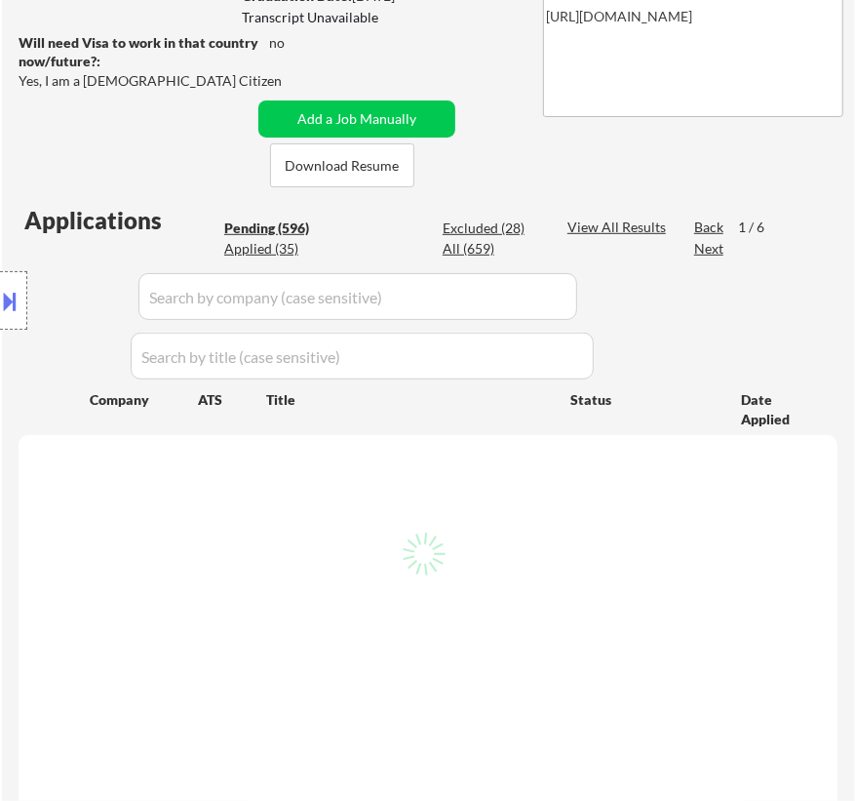
scroll to position [354, 0]
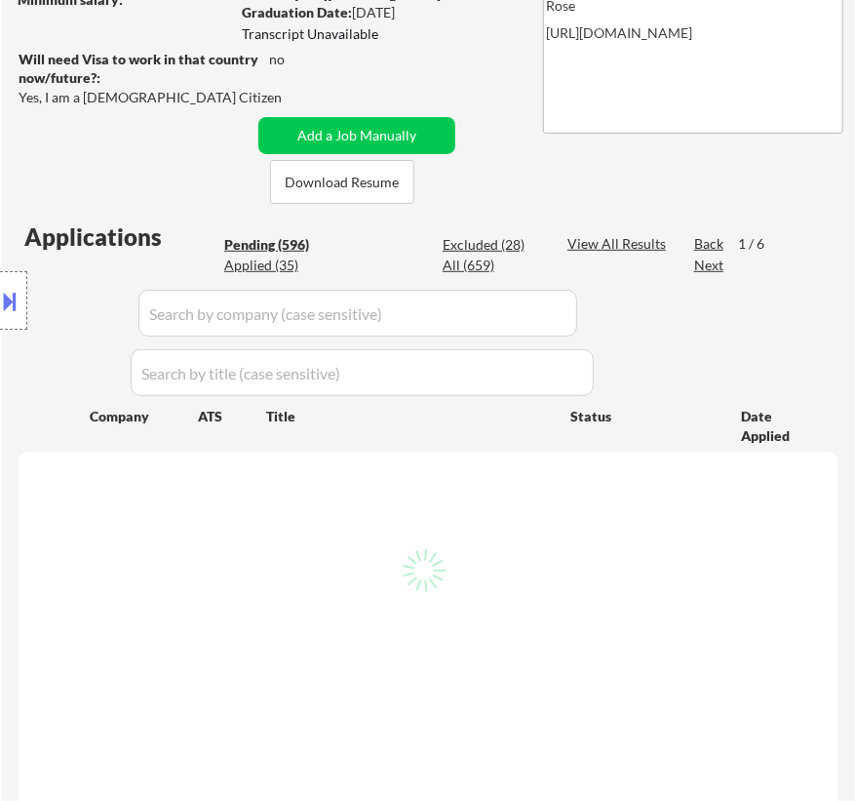
select select ""pending""
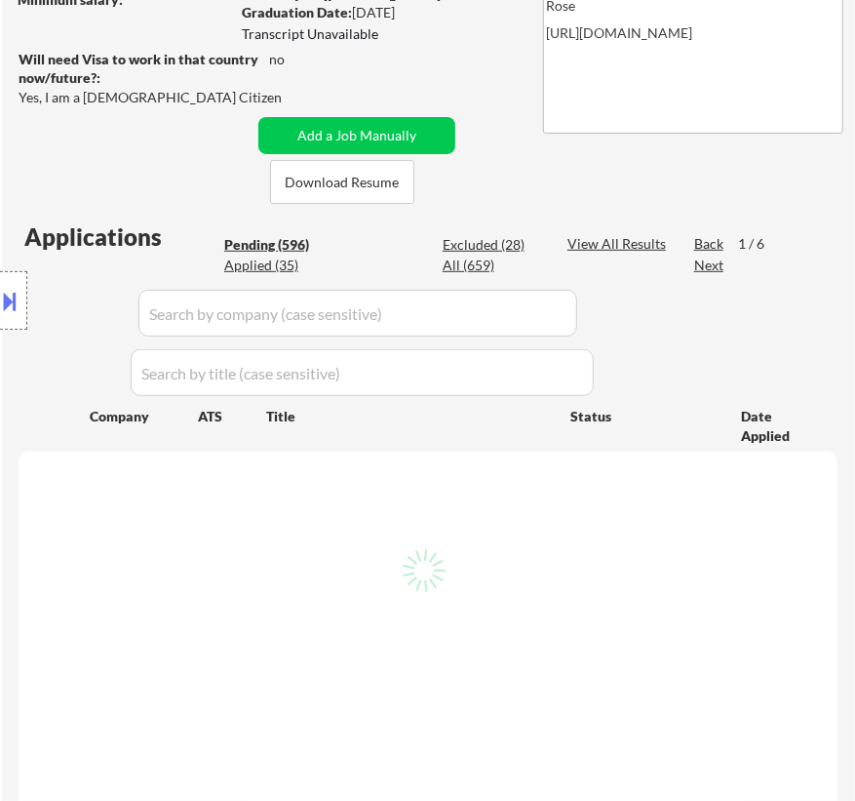
select select ""pending""
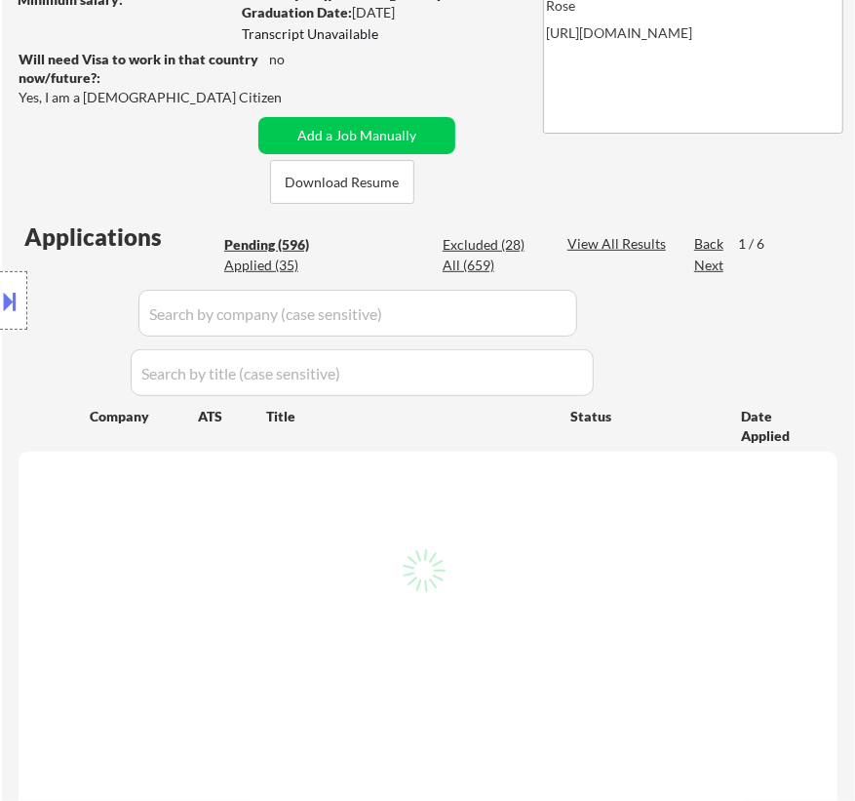
select select ""pending""
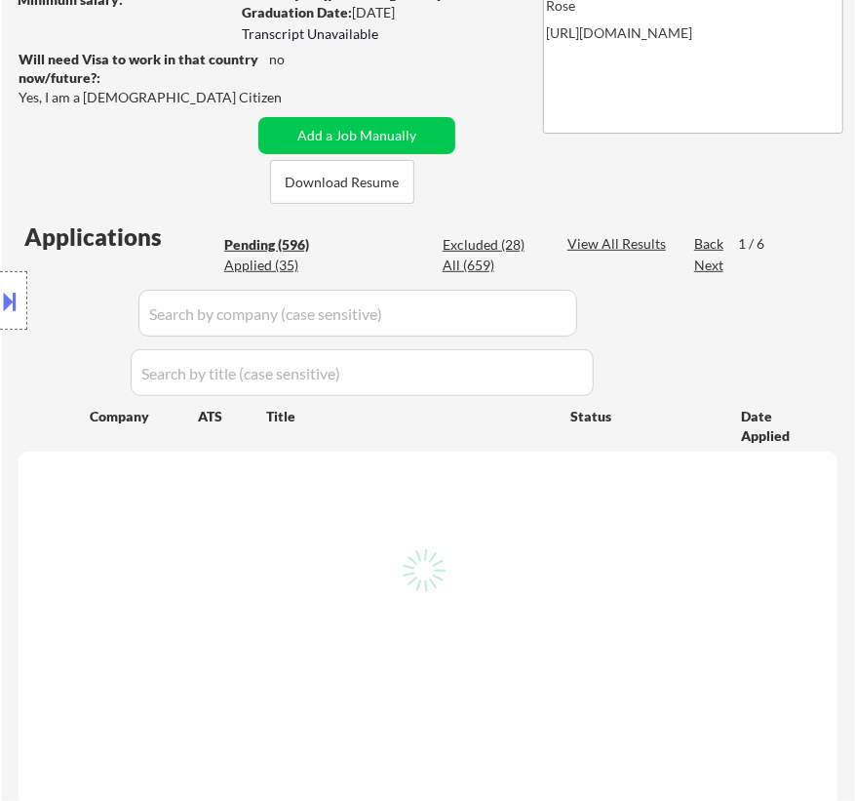
select select ""pending""
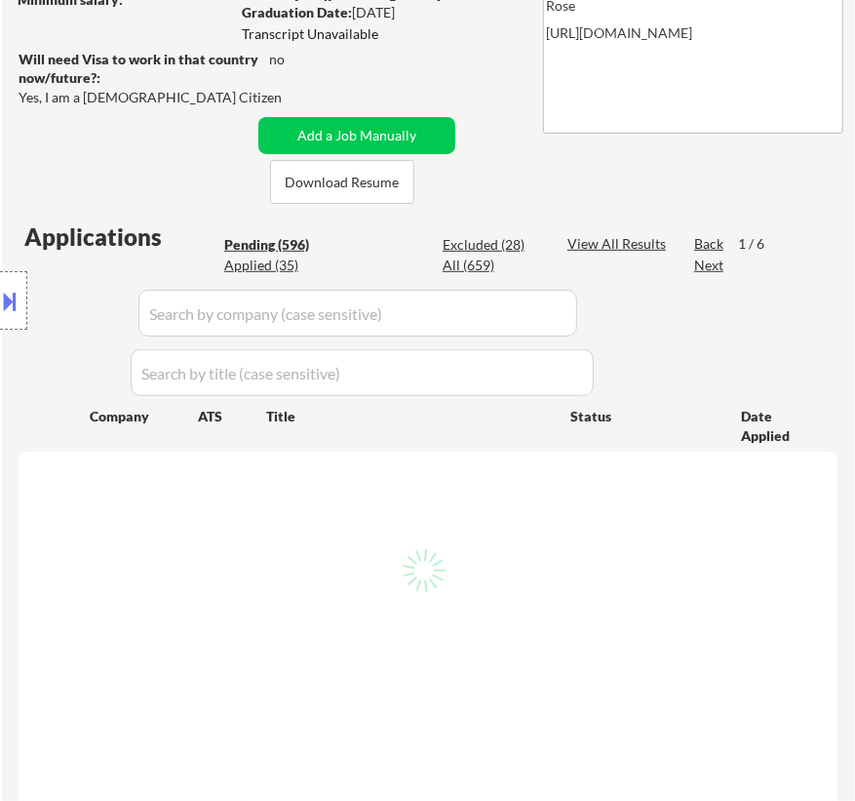
select select ""pending""
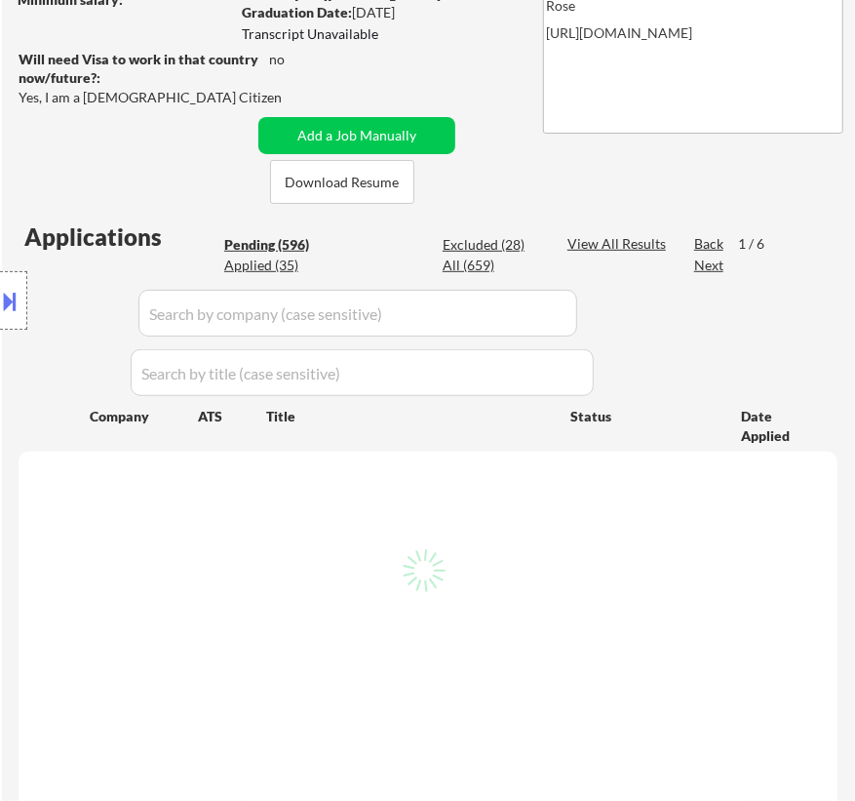
select select ""pending""
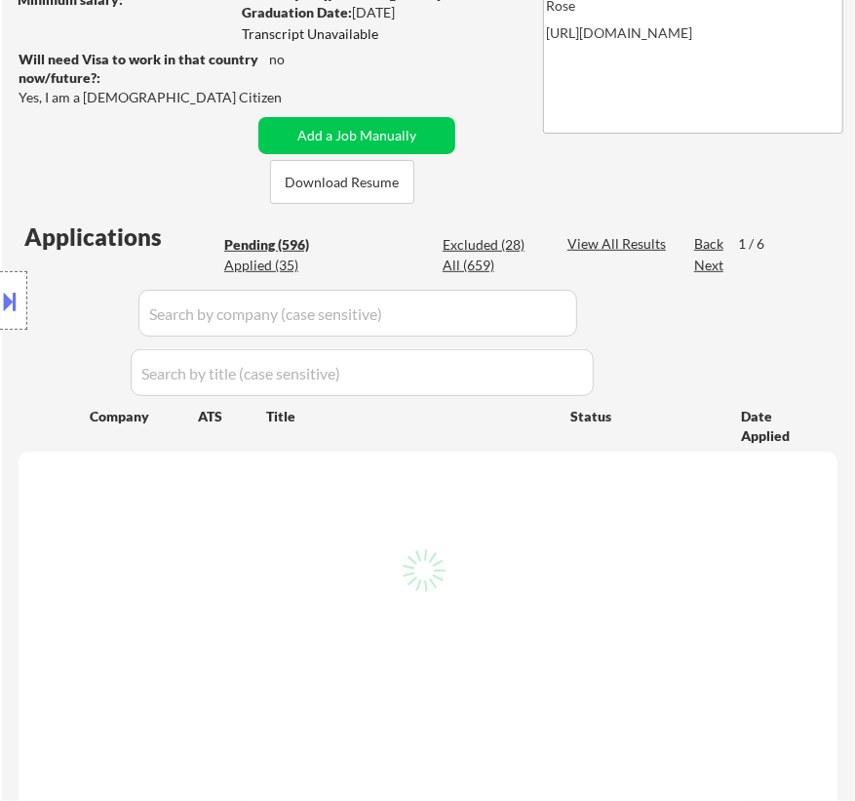
select select ""pending""
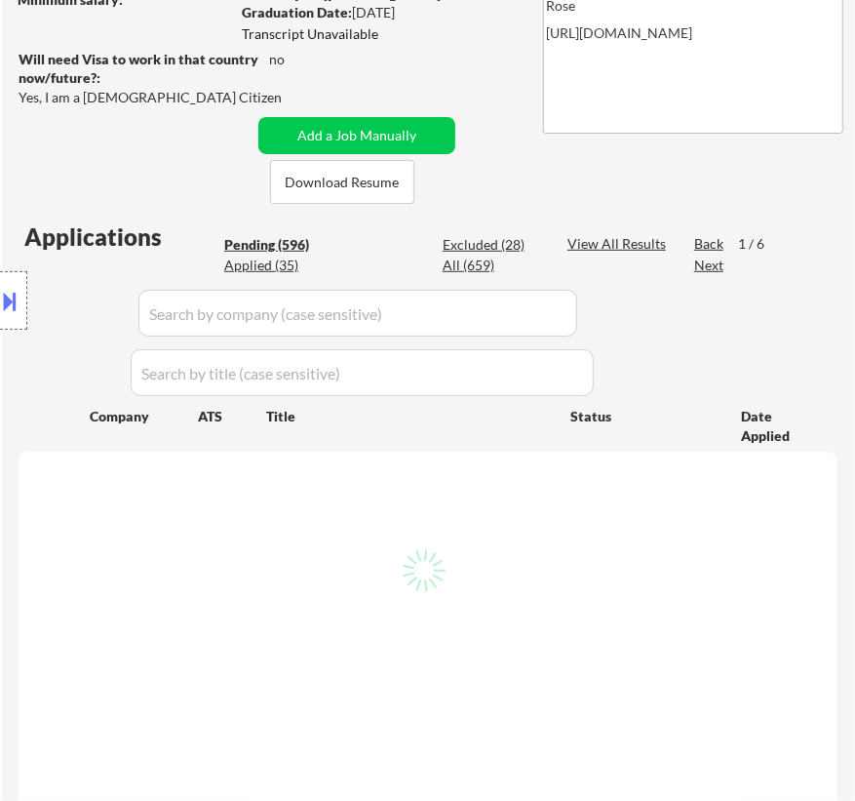
select select ""pending""
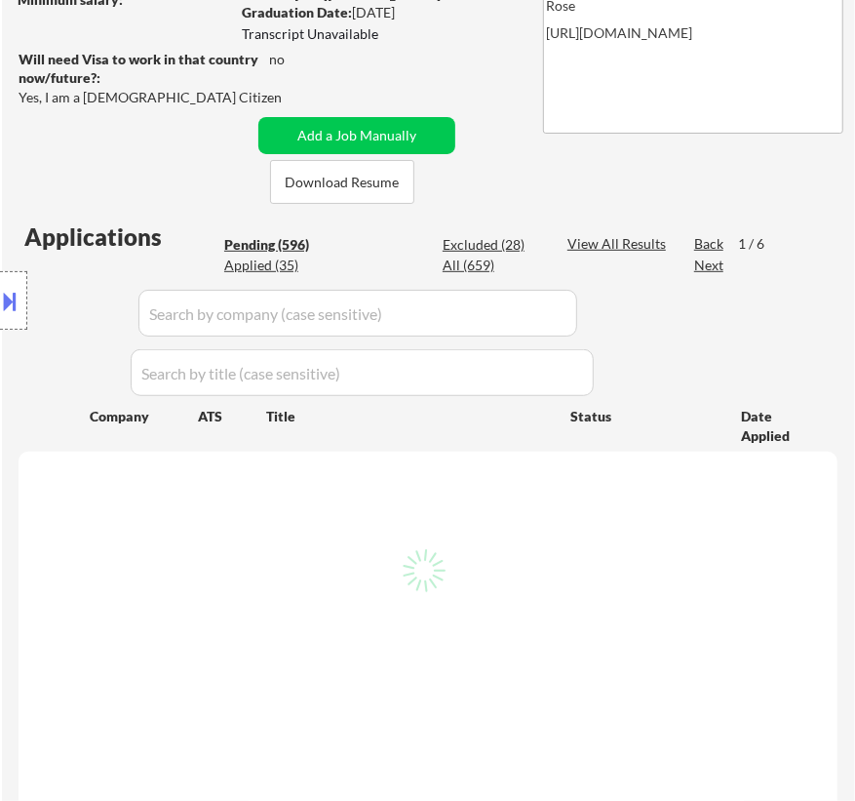
select select ""pending""
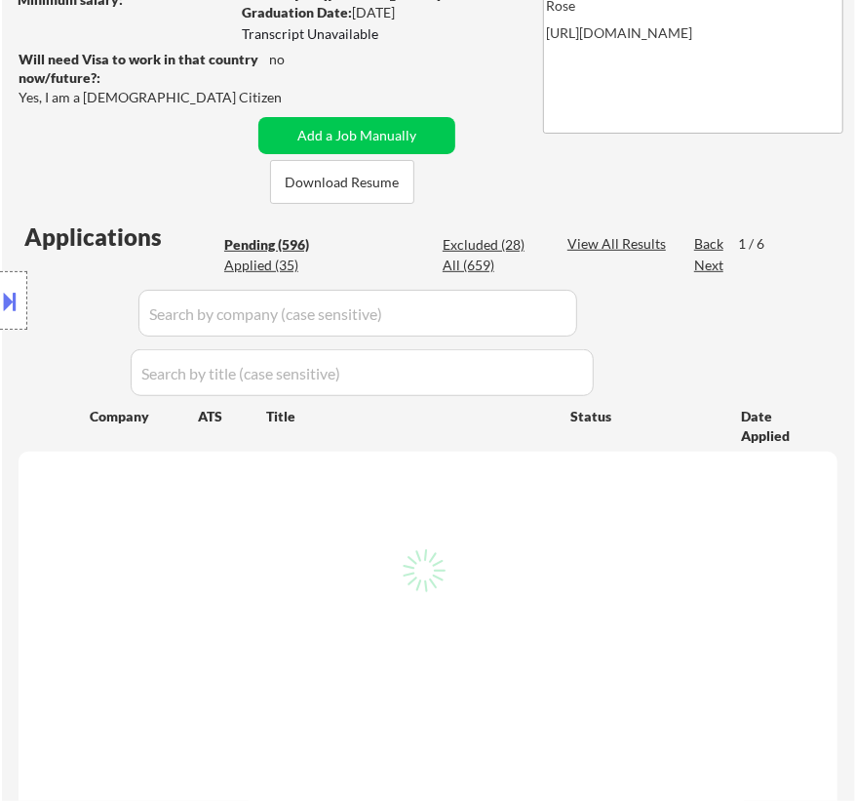
select select ""pending""
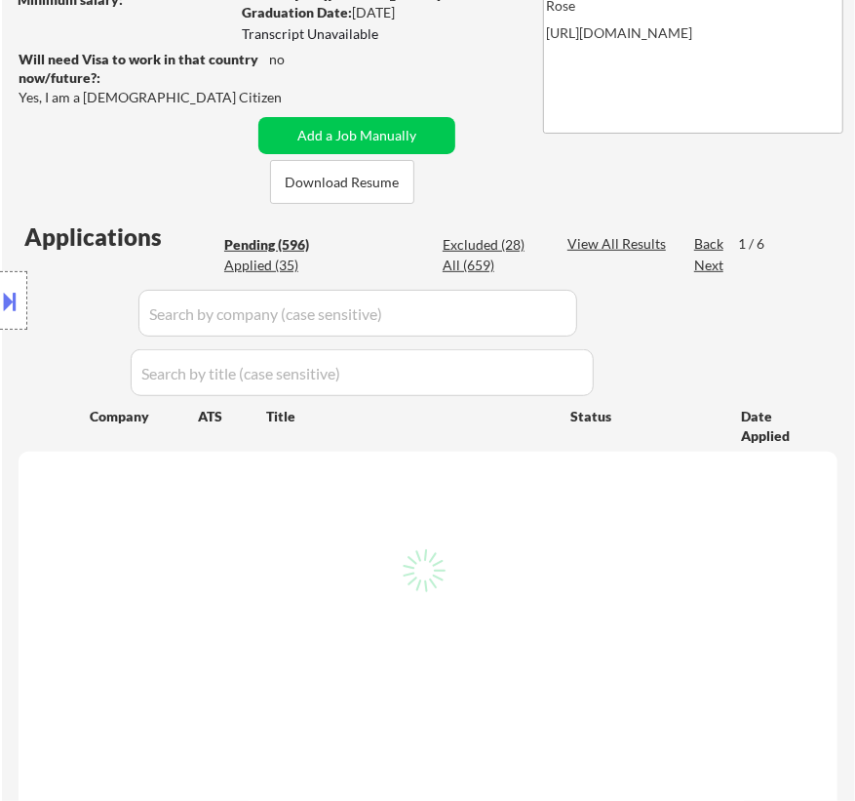
select select ""pending""
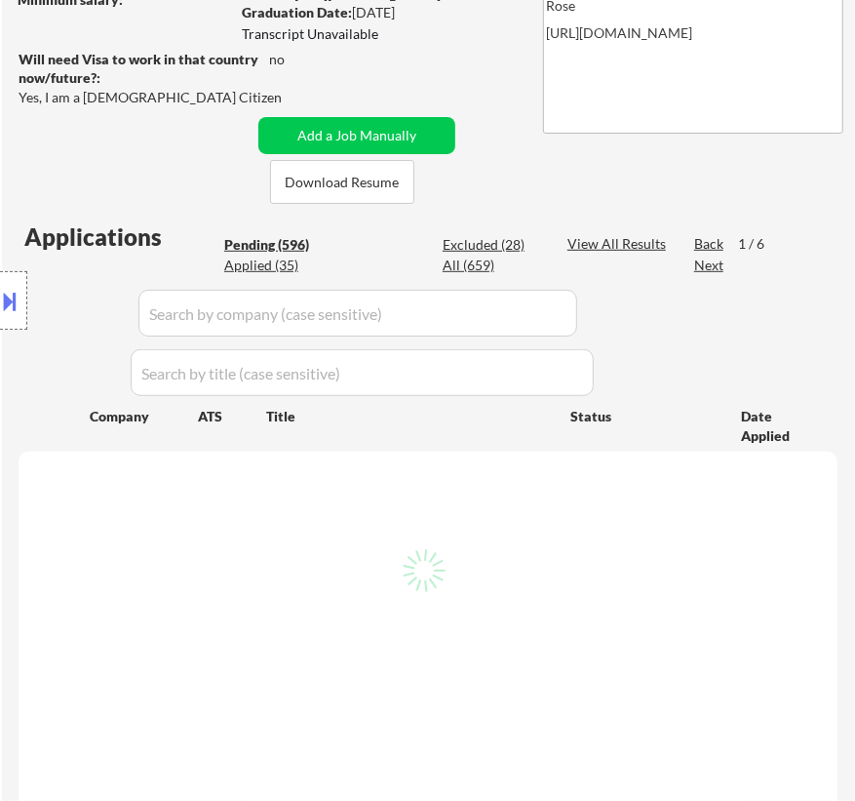
select select ""pending""
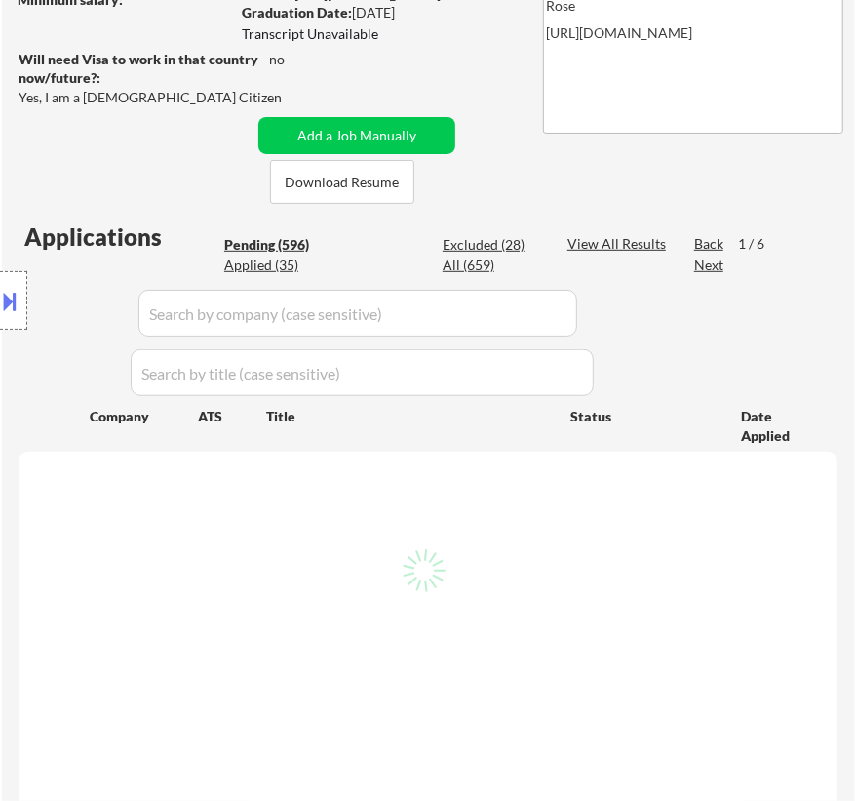
select select ""pending""
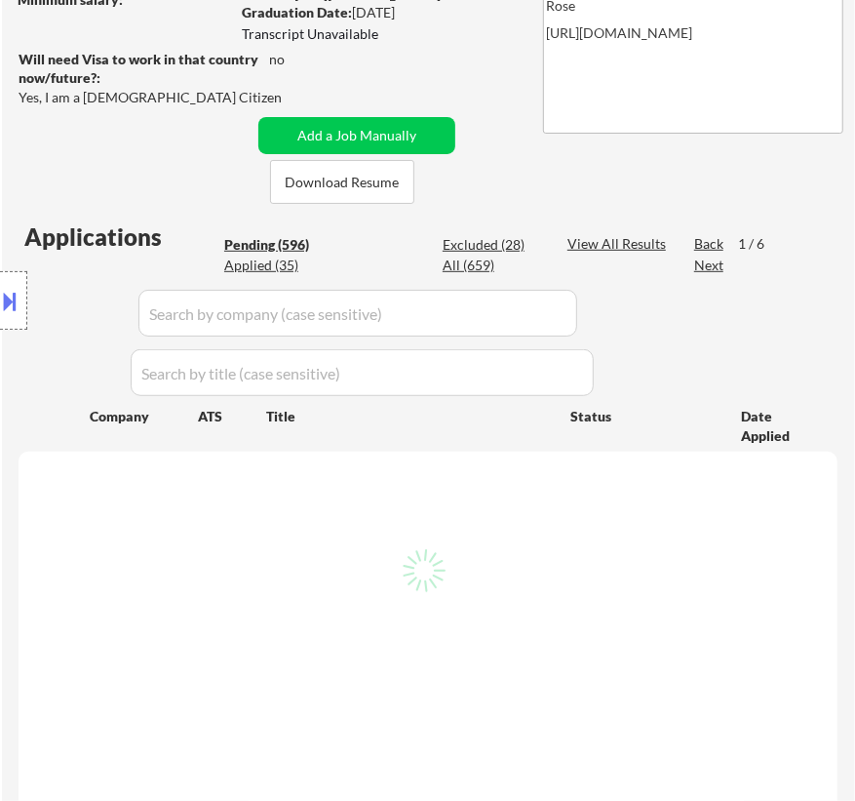
select select ""pending""
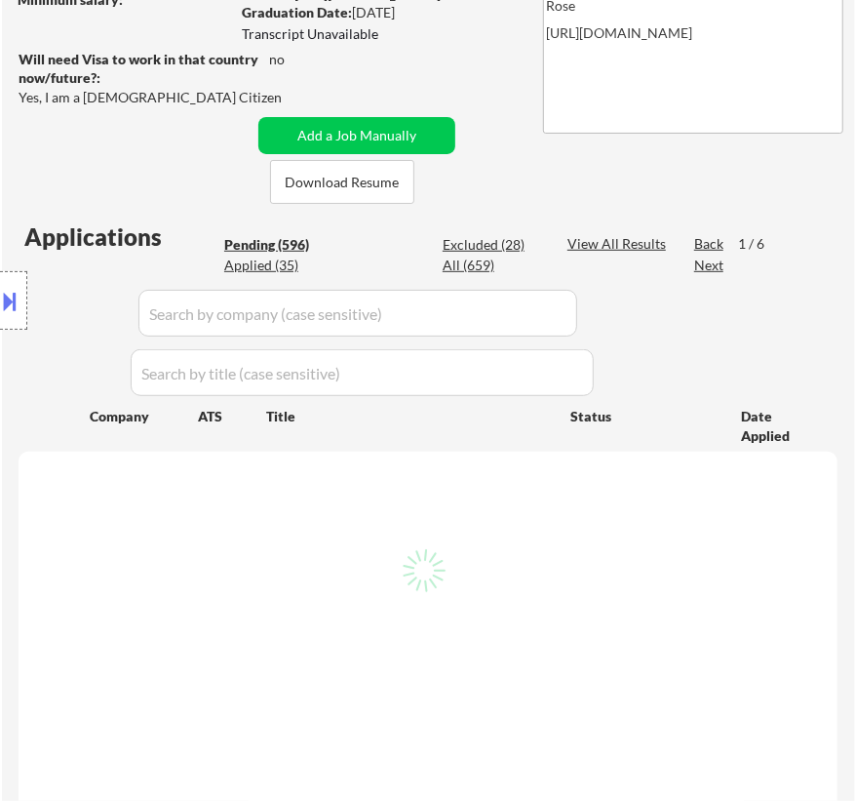
select select ""pending""
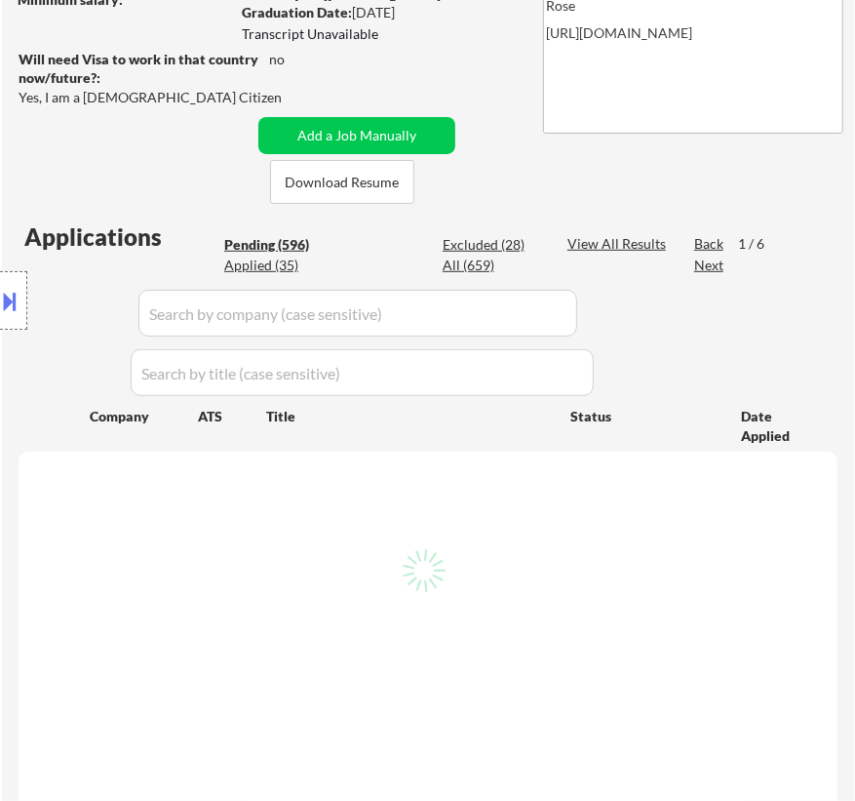
select select ""pending""
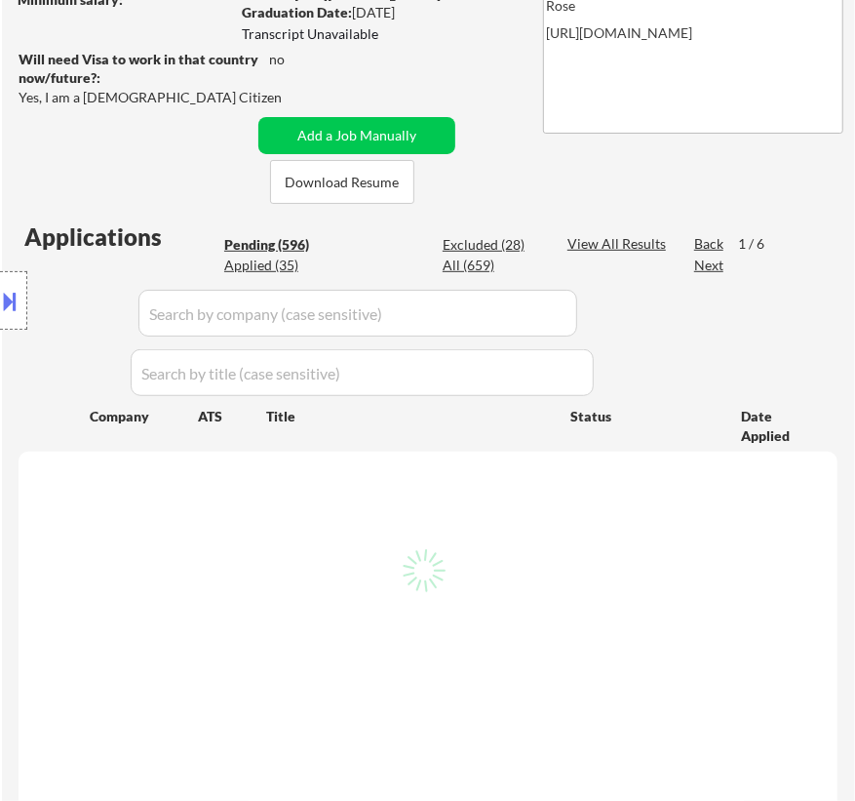
select select ""pending""
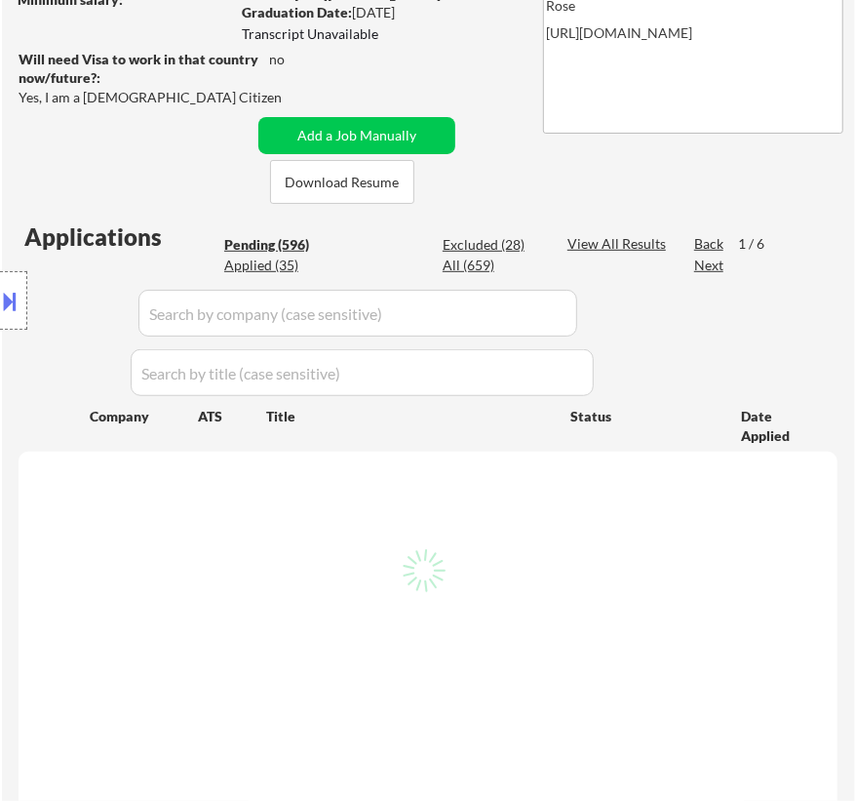
select select ""pending""
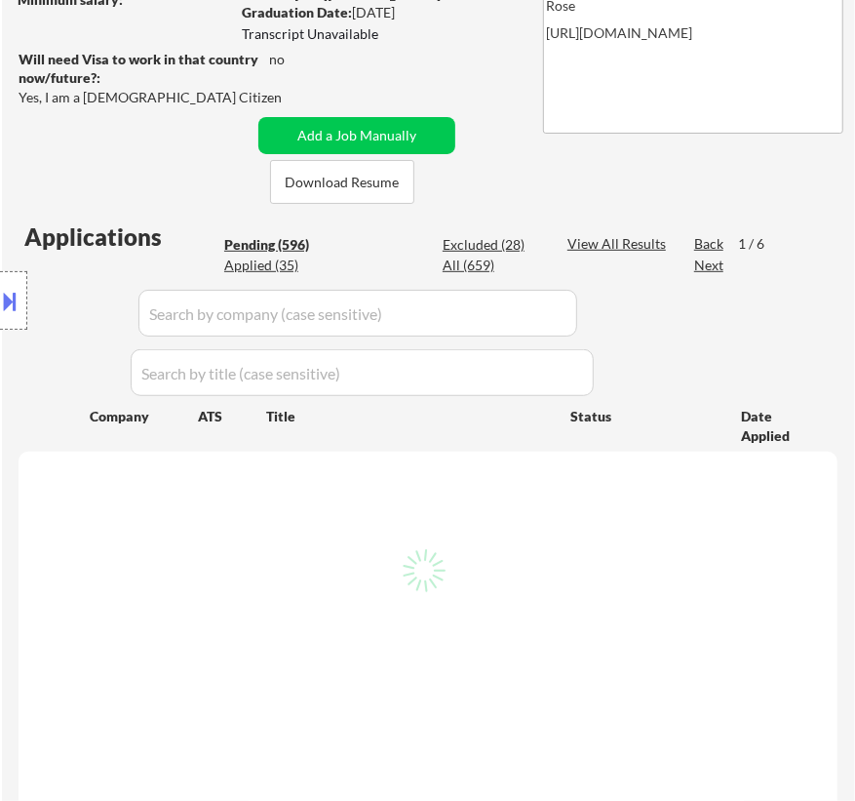
select select ""pending""
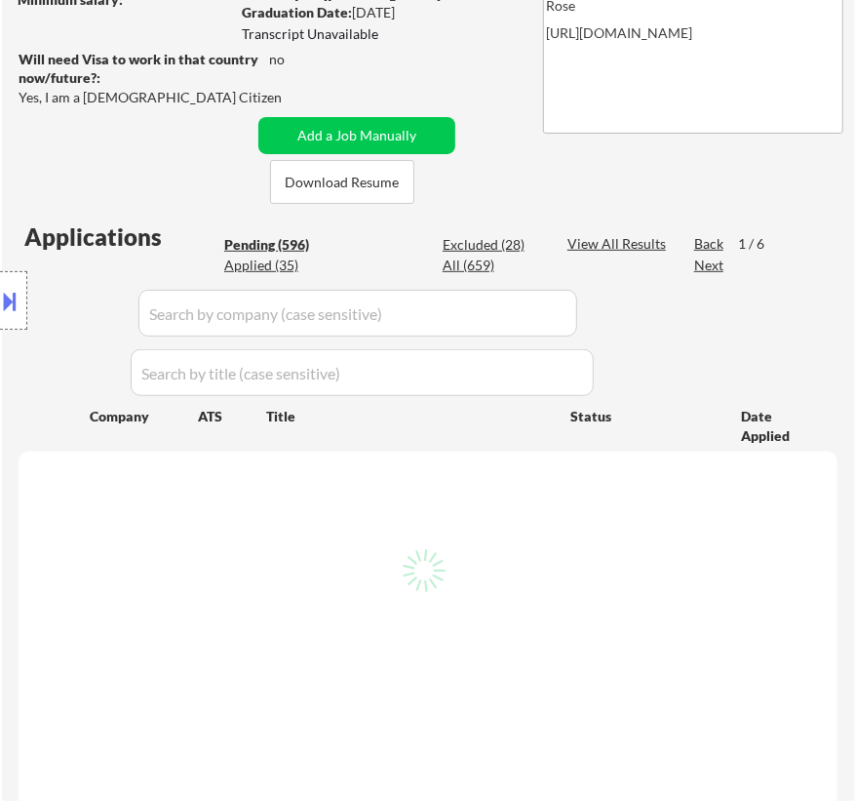
select select ""pending""
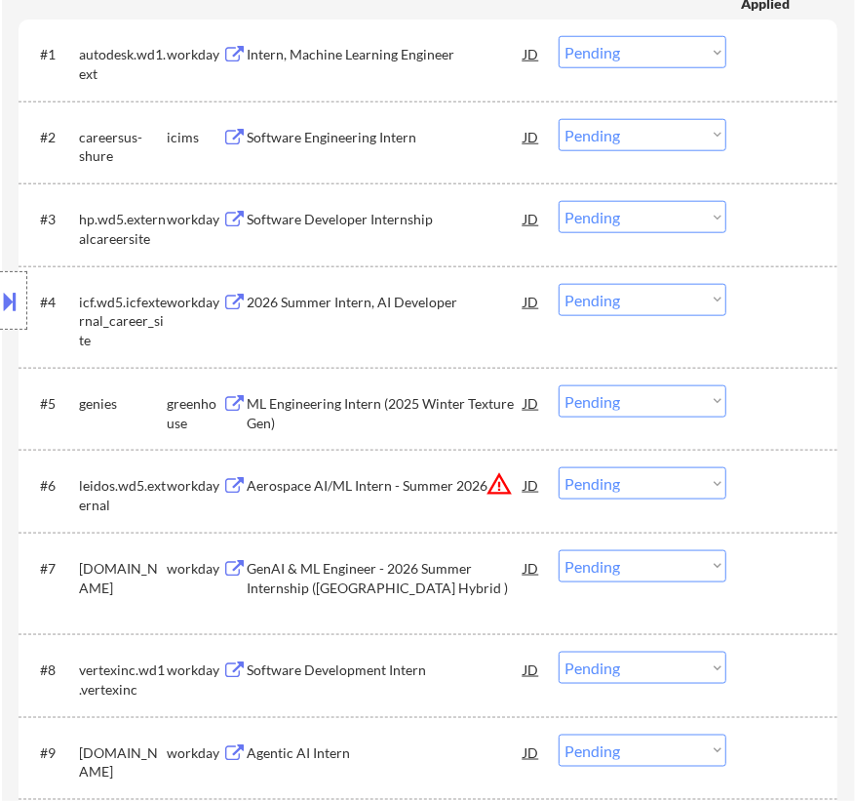
scroll to position [887, 0]
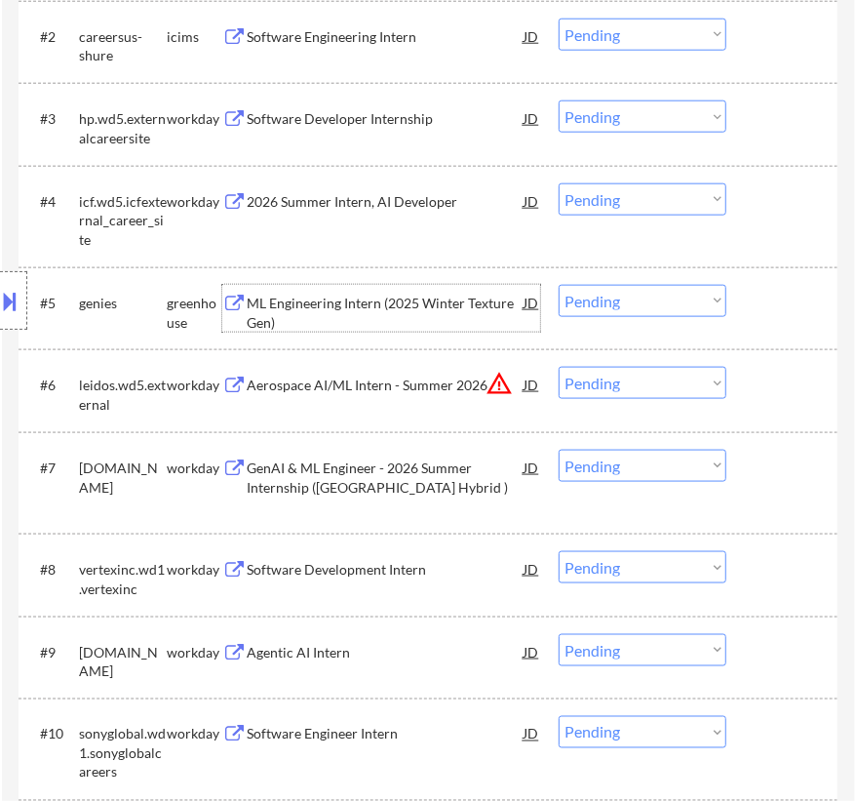
click at [366, 311] on div "ML Engineering Intern (2025 Winter Texture Gen)" at bounding box center [385, 313] width 277 height 38
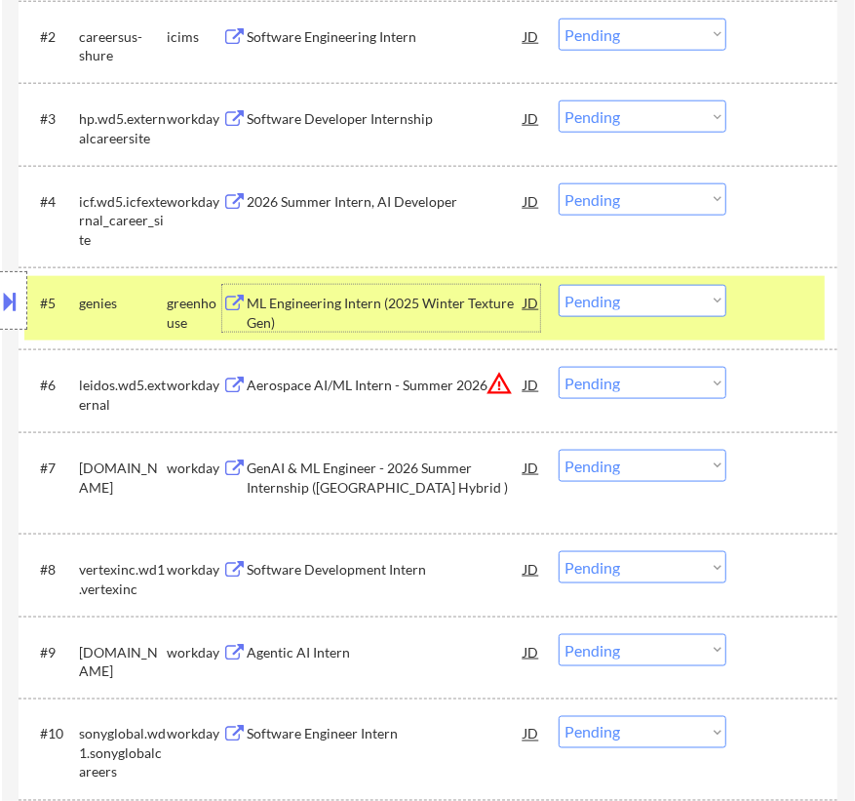
click at [681, 311] on select "Choose an option... Pending Applied Excluded (Questions) Excluded (Expired) Exc…" at bounding box center [643, 301] width 168 height 32
select select ""excluded__bad_match_""
click at [559, 285] on select "Choose an option... Pending Applied Excluded (Questions) Excluded (Expired) Exc…" at bounding box center [643, 301] width 168 height 32
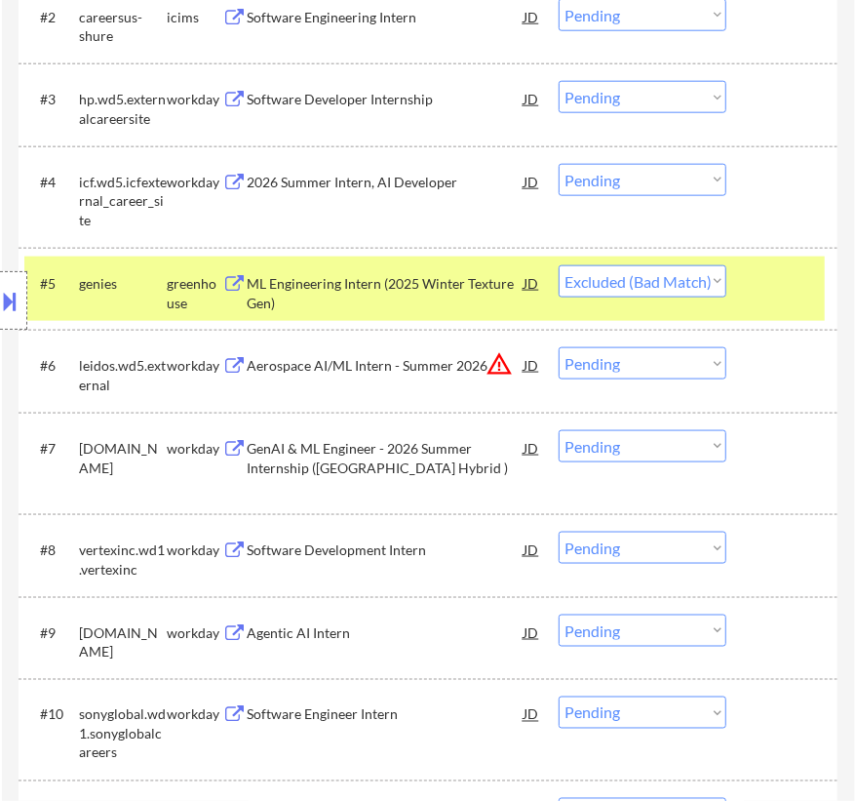
scroll to position [877, 0]
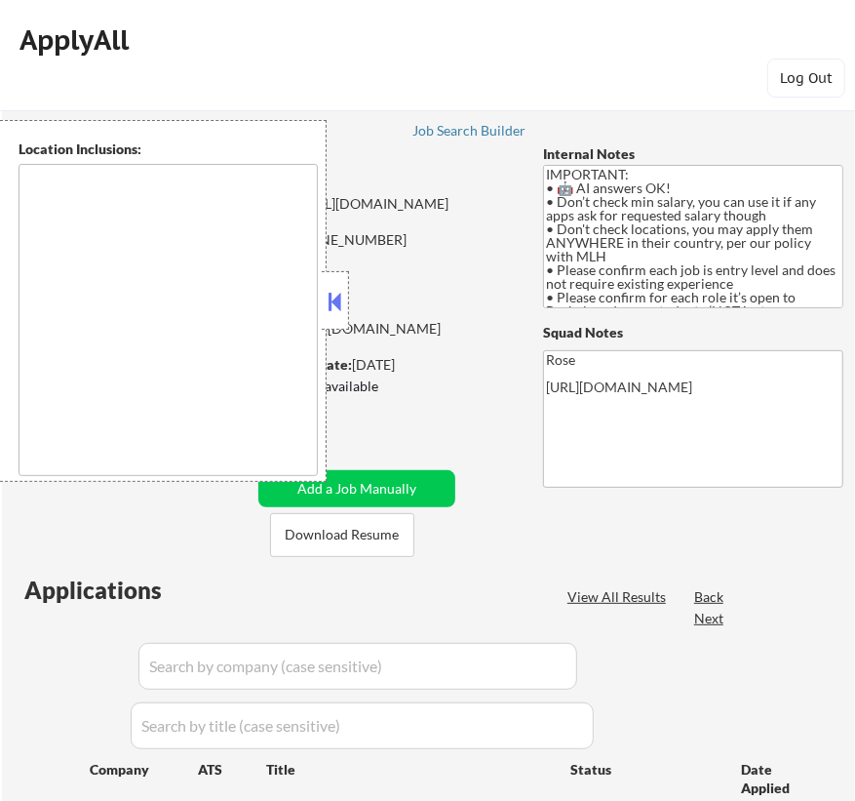
click at [339, 290] on button at bounding box center [335, 301] width 21 height 29
click at [341, 299] on button at bounding box center [335, 301] width 21 height 29
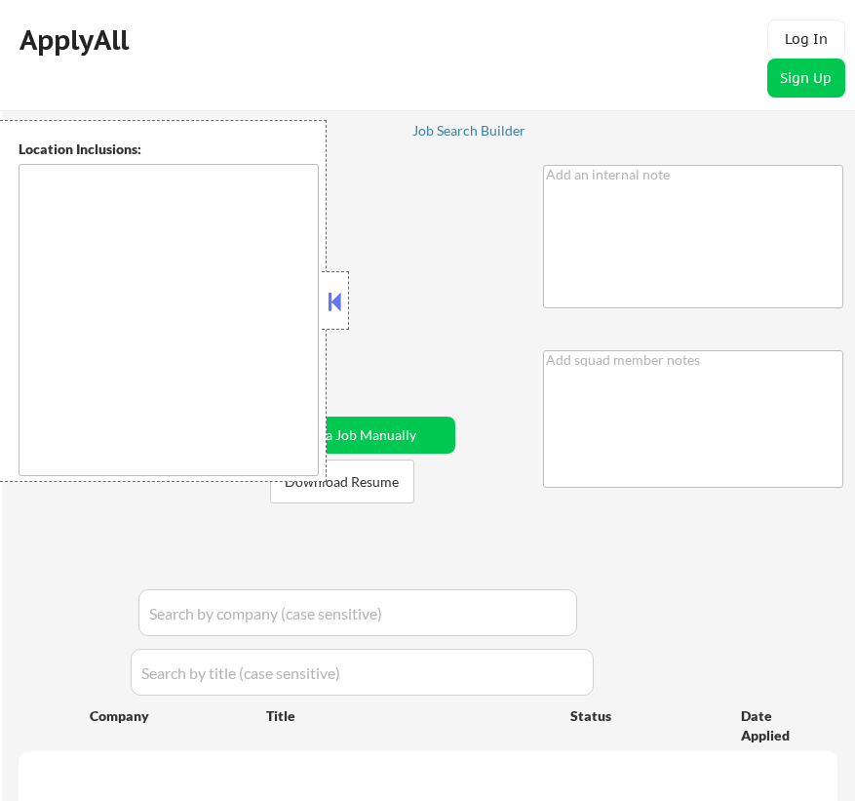
scroll to position [877, 0]
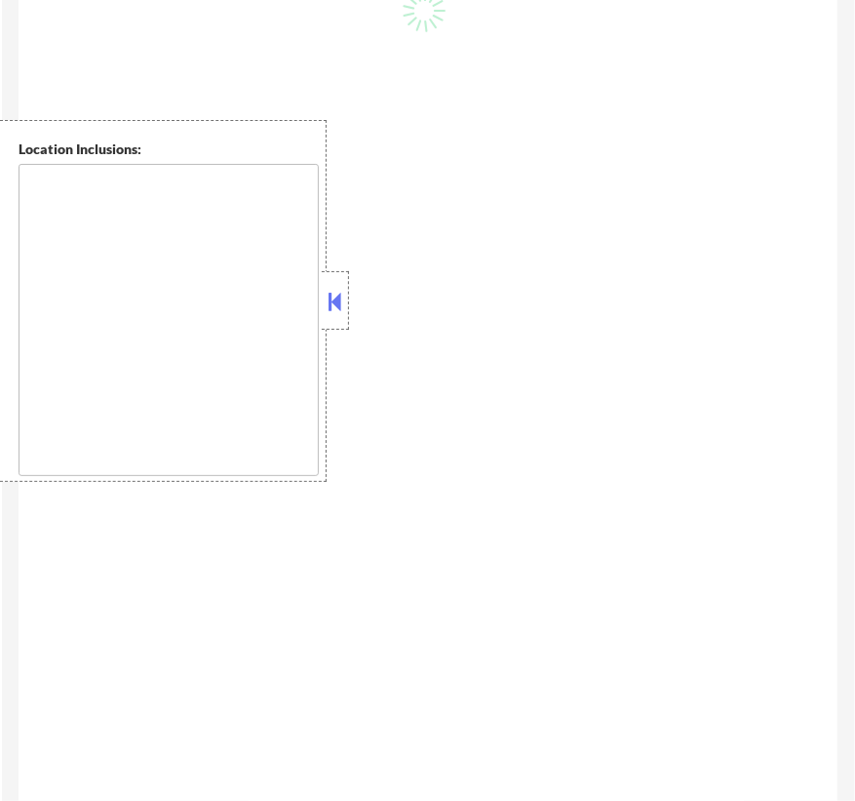
type textarea "MLH UNDERGRAD STUDENT INTERN - Graduating Winter 2026 (NOT summer) • 🤖 AI answe…"
type textarea "Rose [URL][DOMAIN_NAME]"
